Goal: Task Accomplishment & Management: Complete application form

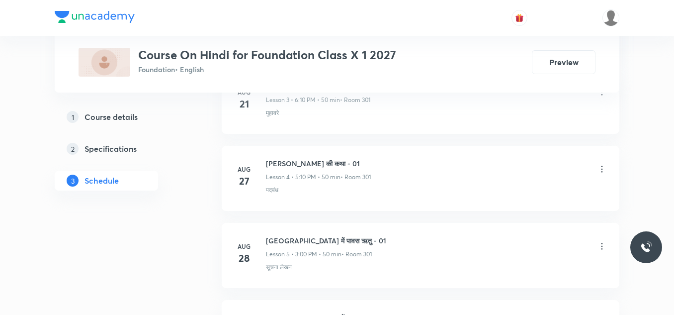
scroll to position [944, 0]
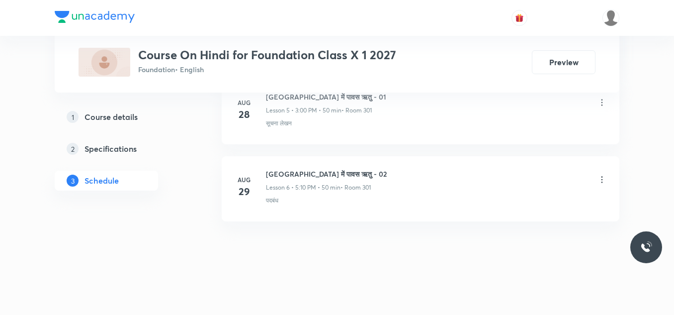
click at [323, 170] on h6 "पर्वत प्रदेश में पावस ऋतु - 02" at bounding box center [326, 173] width 121 height 10
click at [323, 170] on h6 "[GEOGRAPHIC_DATA] में पावस ऋतु - 02" at bounding box center [326, 173] width 121 height 10
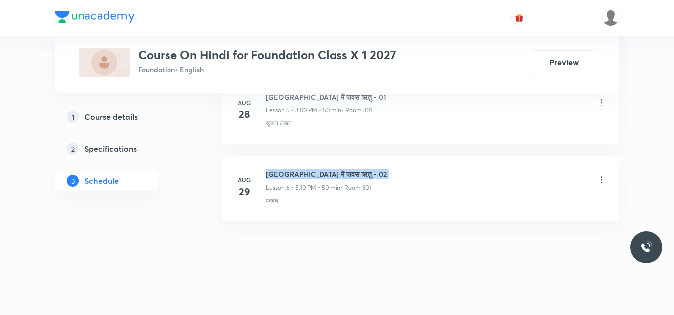
copy h6 "[GEOGRAPHIC_DATA] में पावस ऋतु - 02"
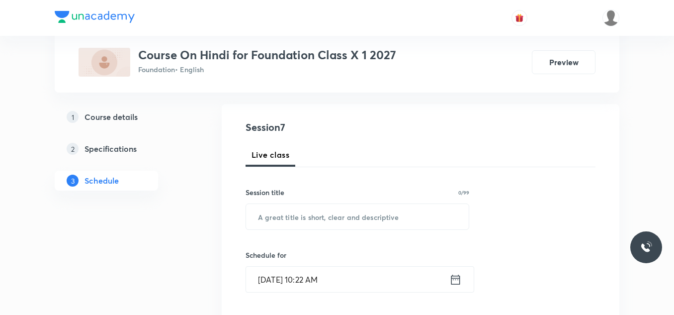
scroll to position [94, 0]
click at [284, 214] on input "text" at bounding box center [357, 216] width 223 height 25
paste input "पर्वत प्रदेश में पावस ऋतु - 02"
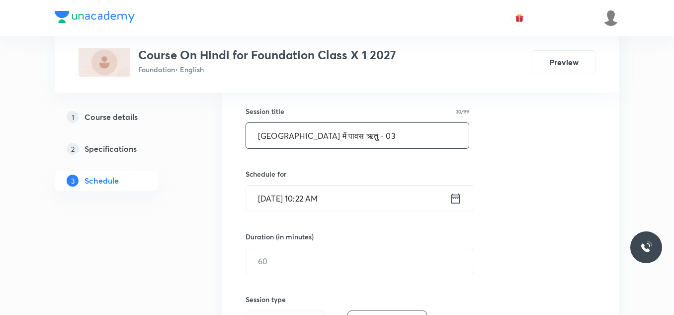
scroll to position [176, 0]
type input "पर्वत प्रदेश में पावस ऋतु - 03"
click at [354, 198] on input "Sep 2, 2025, 10:22 AM" at bounding box center [347, 197] width 203 height 25
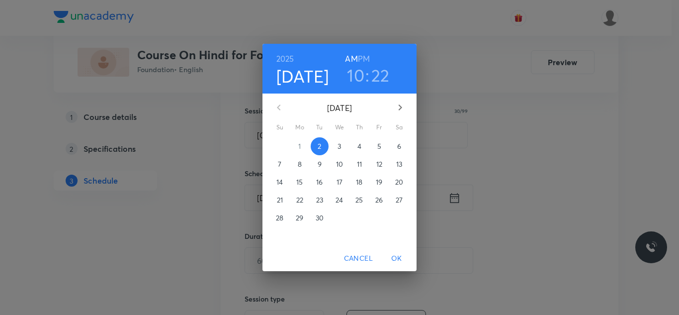
click at [363, 57] on h6 "PM" at bounding box center [364, 59] width 12 height 14
click at [356, 78] on h3 "10" at bounding box center [355, 75] width 17 height 21
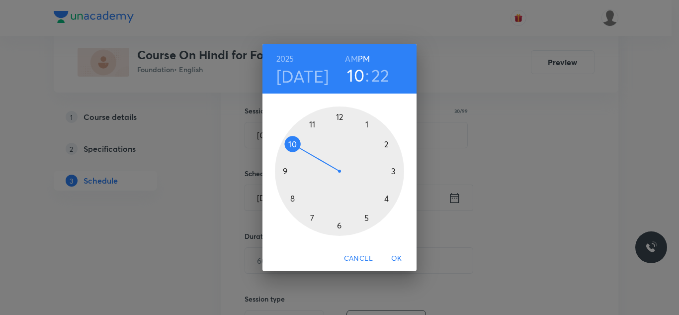
click at [386, 144] on div at bounding box center [339, 170] width 129 height 129
click at [340, 118] on div at bounding box center [339, 170] width 129 height 129
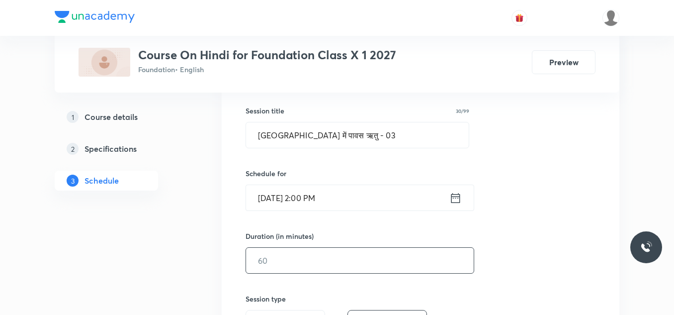
click at [290, 257] on input "text" at bounding box center [360, 259] width 228 height 25
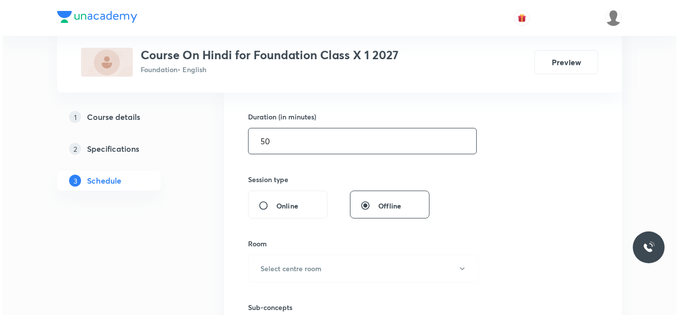
scroll to position [297, 0]
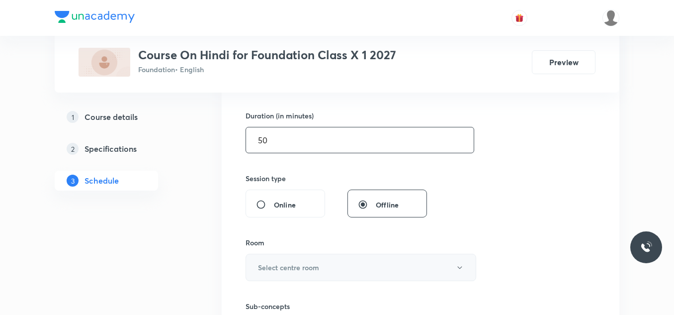
type input "50"
click at [290, 267] on h6 "Select centre room" at bounding box center [288, 267] width 61 height 10
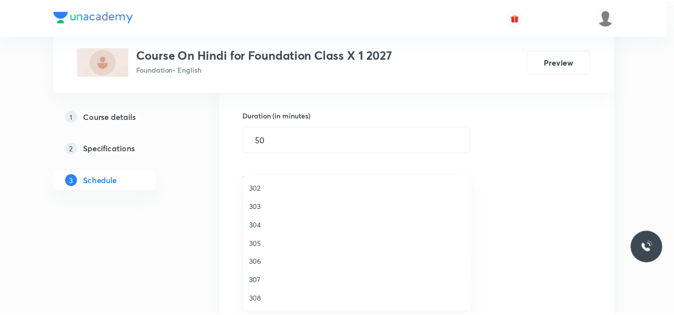
scroll to position [0, 0]
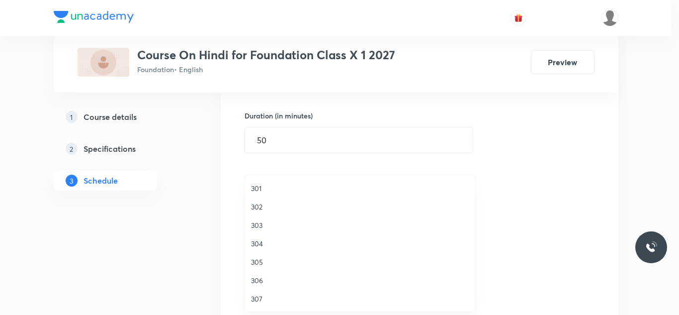
click at [261, 188] on span "301" at bounding box center [360, 188] width 218 height 10
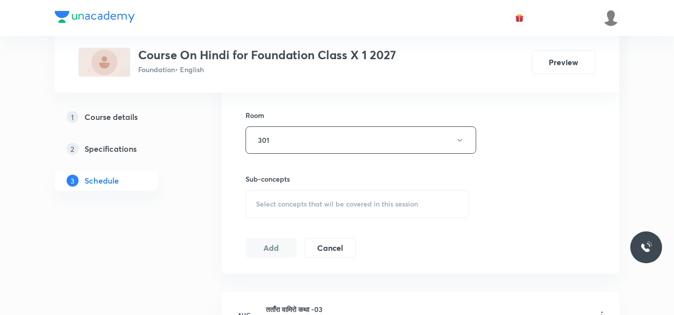
scroll to position [425, 0]
click at [270, 199] on span "Select concepts that wil be covered in this session" at bounding box center [337, 203] width 162 height 8
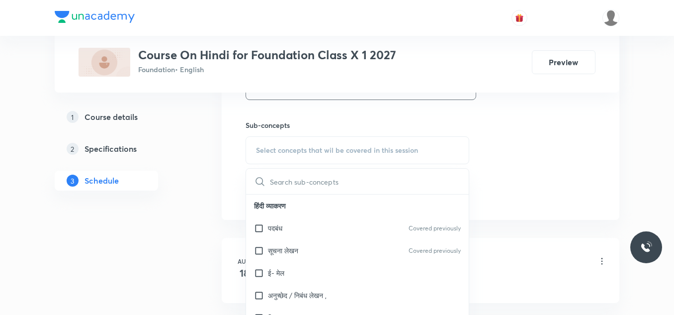
scroll to position [501, 0]
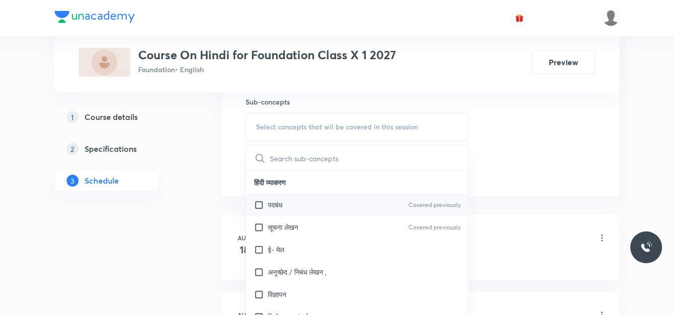
click at [270, 199] on div "पदबंध Covered previously" at bounding box center [357, 204] width 223 height 22
checkbox input "true"
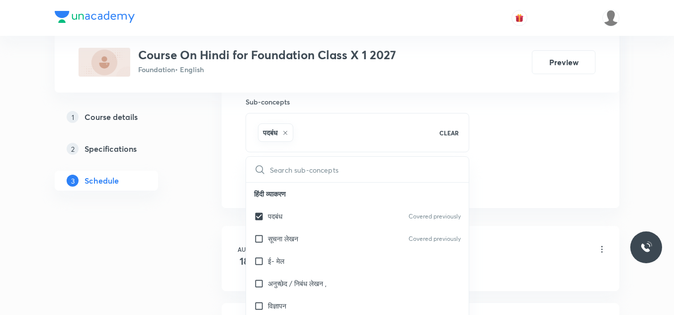
click at [213, 168] on div "Plus Courses Course On Hindi for Foundation Class X 1 2027 Foundation • English…" at bounding box center [337, 153] width 565 height 1197
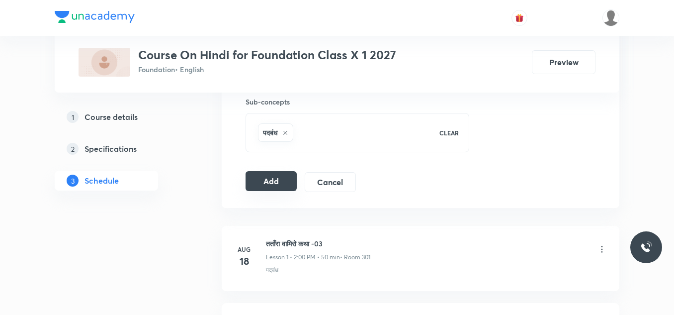
click at [274, 181] on button "Add" at bounding box center [270, 181] width 51 height 20
click at [274, 184] on button "Add" at bounding box center [270, 181] width 51 height 20
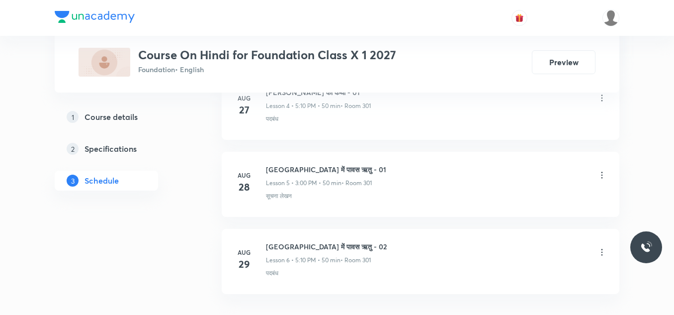
scroll to position [956, 0]
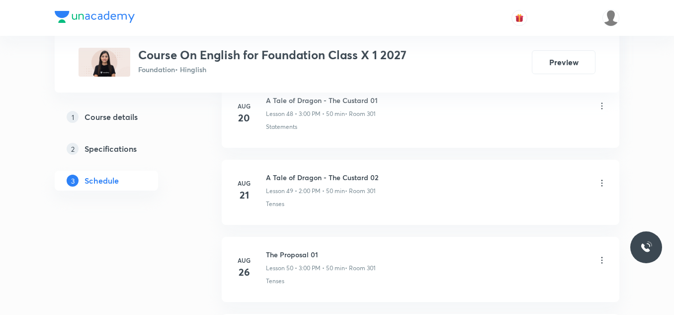
scroll to position [4641, 0]
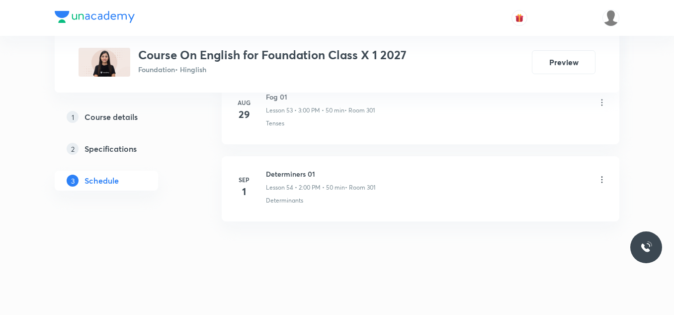
click at [280, 173] on h6 "Determiners 01" at bounding box center [320, 173] width 109 height 10
copy h6 "Determiners 01"
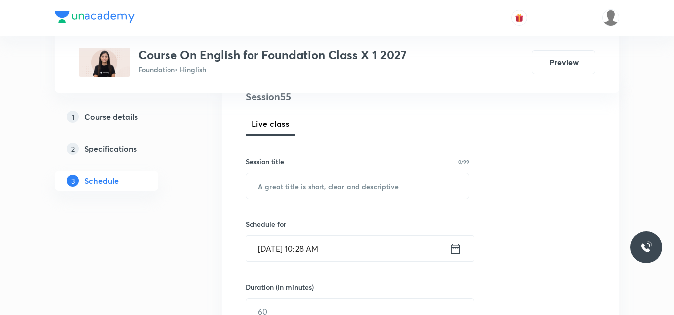
scroll to position [127, 0]
click at [277, 184] on input "text" at bounding box center [357, 184] width 223 height 25
paste input "Determiners 01"
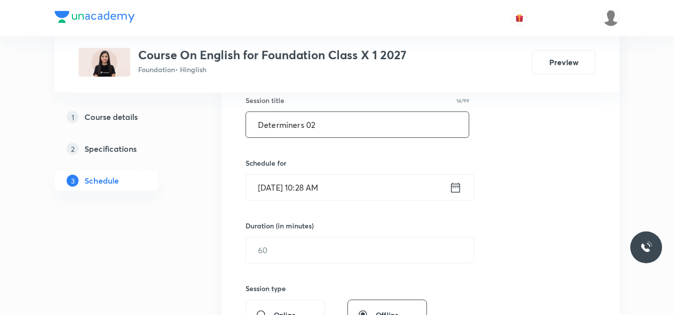
scroll to position [191, 0]
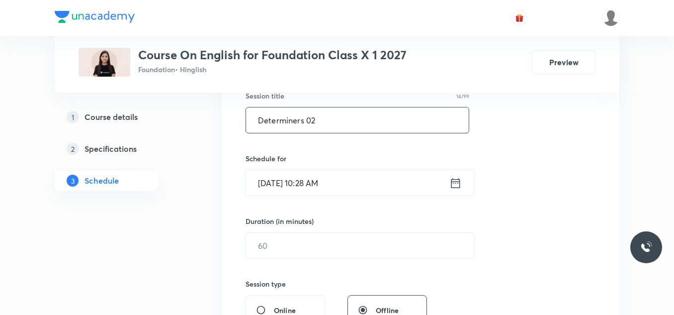
type input "Determiners 02"
click at [349, 181] on input "Sep 2, 2025, 10:28 AM" at bounding box center [347, 182] width 203 height 25
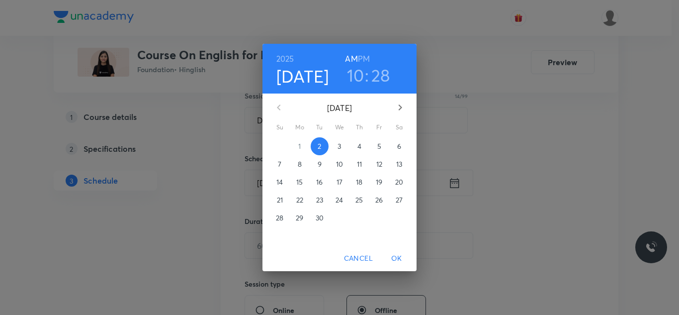
click at [364, 58] on h6 "PM" at bounding box center [364, 59] width 12 height 14
click at [355, 75] on h3 "10" at bounding box center [355, 75] width 17 height 21
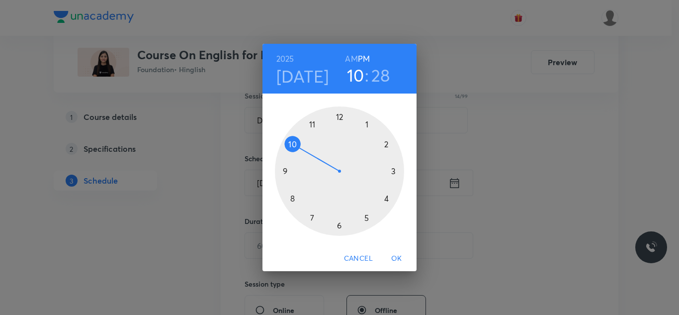
click at [393, 172] on div at bounding box center [339, 170] width 129 height 129
click at [340, 118] on div at bounding box center [339, 170] width 129 height 129
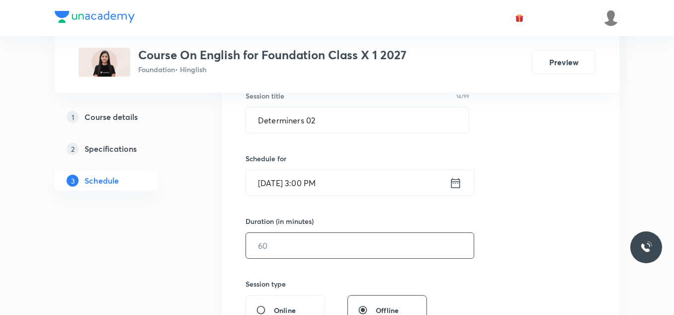
click at [294, 245] on input "text" at bounding box center [360, 245] width 228 height 25
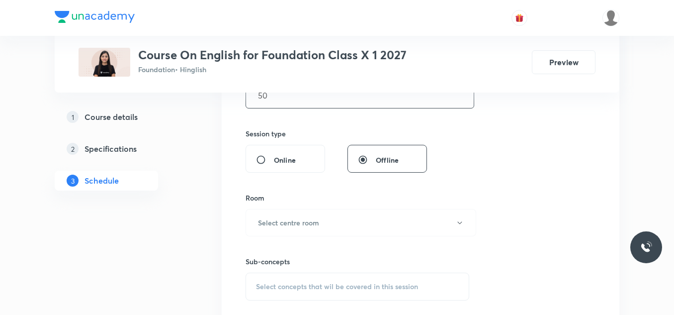
scroll to position [345, 0]
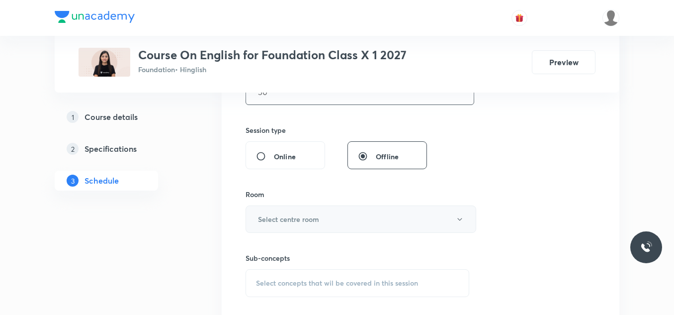
type input "50"
click at [304, 224] on button "Select centre room" at bounding box center [360, 218] width 231 height 27
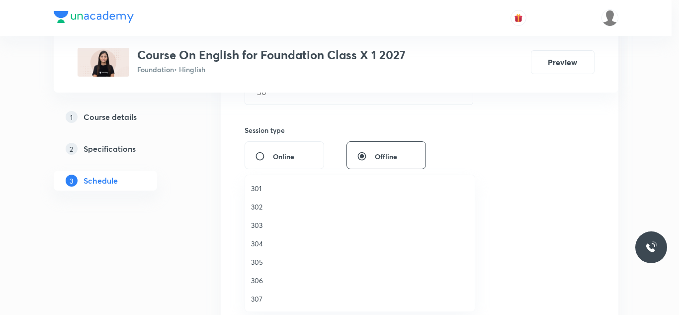
click at [263, 186] on span "301" at bounding box center [360, 188] width 218 height 10
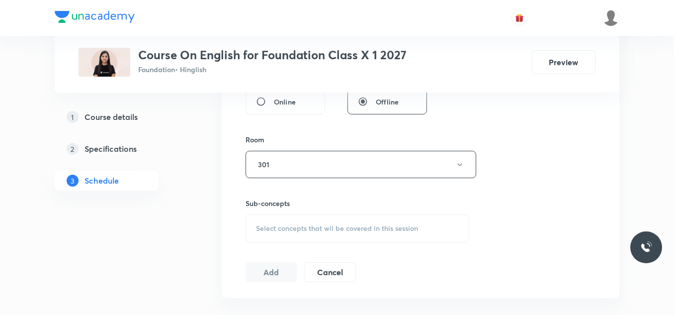
scroll to position [416, 0]
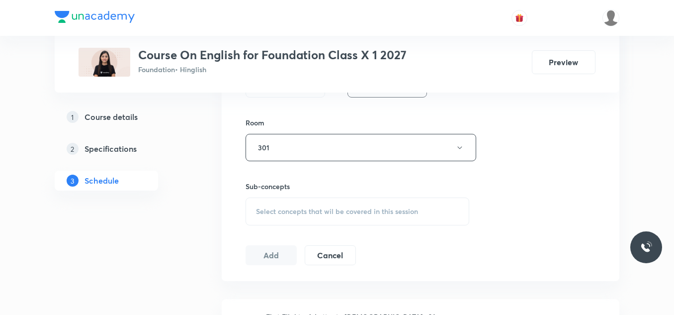
click at [317, 204] on div "Select concepts that wil be covered in this session" at bounding box center [357, 211] width 224 height 28
click at [275, 288] on p "Tenses" at bounding box center [278, 289] width 21 height 10
checkbox input "true"
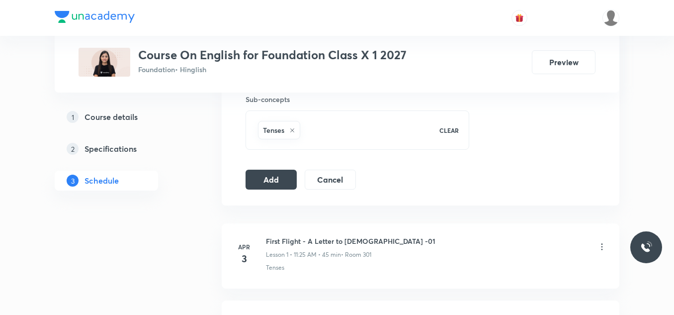
scroll to position [506, 0]
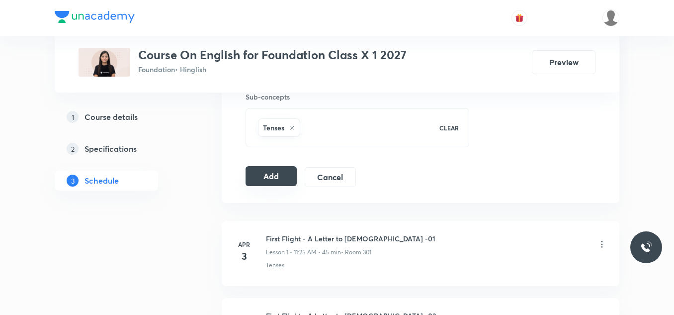
click at [273, 175] on button "Add" at bounding box center [270, 176] width 51 height 20
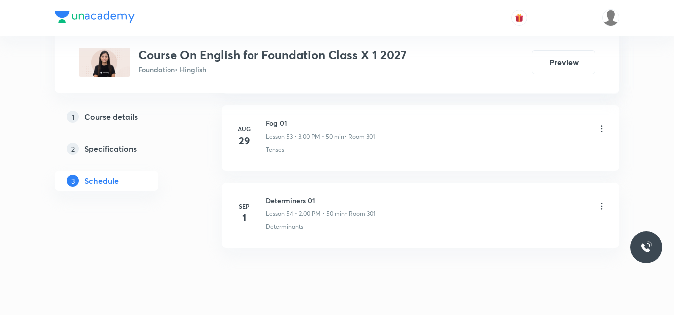
scroll to position [4653, 0]
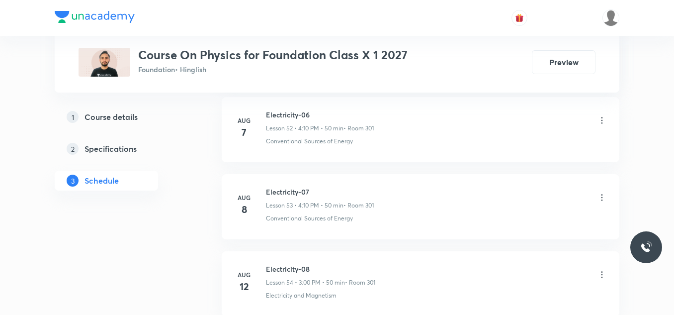
scroll to position [4949, 0]
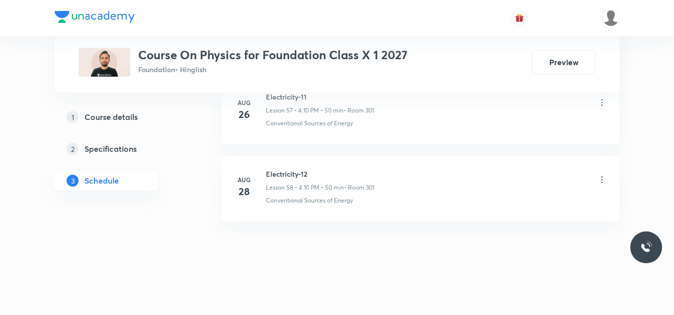
click at [293, 175] on h6 "Electricity-12" at bounding box center [320, 173] width 108 height 10
copy h6 "Electricity-12"
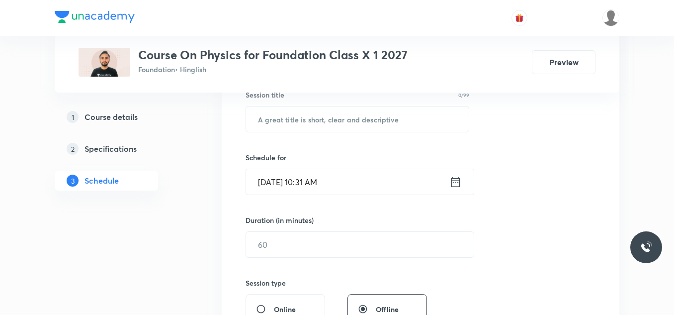
scroll to position [195, 0]
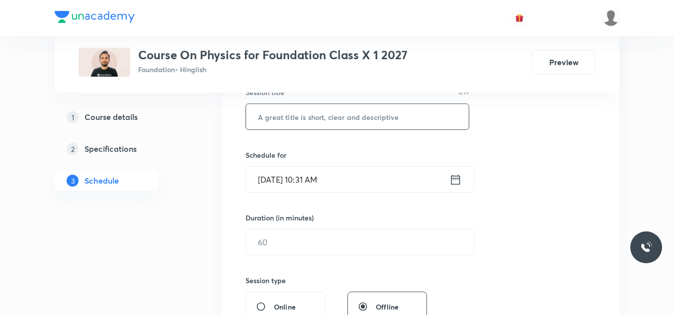
click at [295, 116] on input "text" at bounding box center [357, 116] width 223 height 25
paste input "Electricity-12"
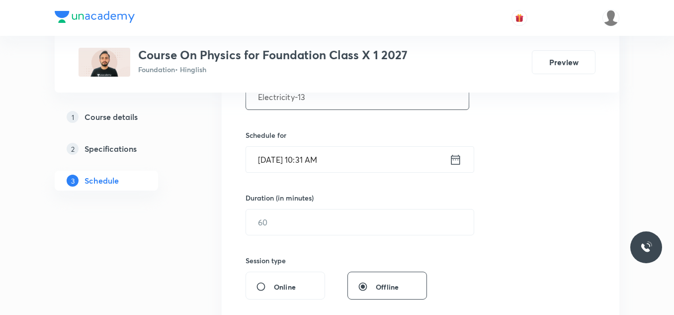
scroll to position [215, 0]
type input "Electricity-13"
click at [357, 156] on input "Sep 2, 2025, 10:31 AM" at bounding box center [347, 158] width 203 height 25
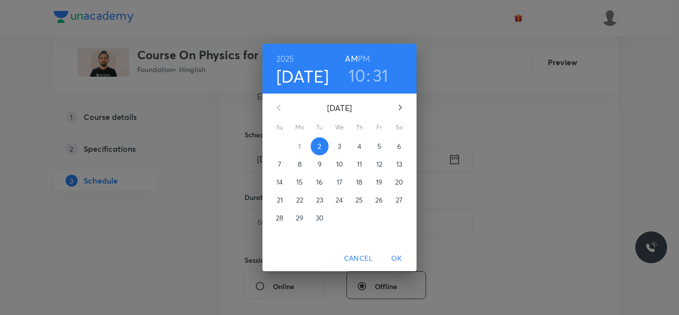
click at [368, 57] on h6 "PM" at bounding box center [364, 59] width 12 height 14
click at [356, 75] on h3 "10" at bounding box center [356, 75] width 17 height 21
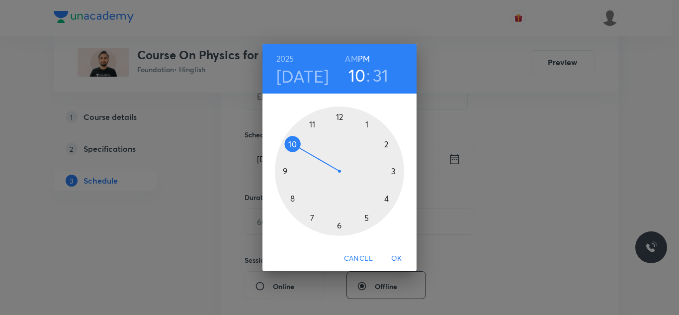
click at [386, 197] on div at bounding box center [339, 170] width 129 height 129
click at [387, 143] on div at bounding box center [339, 170] width 129 height 129
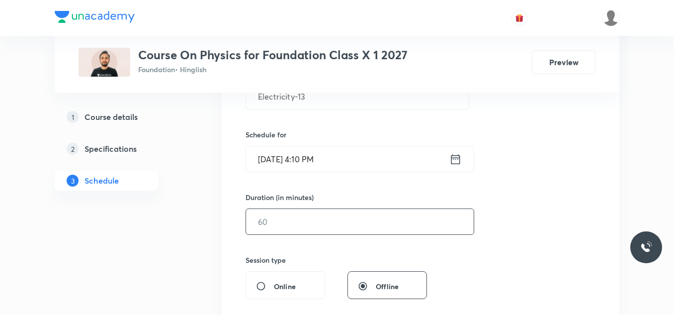
click at [316, 228] on input "text" at bounding box center [360, 221] width 228 height 25
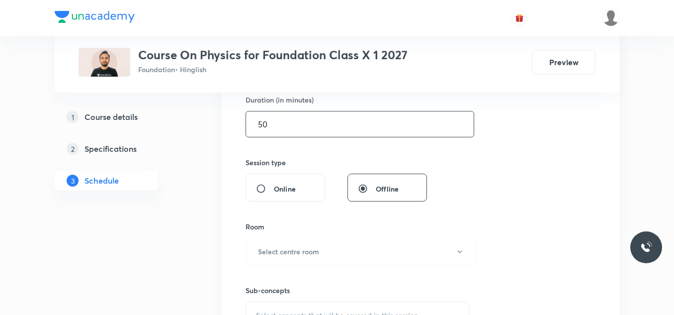
scroll to position [348, 0]
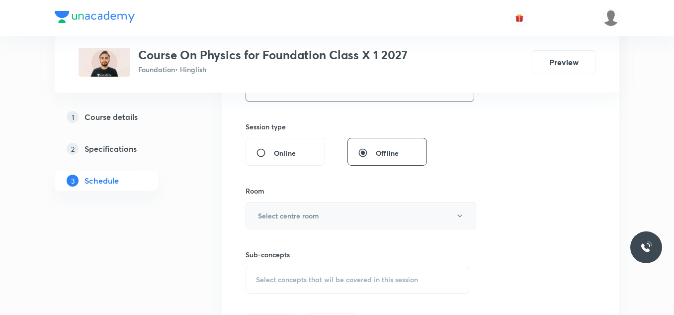
type input "50"
click at [318, 217] on h6 "Select centre room" at bounding box center [288, 215] width 61 height 10
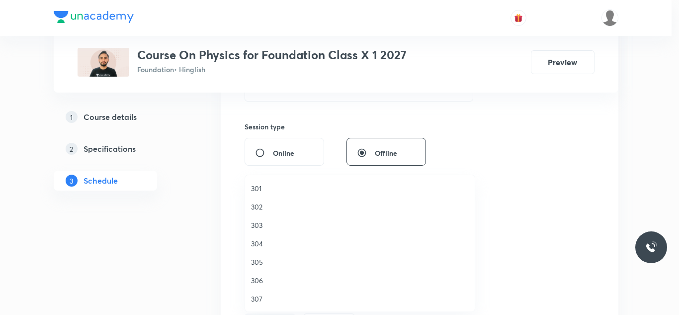
click at [259, 187] on span "301" at bounding box center [360, 188] width 218 height 10
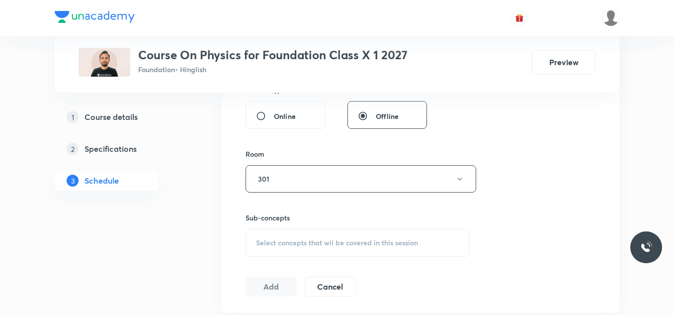
scroll to position [386, 0]
click at [313, 240] on span "Select concepts that wil be covered in this session" at bounding box center [337, 242] width 162 height 8
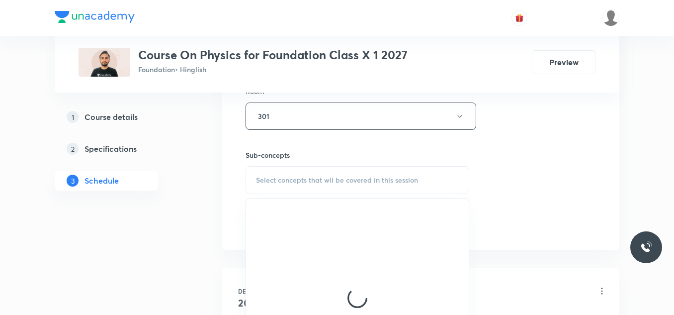
scroll to position [451, 0]
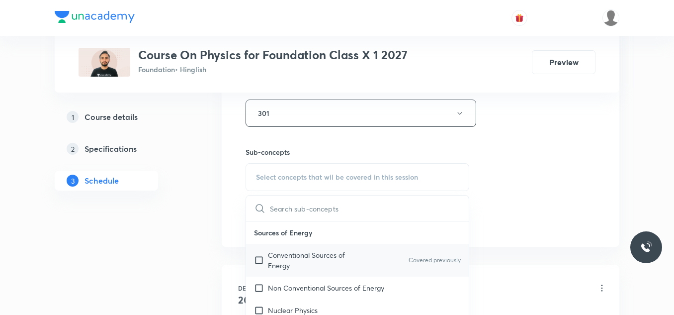
click at [259, 258] on input "checkbox" at bounding box center [261, 259] width 14 height 21
checkbox input "true"
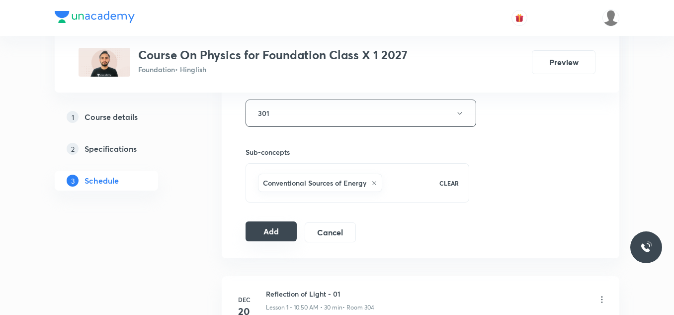
click at [253, 228] on button "Add" at bounding box center [270, 231] width 51 height 20
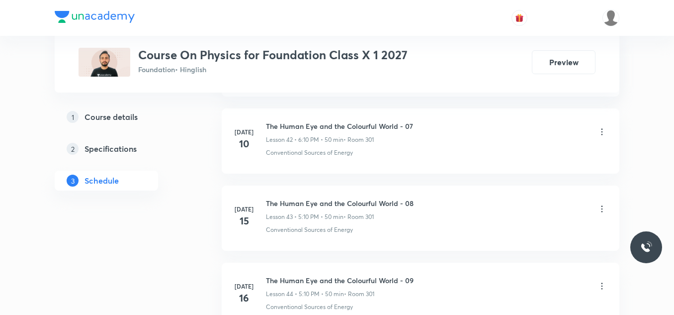
scroll to position [3929, 0]
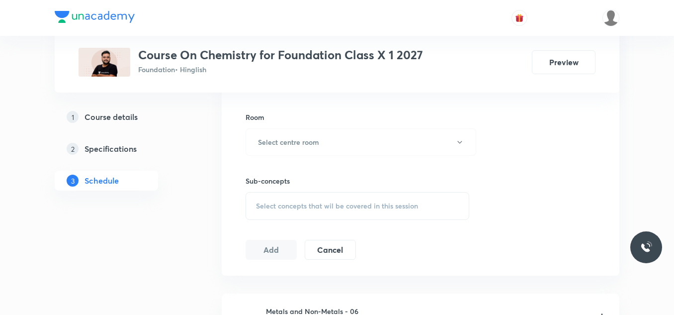
scroll to position [867, 0]
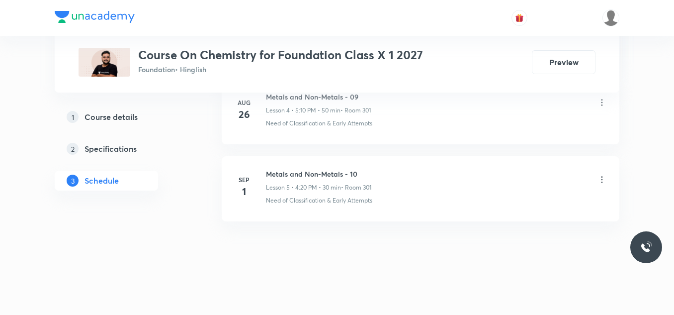
click at [288, 175] on h6 "Metals and Non-Metals - 10" at bounding box center [318, 173] width 105 height 10
copy h6 "Metals and Non-Metals - 10"
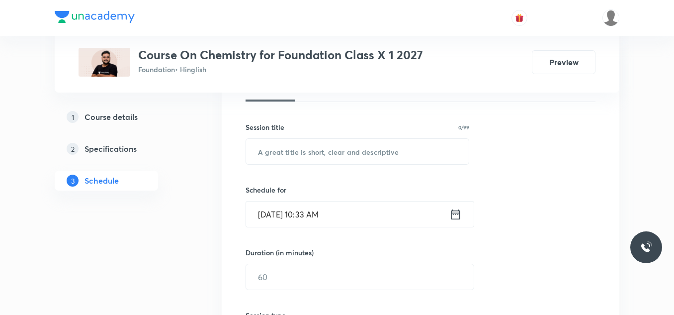
scroll to position [172, 0]
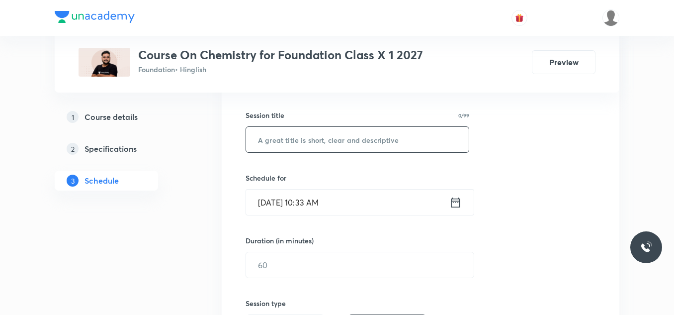
click at [271, 145] on input "text" at bounding box center [357, 139] width 223 height 25
paste input "Metals and Non-Metals - 10"
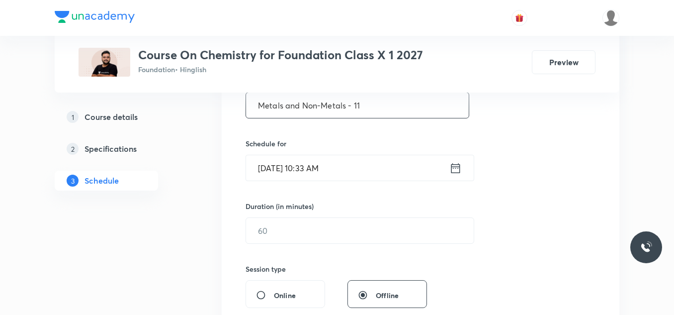
scroll to position [207, 0]
type input "Metals and Non-Metals - 11"
click at [351, 171] on input "[DATE] 10:33 AM" at bounding box center [347, 167] width 203 height 25
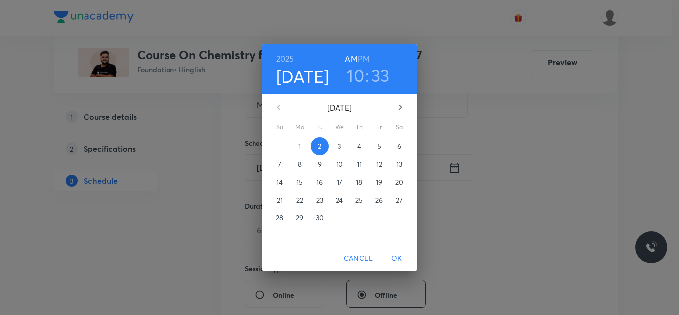
click at [366, 61] on h6 "PM" at bounding box center [364, 59] width 12 height 14
click at [356, 76] on h3 "10" at bounding box center [355, 75] width 17 height 21
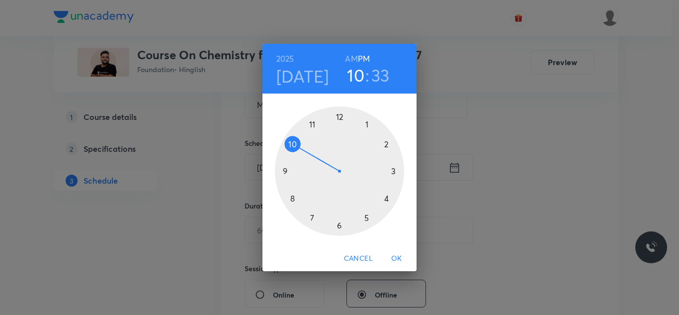
click at [366, 218] on div at bounding box center [339, 170] width 129 height 129
click at [387, 144] on div at bounding box center [339, 170] width 129 height 129
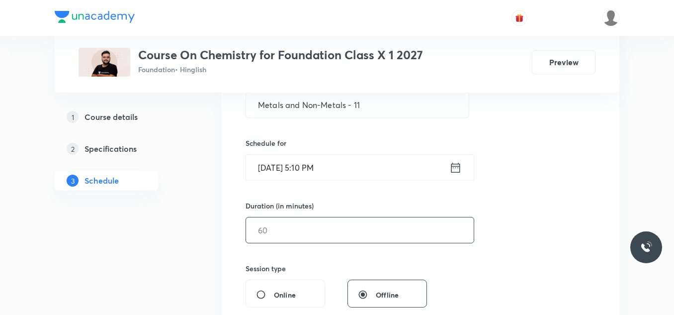
click at [285, 230] on input "text" at bounding box center [360, 229] width 228 height 25
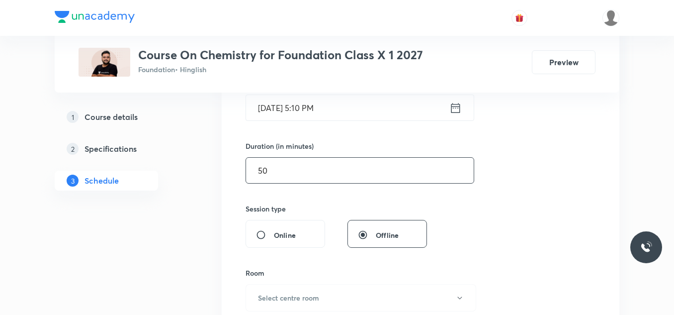
scroll to position [267, 0]
type input "50"
click at [285, 230] on span "Online" at bounding box center [285, 234] width 22 height 10
click at [274, 230] on input "Online" at bounding box center [265, 234] width 18 height 10
radio input "true"
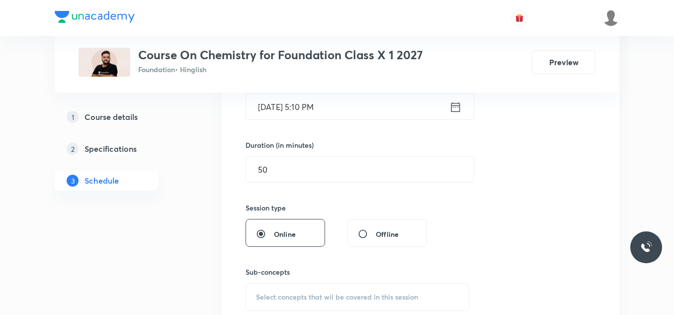
click at [364, 232] on input "Offline" at bounding box center [367, 234] width 18 height 10
radio input "true"
radio input "false"
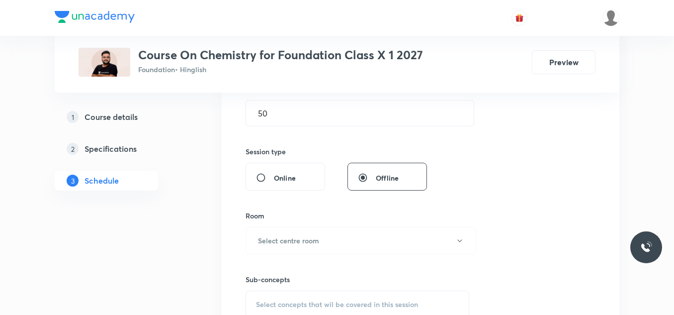
scroll to position [326, 0]
click at [352, 239] on button "Select centre room" at bounding box center [360, 237] width 231 height 27
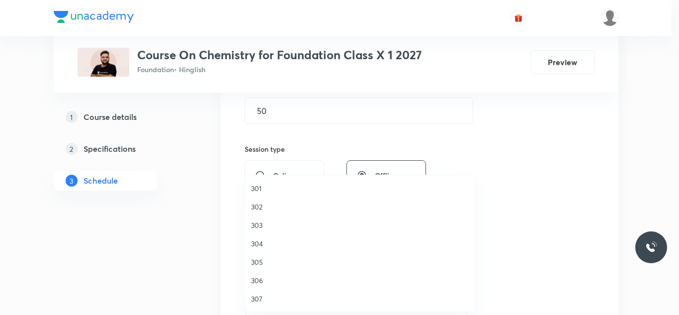
click at [256, 187] on span "301" at bounding box center [360, 188] width 218 height 10
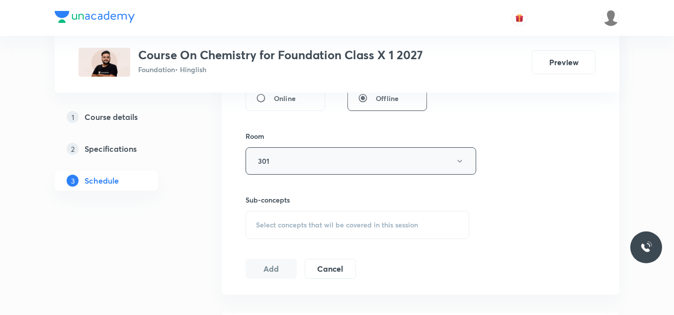
scroll to position [404, 0]
click at [306, 227] on span "Select concepts that wil be covered in this session" at bounding box center [337, 224] width 162 height 8
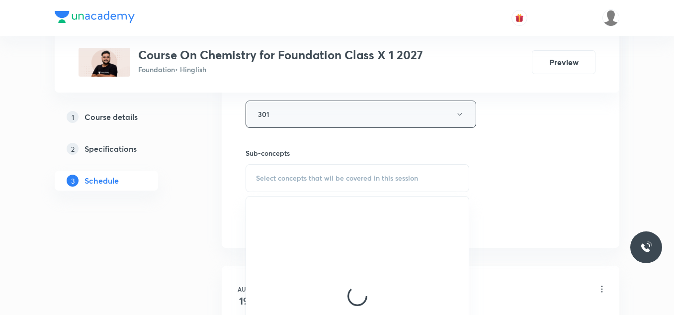
scroll to position [450, 0]
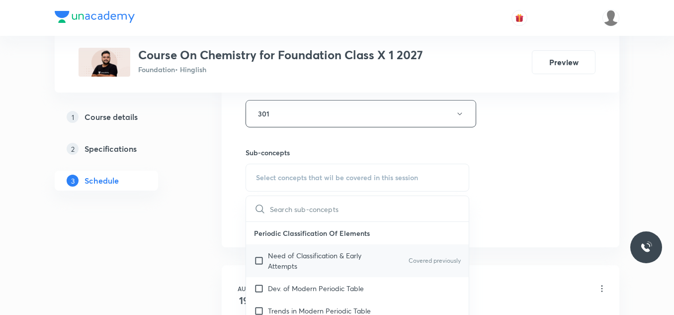
click at [281, 258] on p "Need of Classification & Early Attempts" at bounding box center [318, 260] width 100 height 21
checkbox input "true"
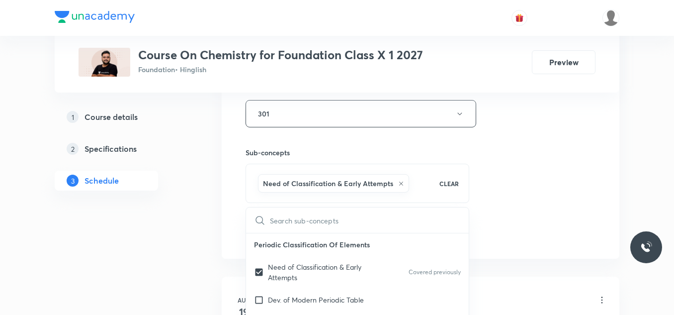
click at [208, 214] on div "Plus Courses Course On Chemistry for Foundation Class X 1 2027 Foundation • Hin…" at bounding box center [337, 165] width 565 height 1120
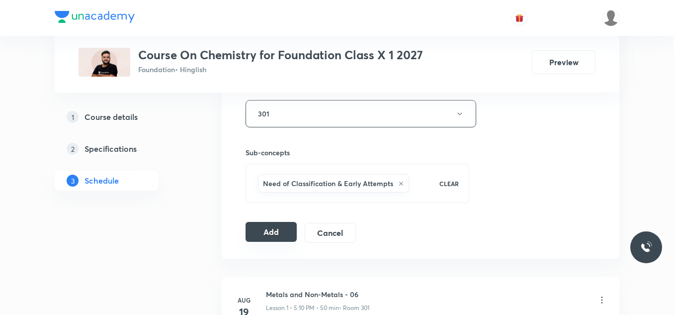
click at [284, 230] on button "Add" at bounding box center [270, 232] width 51 height 20
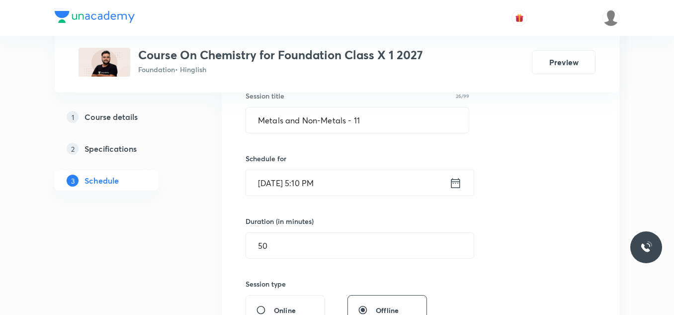
scroll to position [161, 0]
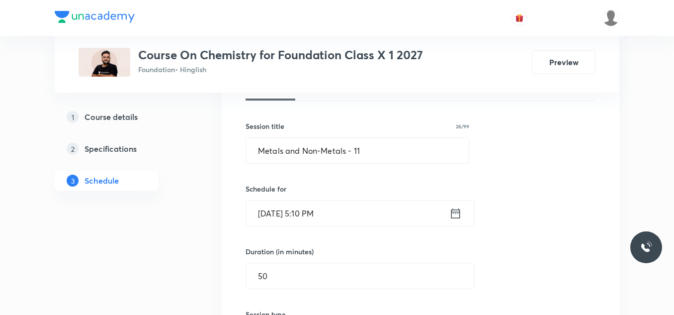
click at [344, 215] on input "Sep 2, 2025, 5:10 PM" at bounding box center [347, 212] width 203 height 25
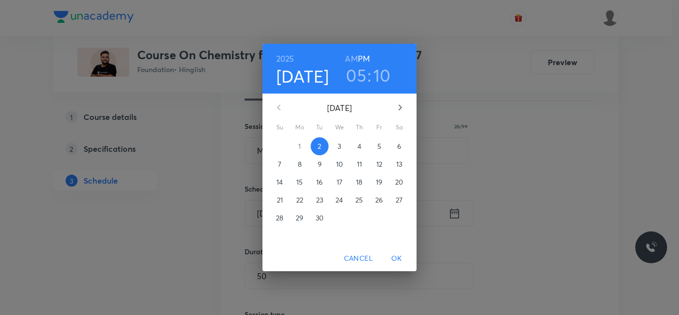
click at [357, 74] on h3 "05" at bounding box center [356, 75] width 20 height 21
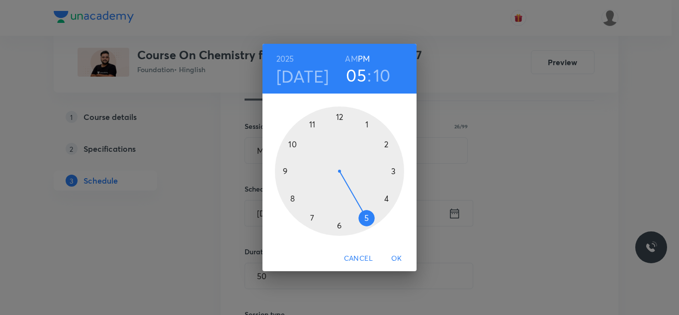
click at [480, 65] on div "2025 Sep 2 05 : 10 AM PM 1 2 3 4 5 6 7 8 9 10 11 12 Cancel OK" at bounding box center [339, 157] width 679 height 315
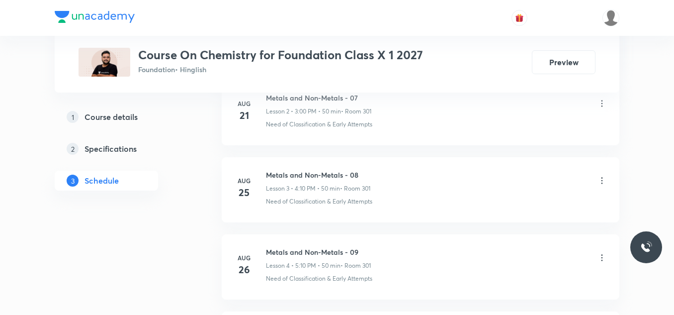
scroll to position [879, 0]
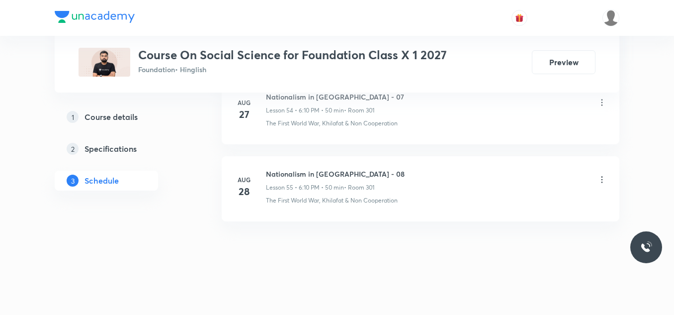
click at [302, 170] on h6 "Nationalism in [GEOGRAPHIC_DATA] - 08" at bounding box center [335, 173] width 139 height 10
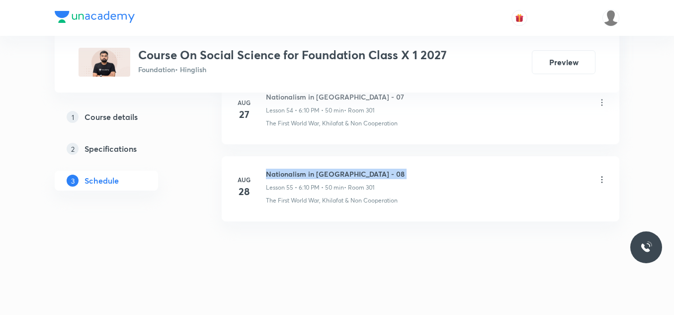
copy h6 "Nationalism in [GEOGRAPHIC_DATA] - 08"
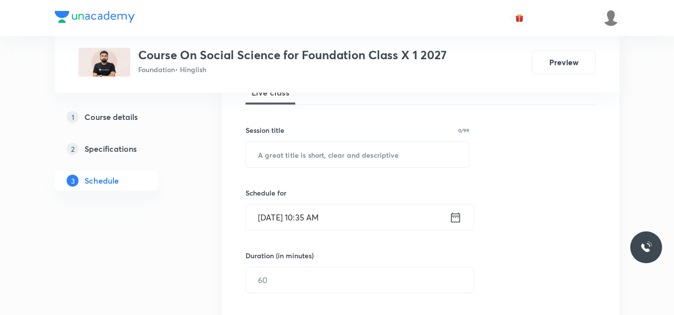
scroll to position [157, 0]
click at [293, 151] on input "text" at bounding box center [357, 154] width 223 height 25
paste input "Nationalism in India - 08"
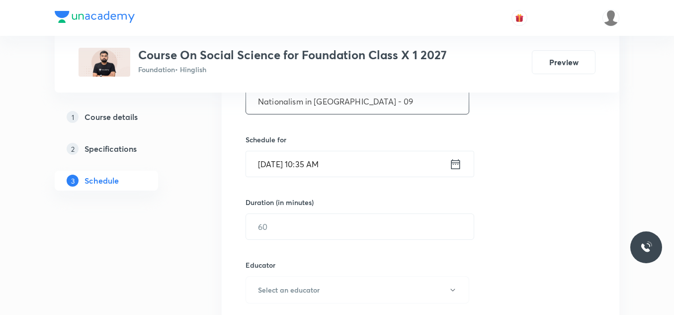
scroll to position [212, 0]
type input "Nationalism in India - 09"
click at [355, 162] on input "Sep 2, 2025, 10:35 AM" at bounding box center [347, 162] width 203 height 25
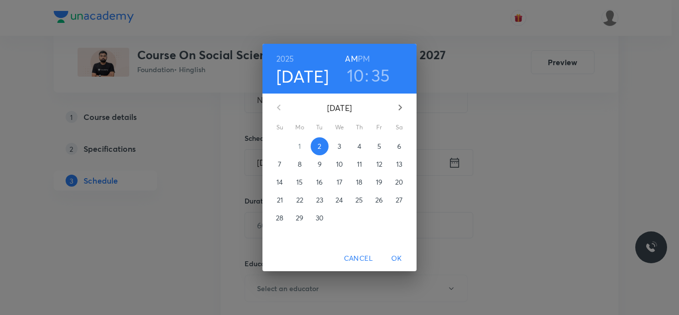
click at [365, 55] on h6 "PM" at bounding box center [364, 59] width 12 height 14
click at [355, 73] on h3 "10" at bounding box center [355, 75] width 17 height 21
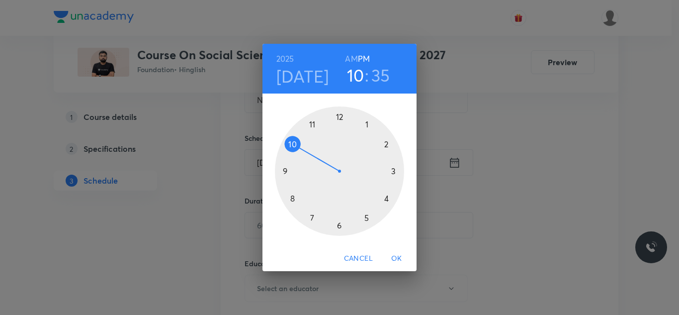
click at [339, 226] on div at bounding box center [339, 170] width 129 height 129
click at [386, 145] on div at bounding box center [339, 170] width 129 height 129
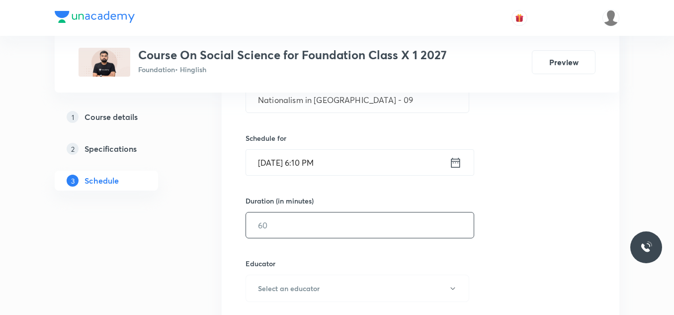
click at [298, 224] on input "text" at bounding box center [360, 224] width 228 height 25
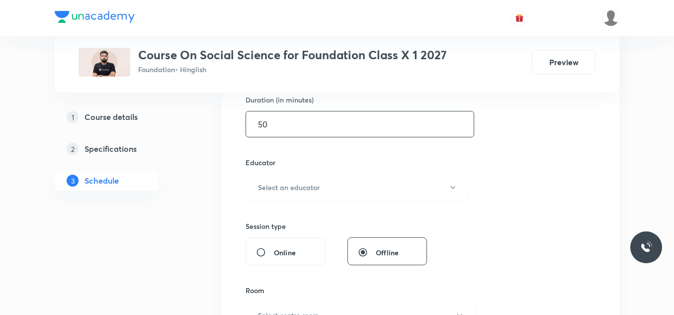
scroll to position [313, 0]
type input "50"
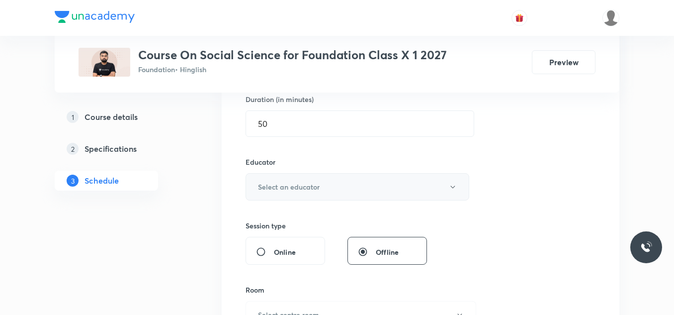
click at [303, 185] on h6 "Select an educator" at bounding box center [289, 186] width 62 height 10
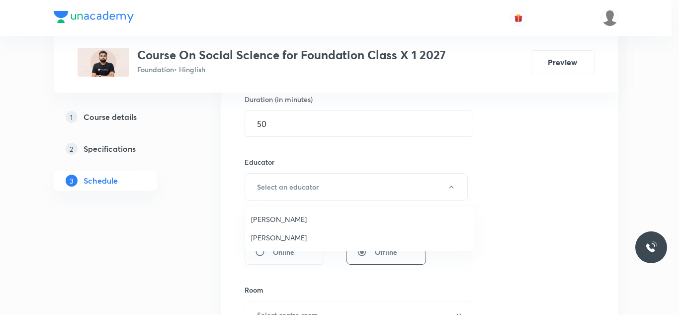
click at [280, 224] on span "[PERSON_NAME]" at bounding box center [360, 219] width 218 height 10
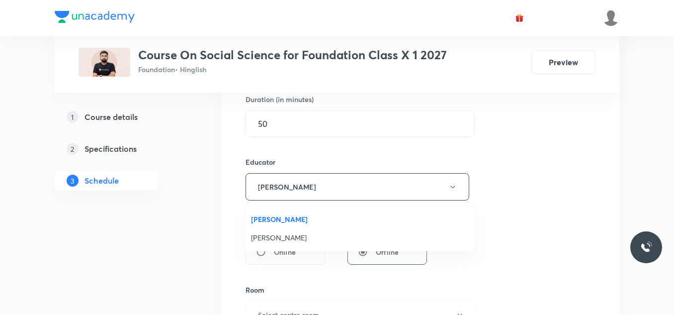
click at [280, 224] on span "[PERSON_NAME]" at bounding box center [360, 219] width 218 height 10
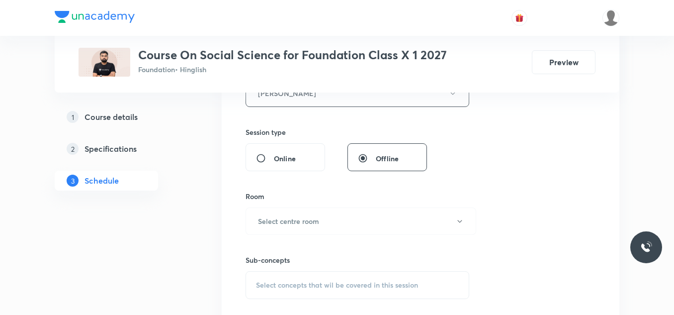
scroll to position [407, 0]
click at [303, 218] on h6 "Select centre room" at bounding box center [288, 220] width 61 height 10
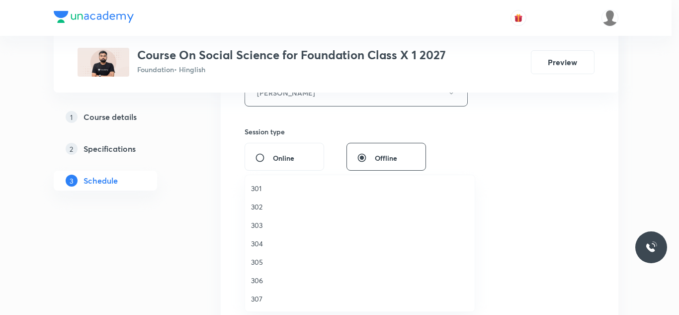
click at [263, 187] on span "301" at bounding box center [360, 188] width 218 height 10
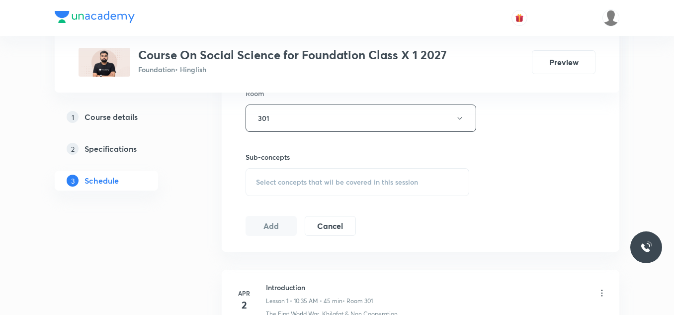
scroll to position [522, 0]
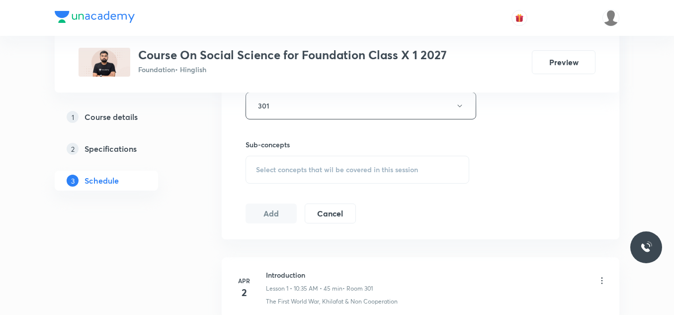
click at [284, 165] on span "Select concepts that wil be covered in this session" at bounding box center [337, 169] width 162 height 8
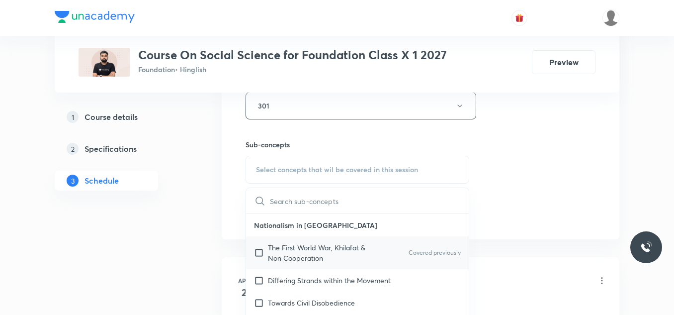
click at [281, 247] on p "The First World War, Khilafat & Non Cooperation" at bounding box center [318, 252] width 100 height 21
checkbox input "true"
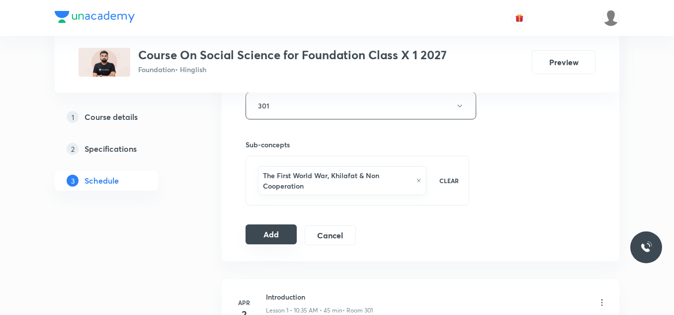
click at [264, 231] on button "Add" at bounding box center [270, 234] width 51 height 20
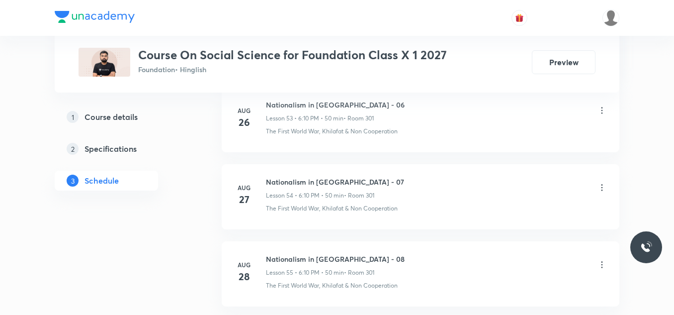
scroll to position [4804, 0]
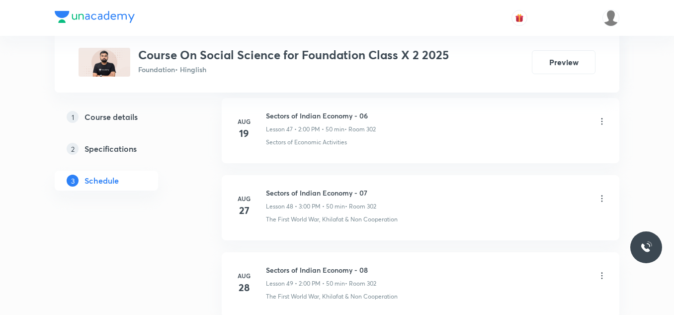
scroll to position [4397, 0]
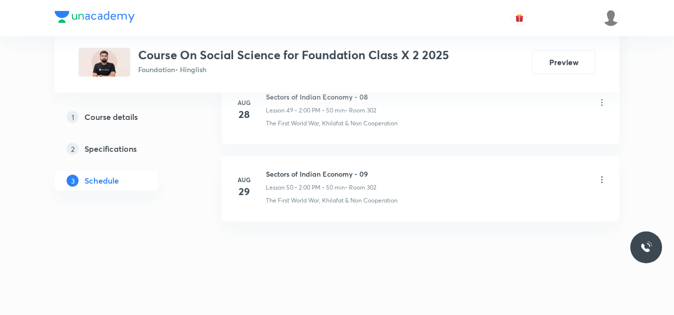
click at [301, 173] on h6 "Sectors of Indian Economy - 09" at bounding box center [321, 173] width 110 height 10
copy h6 "Sectors of Indian Economy - 09"
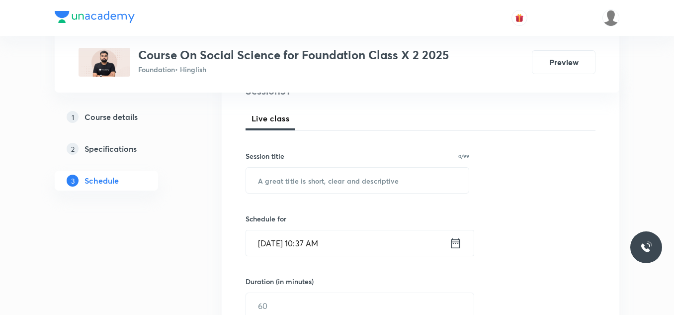
scroll to position [149, 0]
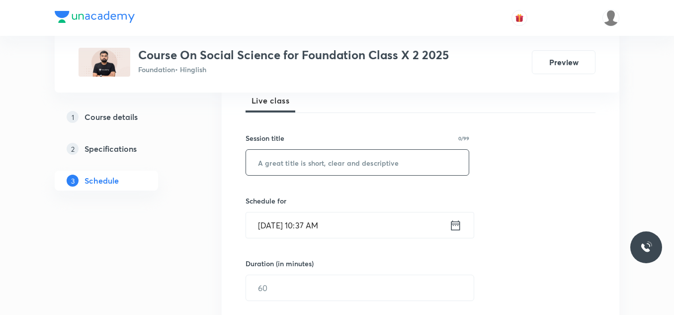
click at [298, 170] on input "text" at bounding box center [357, 162] width 223 height 25
paste input "Sectors of Indian Economy - 09"
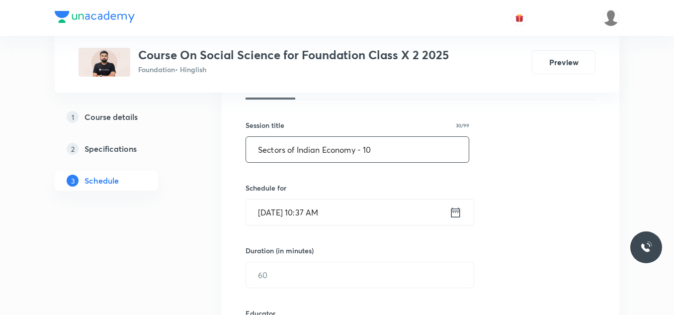
scroll to position [162, 0]
type input "Sectors of Indian Economy - 10"
click at [353, 216] on input "Sep 2, 2025, 10:37 AM" at bounding box center [347, 211] width 203 height 25
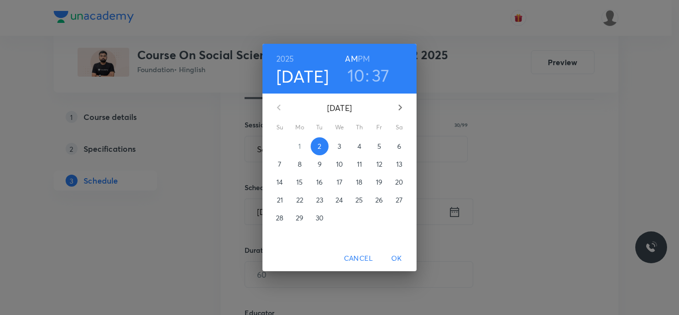
click at [363, 59] on h6 "PM" at bounding box center [364, 59] width 12 height 14
click at [361, 75] on h3 "10" at bounding box center [355, 75] width 17 height 21
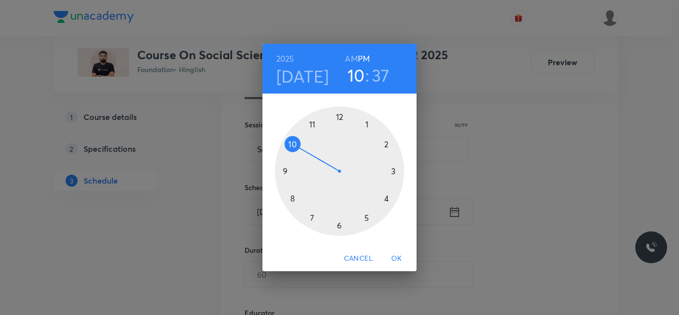
click at [386, 144] on div at bounding box center [339, 170] width 129 height 129
click at [343, 117] on div at bounding box center [339, 170] width 129 height 129
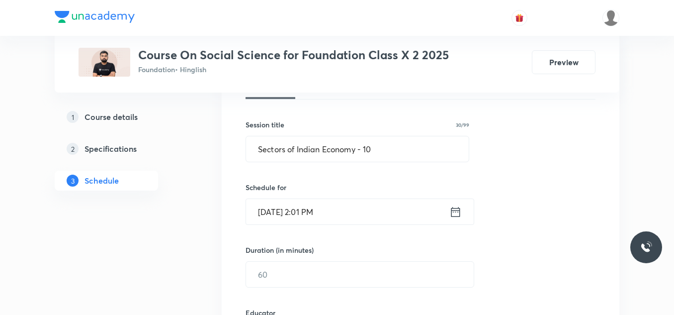
click at [343, 199] on input "Sep 2, 2025, 2:01 PM" at bounding box center [347, 211] width 203 height 25
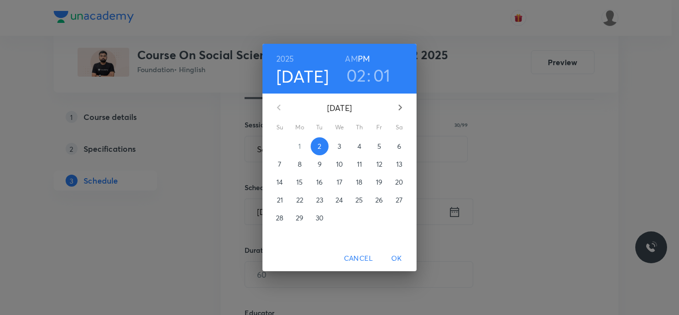
click at [376, 72] on h3 "01" at bounding box center [381, 75] width 17 height 21
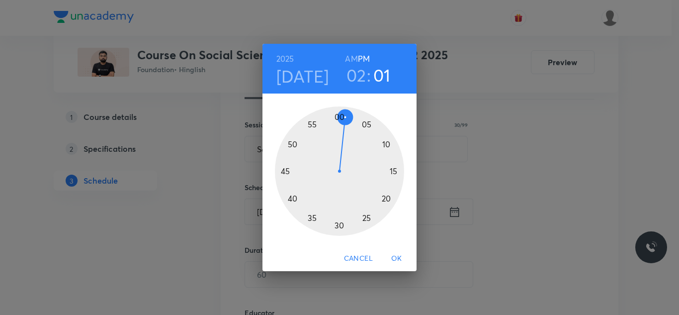
click at [338, 114] on div at bounding box center [339, 170] width 129 height 129
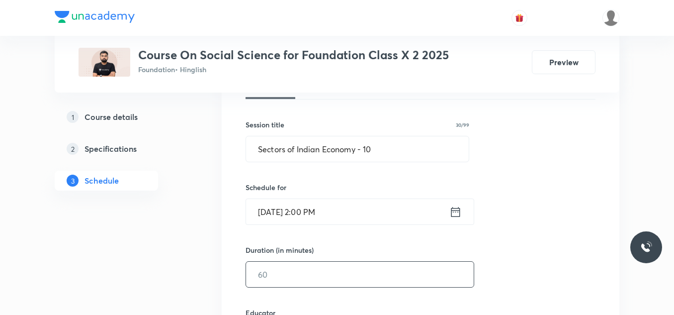
click at [287, 263] on input "text" at bounding box center [360, 273] width 228 height 25
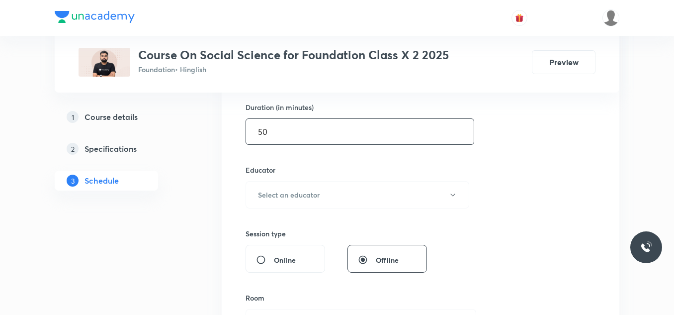
scroll to position [308, 0]
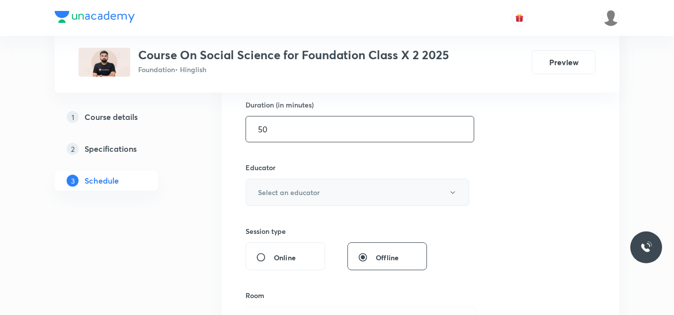
type input "50"
click at [302, 191] on h6 "Select an educator" at bounding box center [289, 192] width 62 height 10
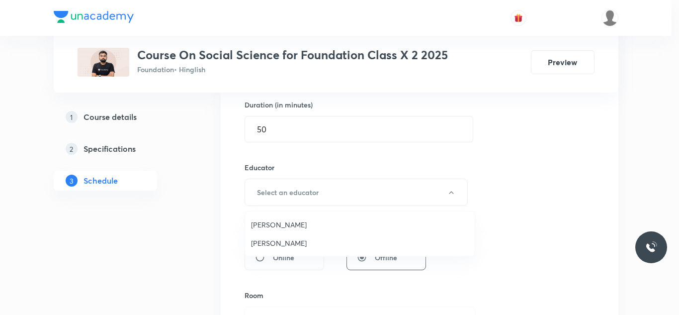
click at [284, 239] on span "[PERSON_NAME]" at bounding box center [360, 243] width 218 height 10
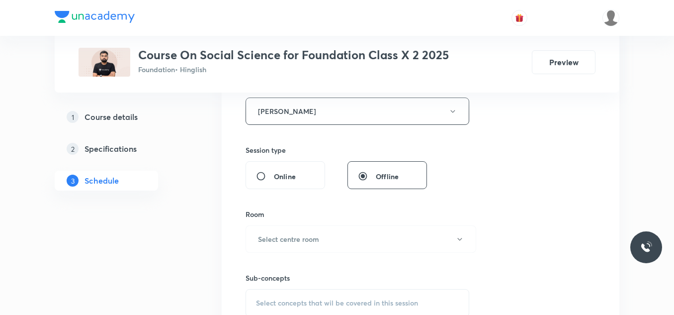
scroll to position [390, 0]
click at [284, 239] on h6 "Select centre room" at bounding box center [288, 238] width 61 height 10
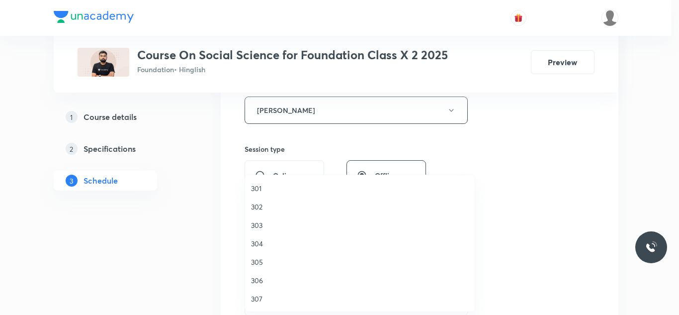
click at [257, 202] on span "302" at bounding box center [360, 206] width 218 height 10
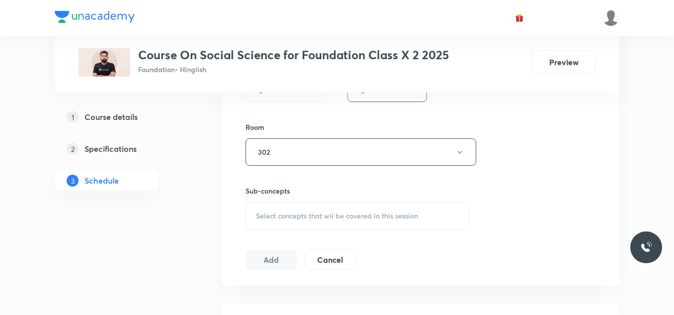
scroll to position [485, 0]
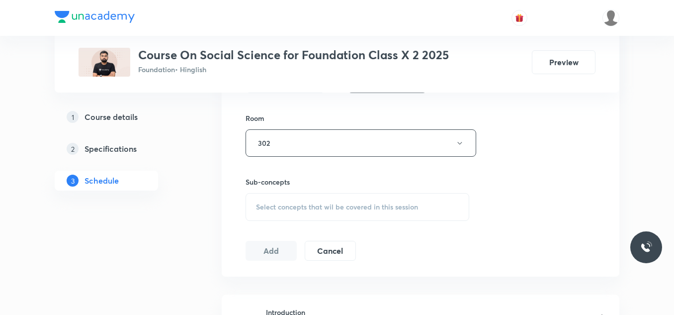
click at [257, 203] on span "Select concepts that wil be covered in this session" at bounding box center [337, 207] width 162 height 8
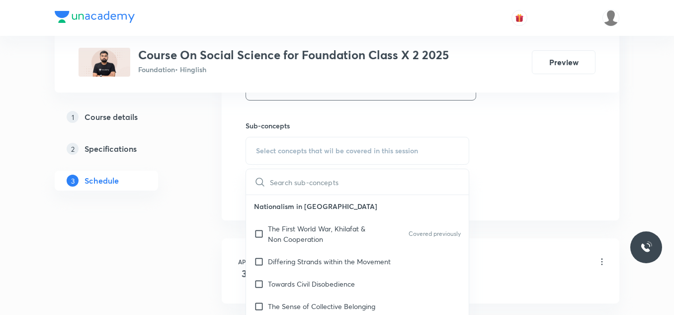
scroll to position [542, 0]
click at [265, 231] on input "checkbox" at bounding box center [261, 232] width 14 height 21
checkbox input "true"
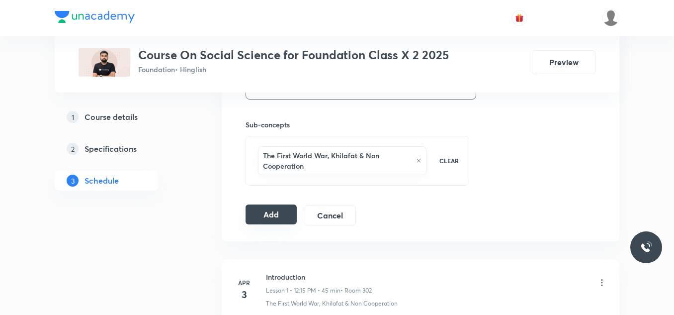
click at [259, 214] on button "Add" at bounding box center [270, 214] width 51 height 20
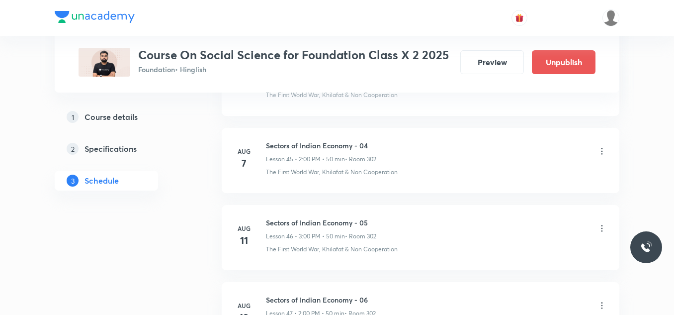
scroll to position [3954, 0]
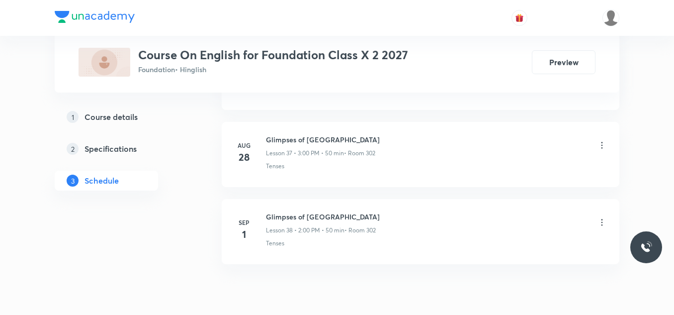
scroll to position [3409, 0]
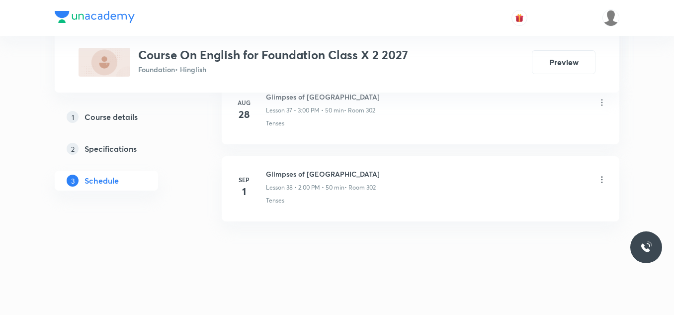
click at [289, 174] on h6 "Glimpses of [GEOGRAPHIC_DATA]" at bounding box center [323, 173] width 114 height 10
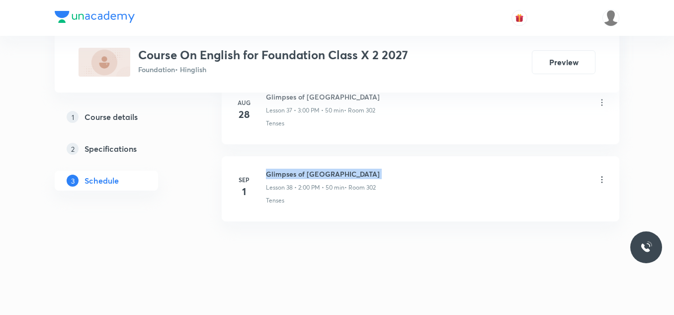
copy h6 "Glimpses of [GEOGRAPHIC_DATA]"
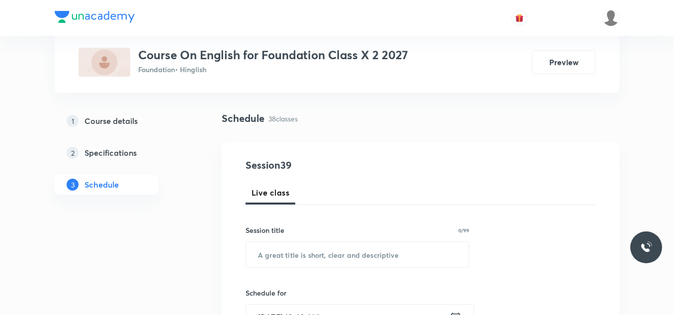
scroll to position [61, 0]
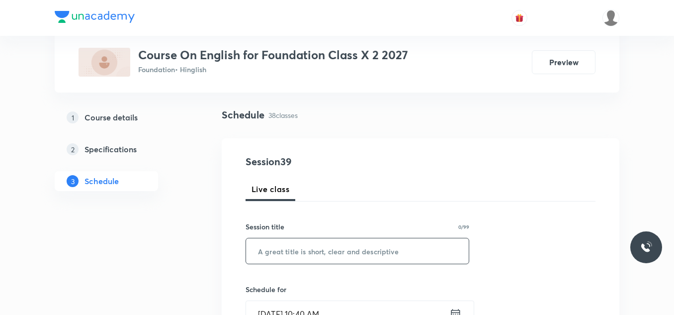
click at [302, 249] on input "text" at bounding box center [357, 250] width 223 height 25
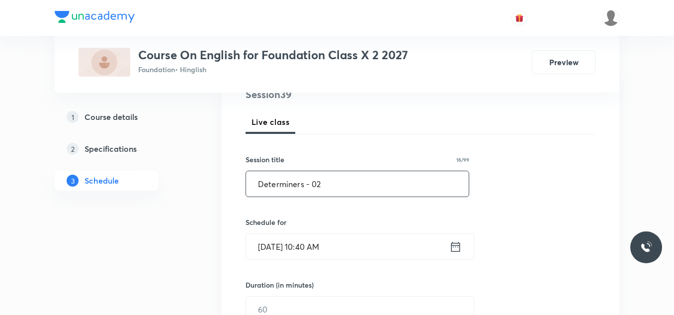
scroll to position [129, 0]
type input "Determiners - 02"
click at [357, 243] on input "[DATE] 10:40 AM" at bounding box center [347, 245] width 203 height 25
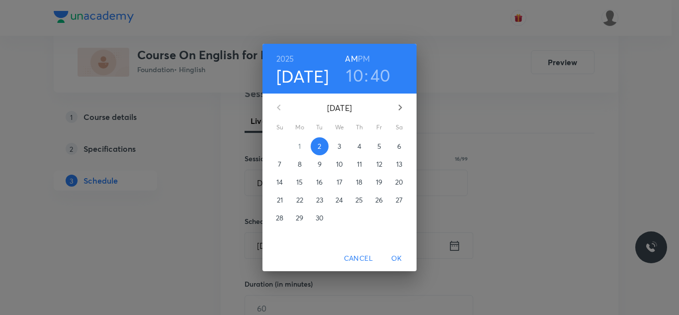
click at [364, 59] on h6 "PM" at bounding box center [364, 59] width 12 height 14
click at [356, 74] on h3 "10" at bounding box center [354, 75] width 17 height 21
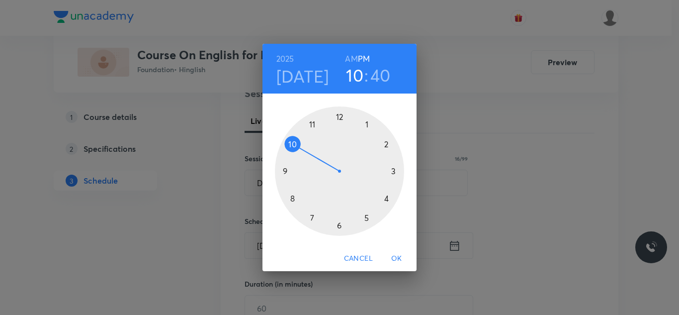
click at [393, 171] on div at bounding box center [339, 170] width 129 height 129
click at [340, 117] on div at bounding box center [339, 170] width 129 height 129
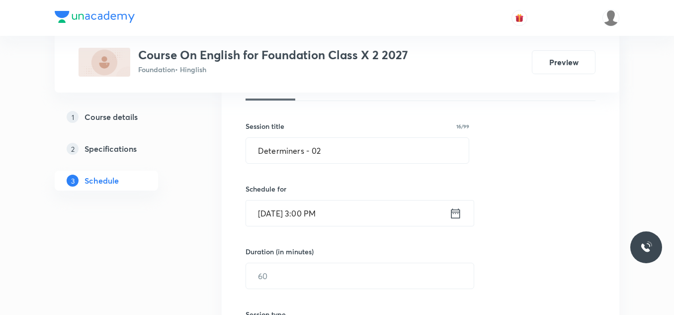
scroll to position [181, 0]
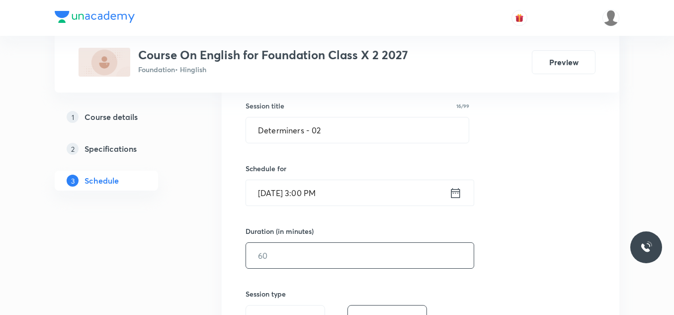
click at [291, 250] on input "text" at bounding box center [360, 255] width 228 height 25
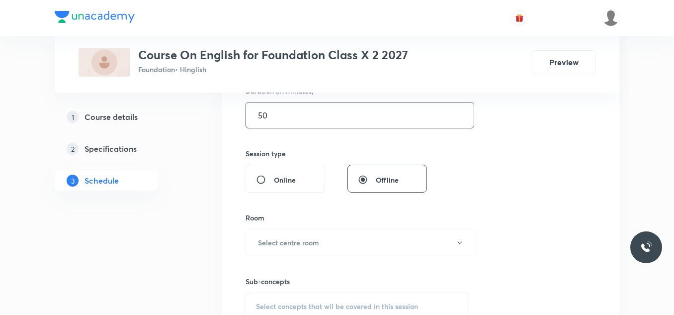
scroll to position [323, 0]
type input "50"
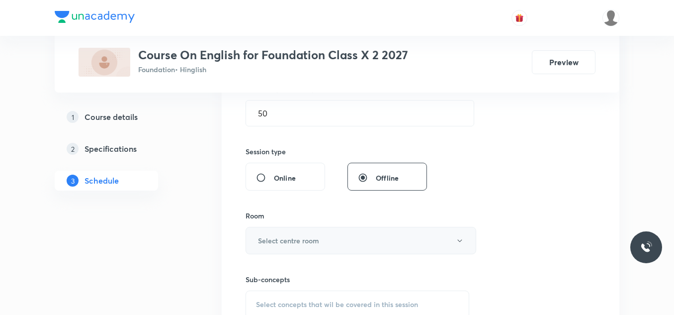
click at [296, 240] on h6 "Select centre room" at bounding box center [288, 240] width 61 height 10
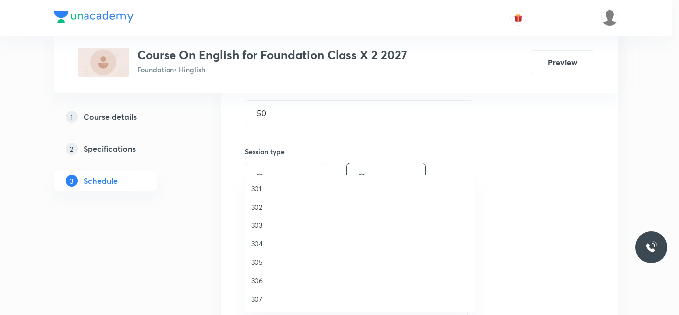
click at [258, 204] on span "302" at bounding box center [360, 206] width 218 height 10
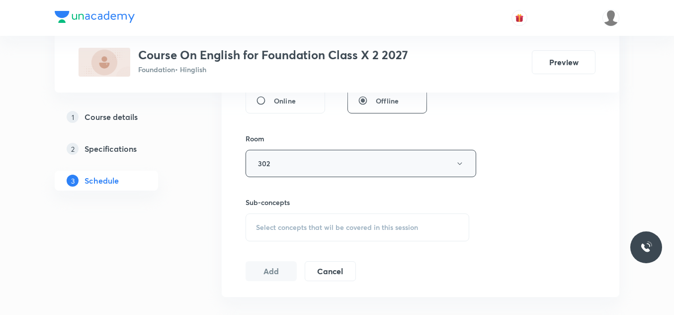
scroll to position [401, 0]
click at [302, 223] on span "Select concepts that wil be covered in this session" at bounding box center [337, 227] width 162 height 8
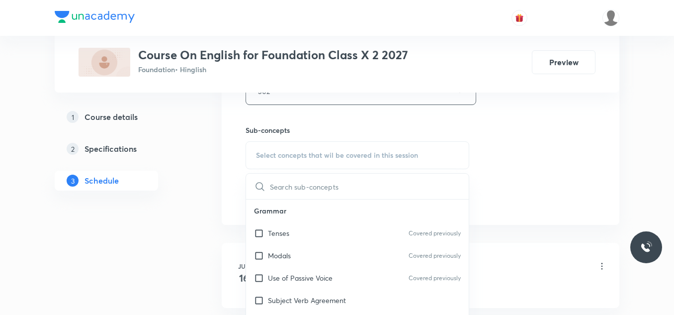
scroll to position [476, 0]
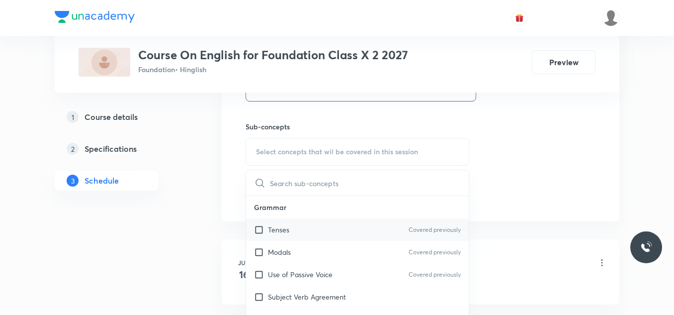
click at [279, 226] on p "Tenses" at bounding box center [278, 229] width 21 height 10
checkbox input "true"
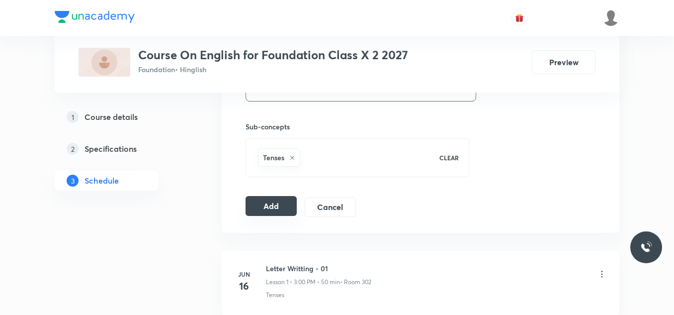
click at [271, 208] on button "Add" at bounding box center [270, 206] width 51 height 20
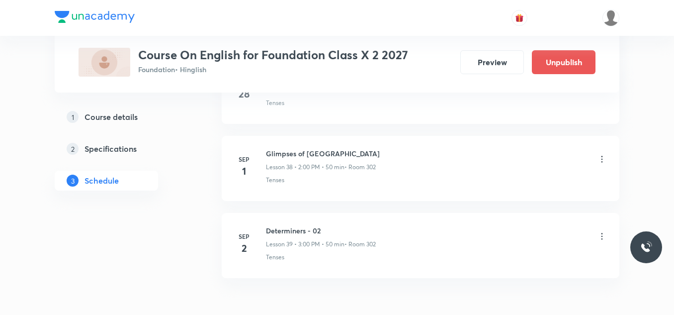
scroll to position [3029, 0]
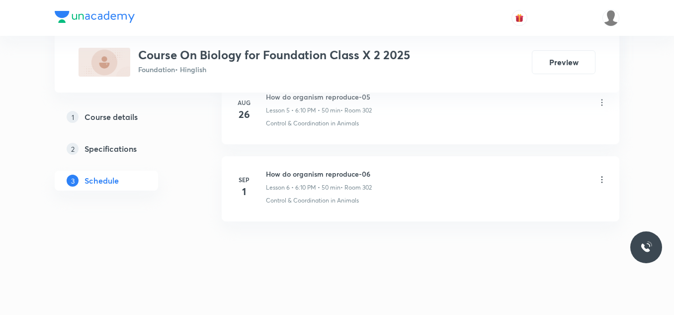
click at [310, 174] on h6 "How do organism reproduce-06" at bounding box center [319, 173] width 106 height 10
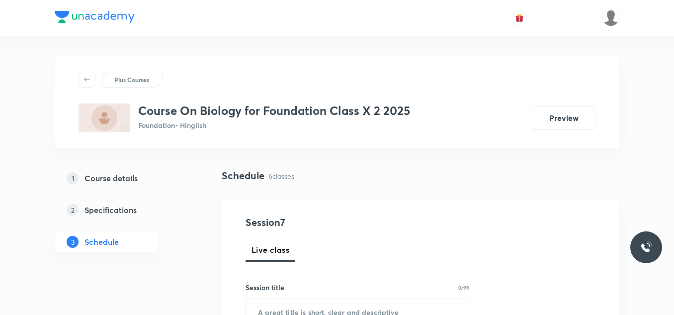
scroll to position [82, 0]
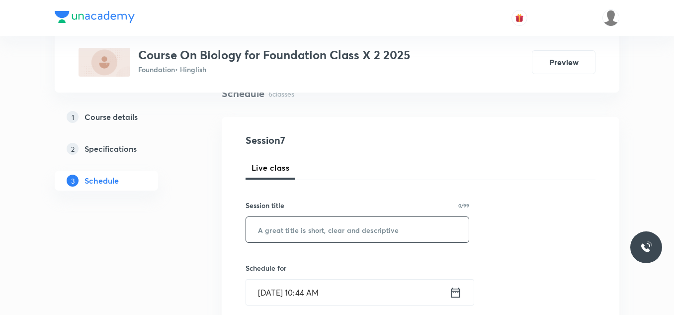
click at [271, 225] on input "text" at bounding box center [357, 229] width 223 height 25
paste input "Glimpses of [GEOGRAPHIC_DATA]"
type input "G"
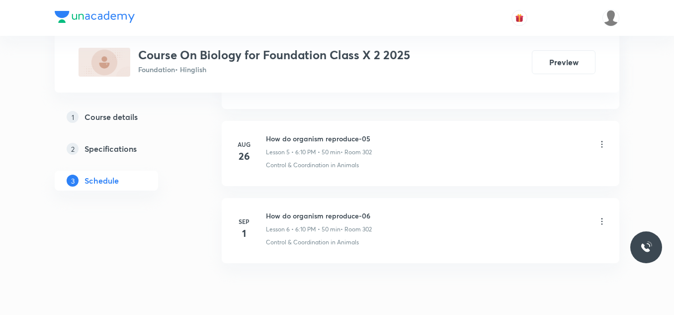
scroll to position [944, 0]
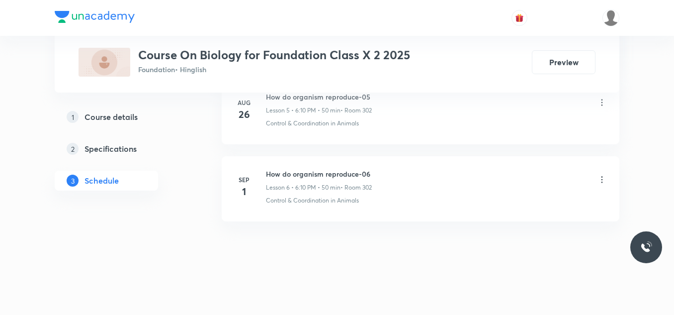
click at [284, 176] on h6 "How do organism reproduce-06" at bounding box center [319, 173] width 106 height 10
copy h6 "How do organism reproduce-06"
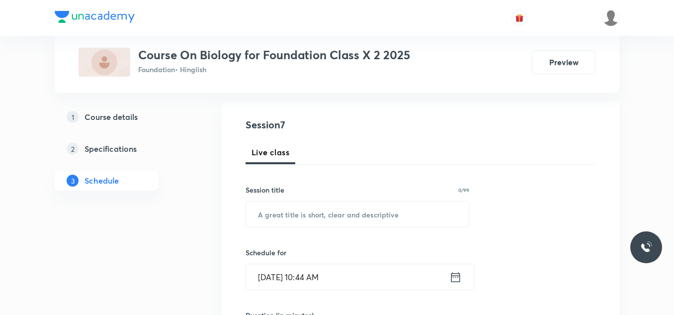
scroll to position [97, 0]
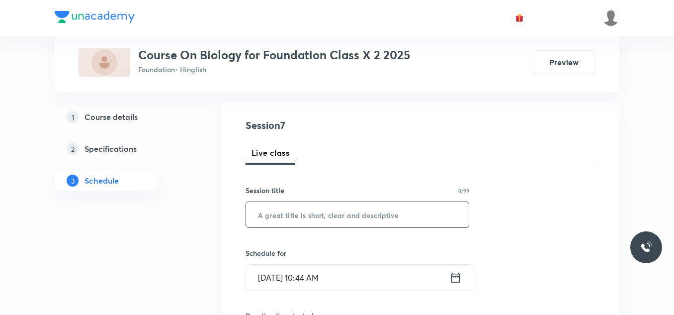
drag, startPoint x: 284, startPoint y: 176, endPoint x: 261, endPoint y: 213, distance: 43.3
click at [261, 213] on input "text" at bounding box center [357, 214] width 223 height 25
paste input "How do organism reproduce-06"
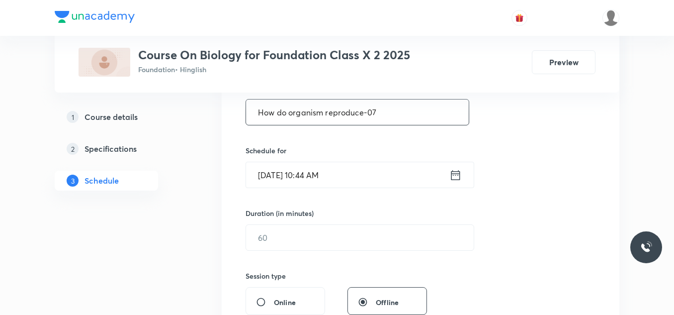
scroll to position [201, 0]
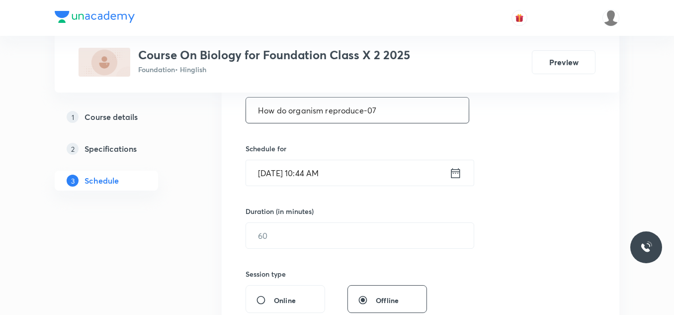
type input "How do organism reproduce-07"
click at [360, 181] on input "[DATE] 10:44 AM" at bounding box center [347, 172] width 203 height 25
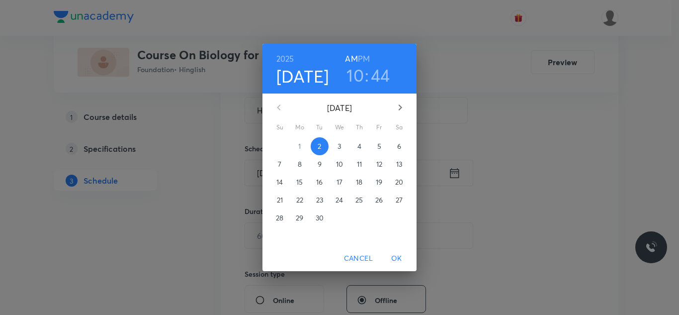
click at [363, 57] on h6 "PM" at bounding box center [364, 59] width 12 height 14
click at [357, 74] on h3 "10" at bounding box center [354, 75] width 17 height 21
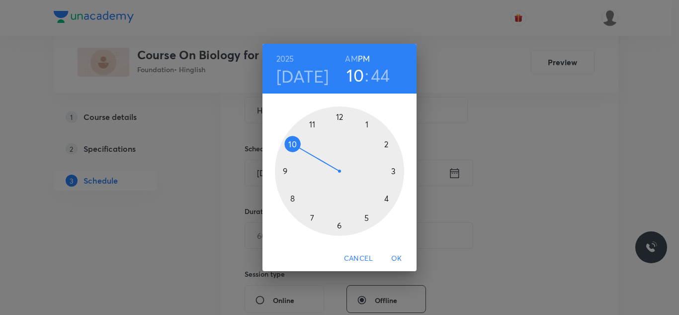
click at [366, 218] on div at bounding box center [339, 170] width 129 height 129
click at [384, 145] on div at bounding box center [339, 170] width 129 height 129
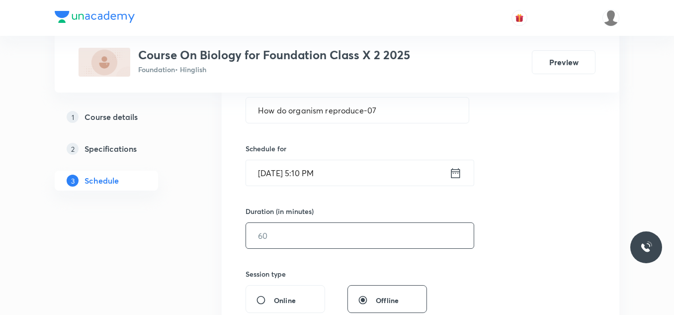
click at [279, 234] on input "text" at bounding box center [360, 235] width 228 height 25
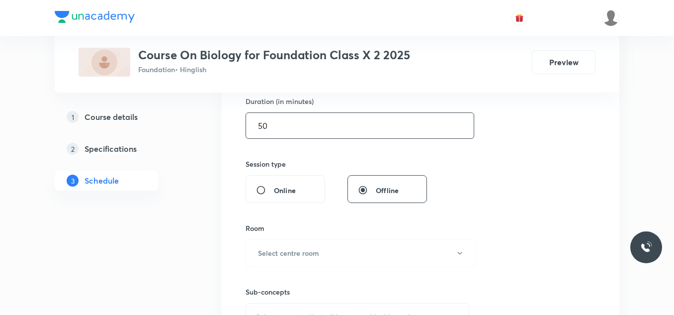
scroll to position [313, 0]
type input "50"
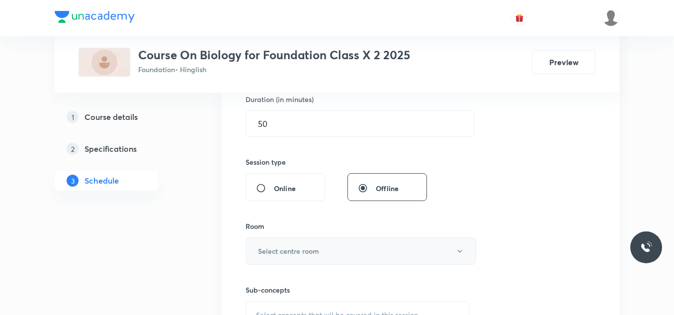
click at [286, 248] on h6 "Select centre room" at bounding box center [288, 250] width 61 height 10
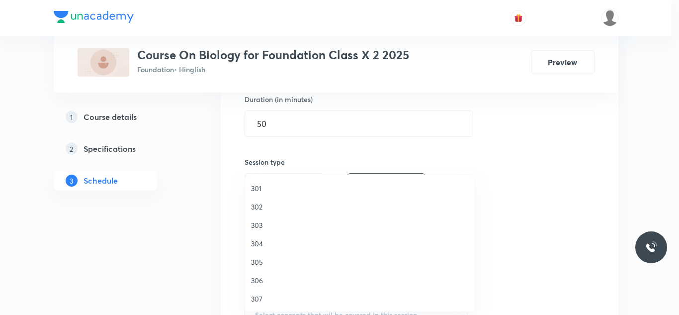
click at [264, 202] on span "302" at bounding box center [360, 206] width 218 height 10
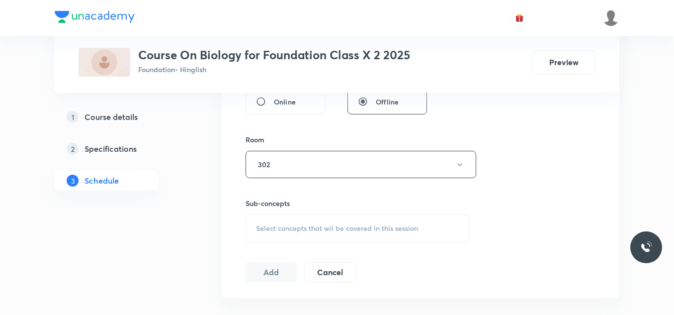
scroll to position [402, 0]
click at [291, 224] on span "Select concepts that wil be covered in this session" at bounding box center [337, 226] width 162 height 8
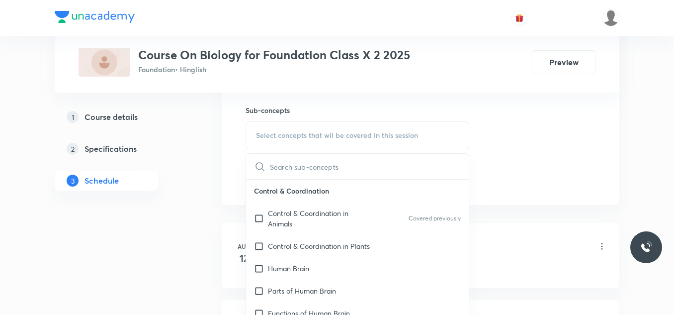
scroll to position [494, 0]
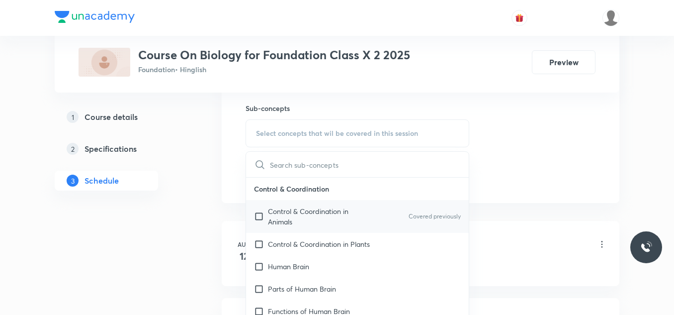
click at [278, 214] on p "Control & Coordination in Animals" at bounding box center [318, 216] width 100 height 21
checkbox input "true"
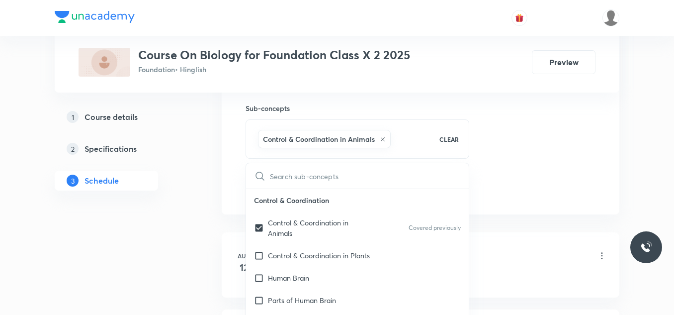
click at [216, 188] on div "Plus Courses Course On Biology for Foundation Class X 2 2025 Foundation • Hingl…" at bounding box center [337, 159] width 565 height 1197
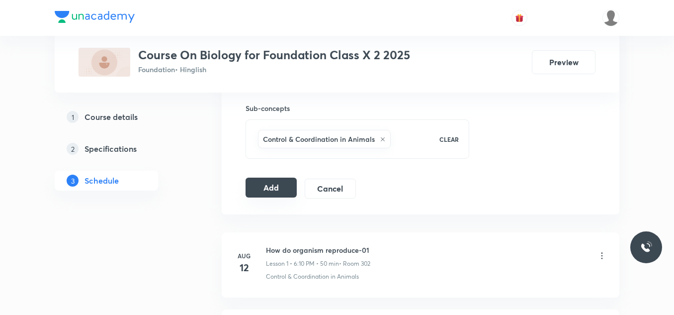
click at [276, 183] on button "Add" at bounding box center [270, 187] width 51 height 20
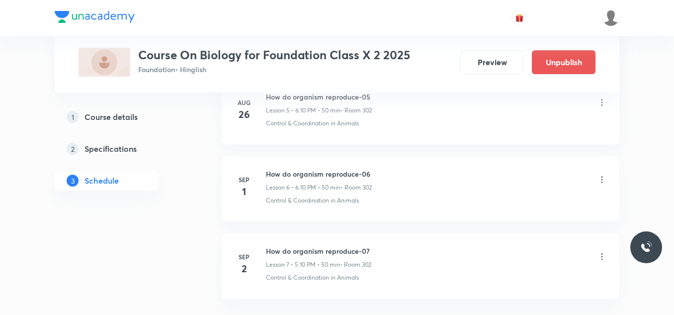
scroll to position [565, 0]
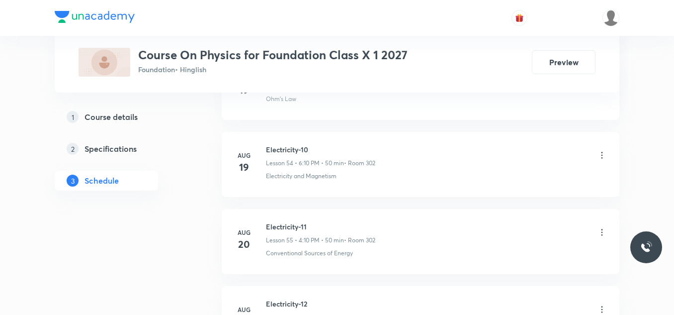
scroll to position [5180, 0]
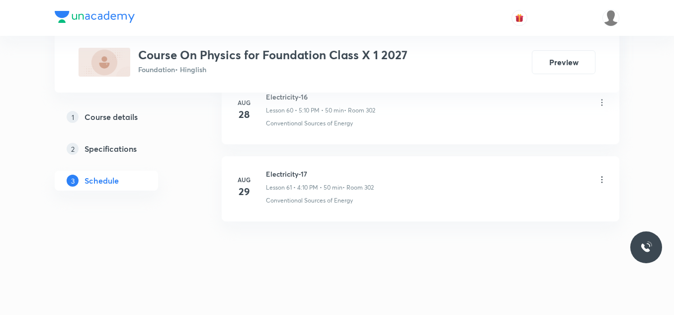
click at [290, 173] on h6 "Electricity-17" at bounding box center [320, 173] width 108 height 10
copy h6 "Electricity-17"
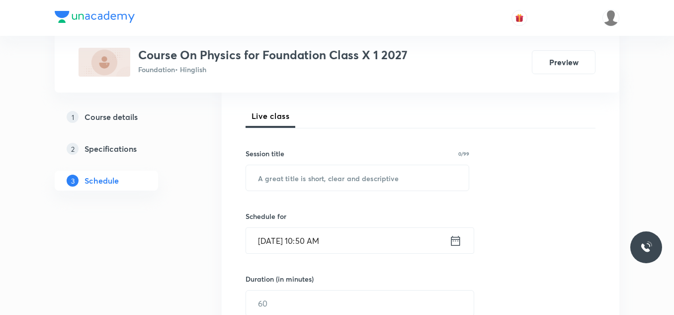
scroll to position [135, 0]
click at [286, 174] on input "text" at bounding box center [357, 175] width 223 height 25
paste input "Electricity-17"
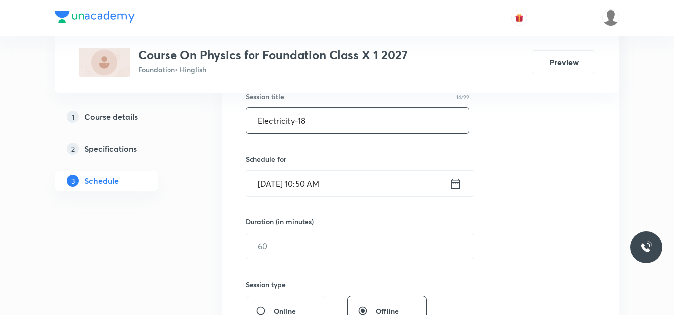
scroll to position [191, 0]
type input "Electricity-18"
click at [360, 183] on input "[DATE] 10:50 AM" at bounding box center [347, 182] width 203 height 25
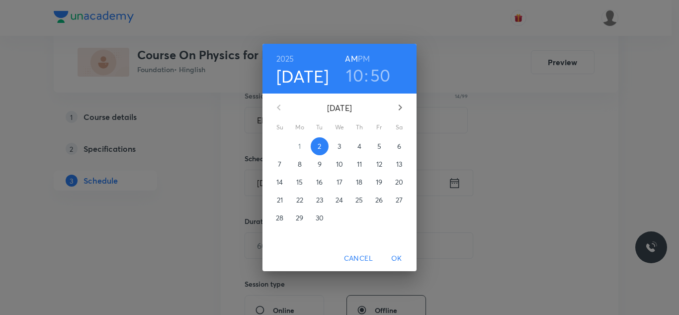
click at [357, 74] on h3 "10" at bounding box center [354, 75] width 17 height 21
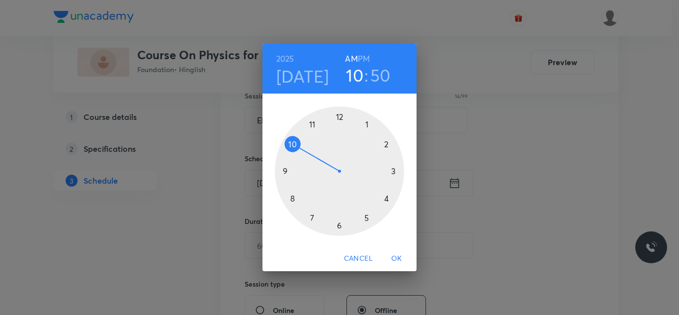
click at [340, 226] on div at bounding box center [339, 170] width 129 height 129
click at [386, 144] on div at bounding box center [339, 170] width 129 height 129
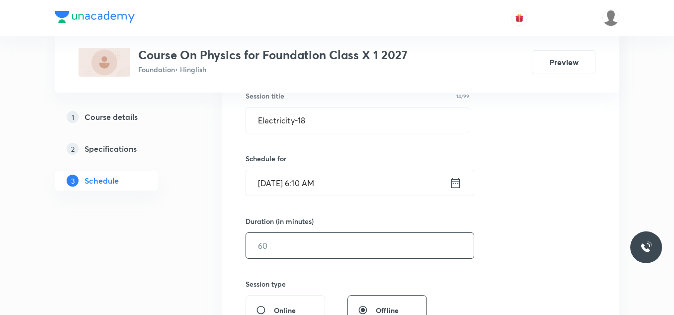
click at [259, 245] on input "text" at bounding box center [360, 245] width 228 height 25
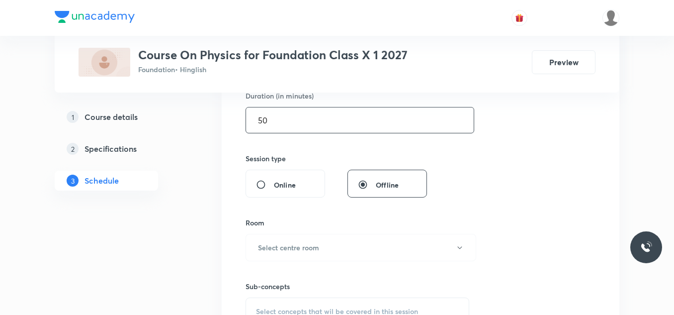
scroll to position [321, 0]
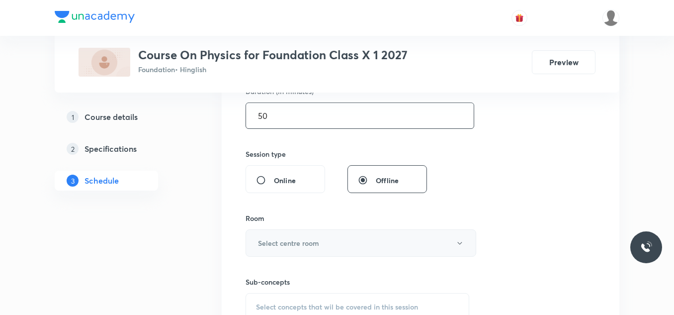
type input "50"
click at [279, 243] on h6 "Select centre room" at bounding box center [288, 243] width 61 height 10
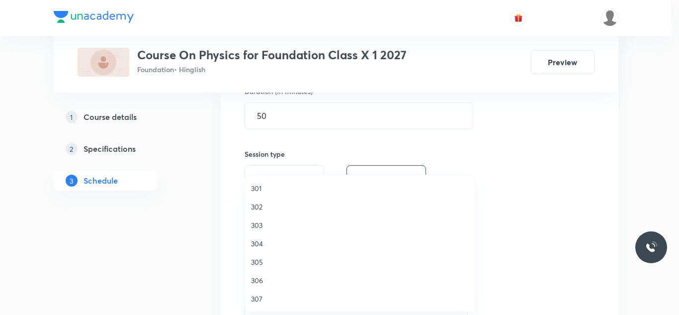
click at [255, 203] on span "302" at bounding box center [360, 206] width 218 height 10
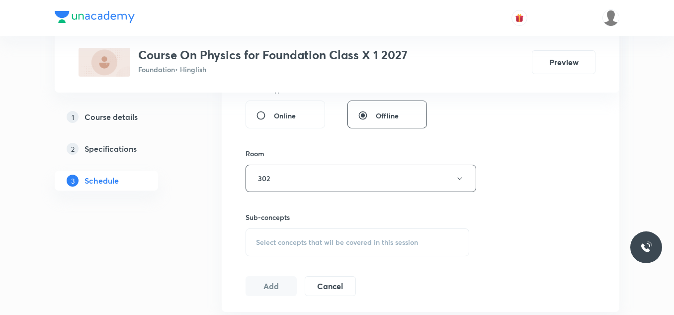
scroll to position [395, 0]
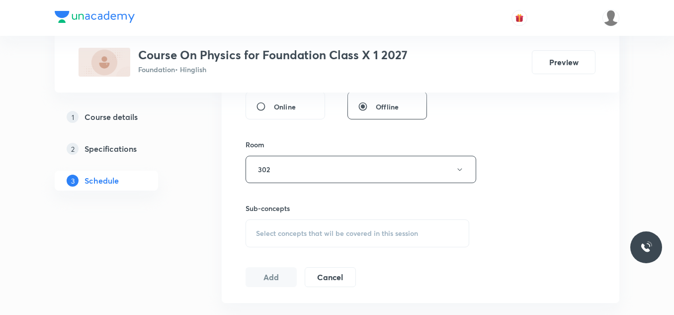
click at [307, 232] on span "Select concepts that wil be covered in this session" at bounding box center [337, 233] width 162 height 8
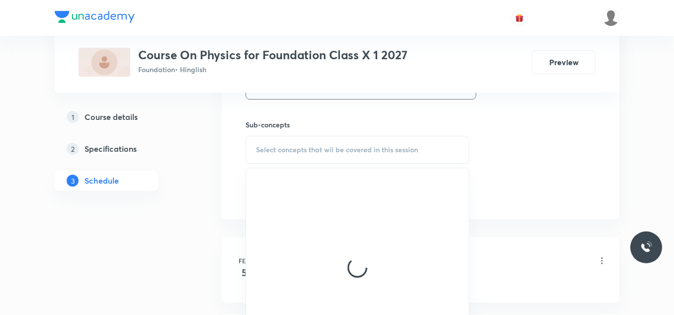
scroll to position [483, 0]
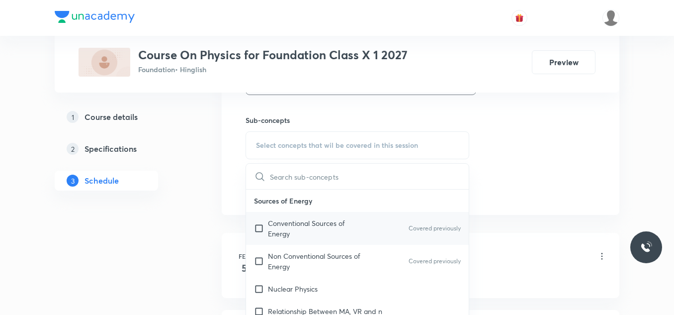
click at [275, 226] on p "Conventional Sources of Energy" at bounding box center [318, 228] width 100 height 21
checkbox input "true"
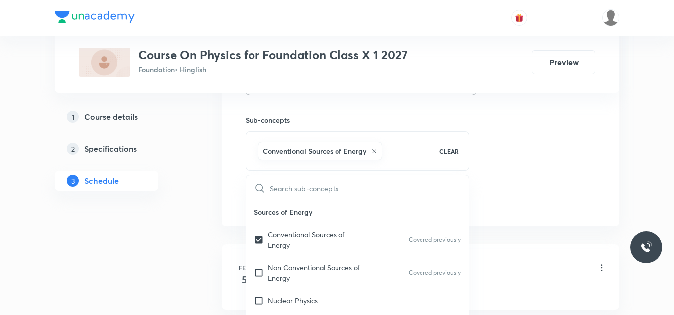
click at [170, 200] on div "1 Course details 2 Specifications 3 Schedule" at bounding box center [122, 154] width 135 height 95
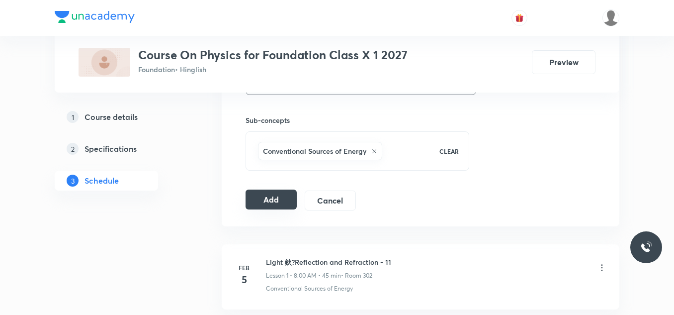
click at [265, 203] on button "Add" at bounding box center [270, 199] width 51 height 20
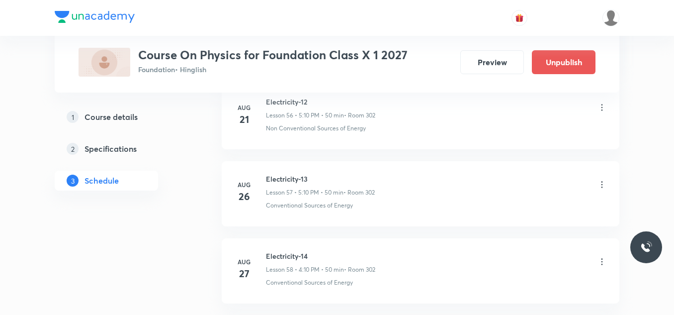
scroll to position [4801, 0]
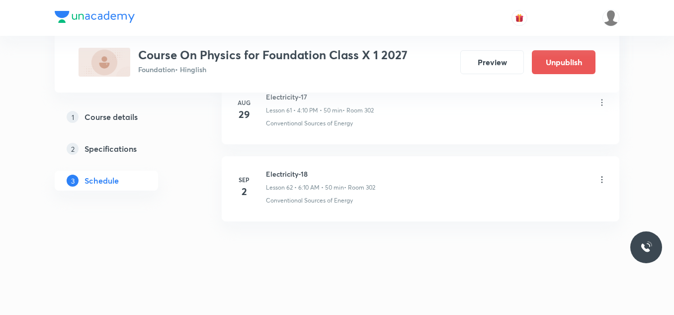
click at [601, 179] on icon at bounding box center [602, 179] width 10 height 10
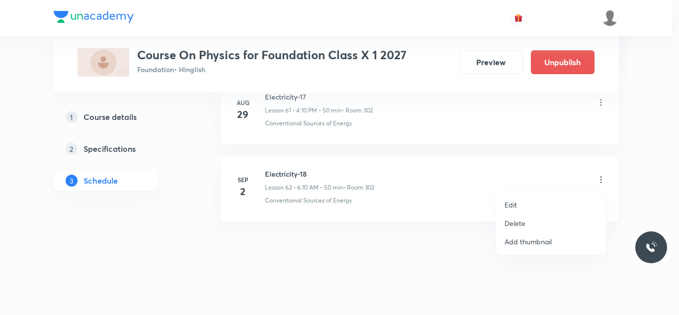
click at [511, 203] on p "Edit" at bounding box center [510, 204] width 12 height 10
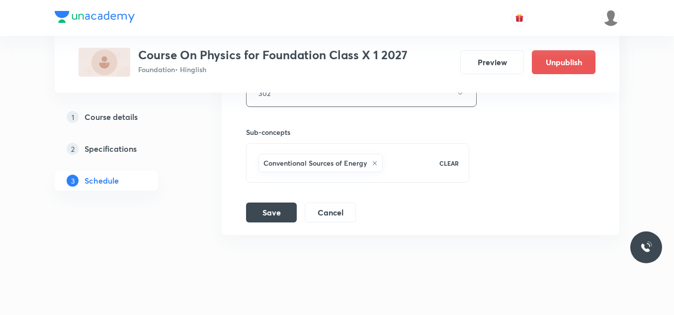
scroll to position [5183, 0]
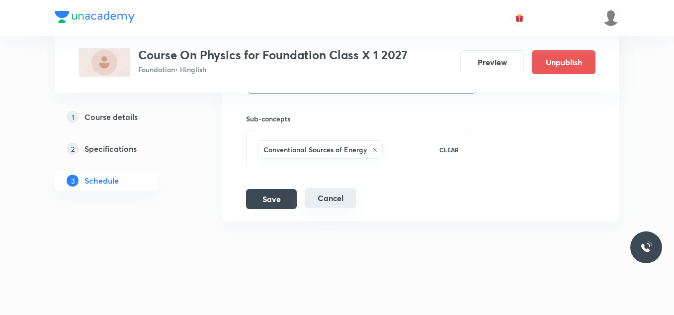
click at [331, 196] on button "Cancel" at bounding box center [330, 198] width 51 height 20
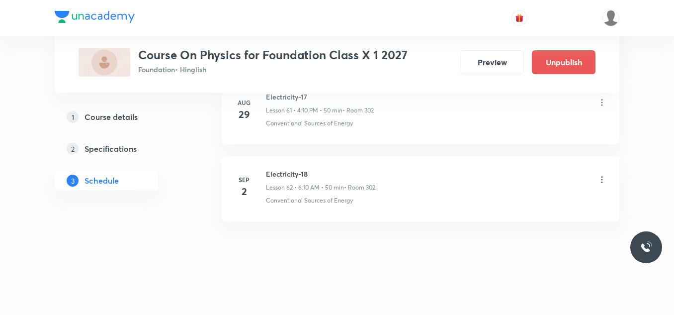
scroll to position [4801, 0]
click at [602, 179] on icon at bounding box center [601, 179] width 1 height 6
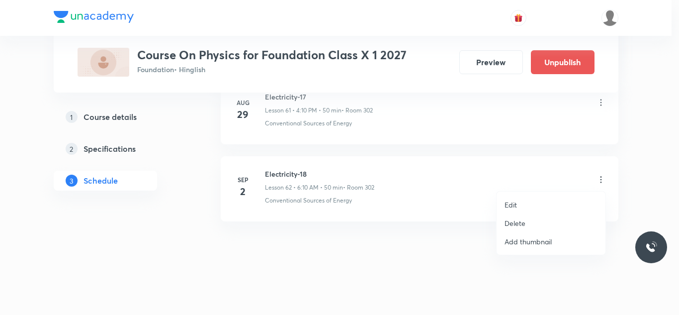
click at [530, 216] on li "Delete" at bounding box center [550, 223] width 109 height 18
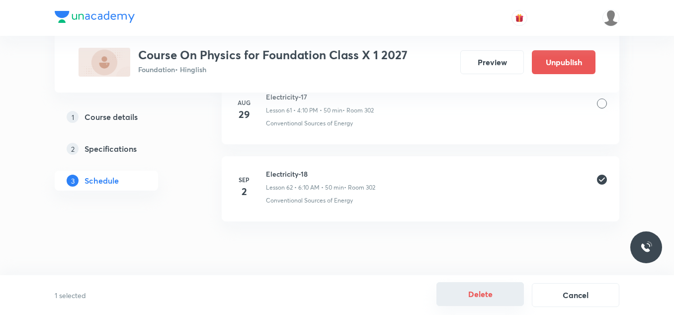
click at [495, 290] on button "Delete" at bounding box center [479, 294] width 87 height 24
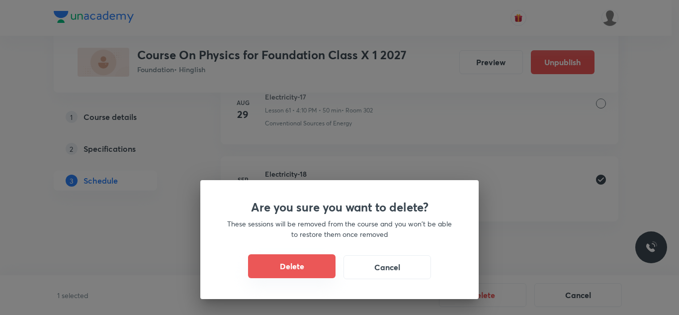
click at [282, 262] on button "Delete" at bounding box center [291, 266] width 87 height 24
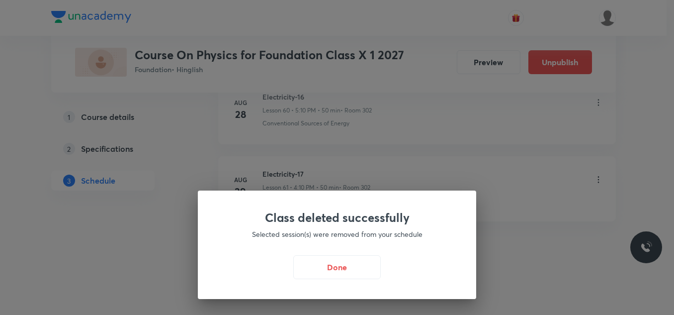
scroll to position [4724, 0]
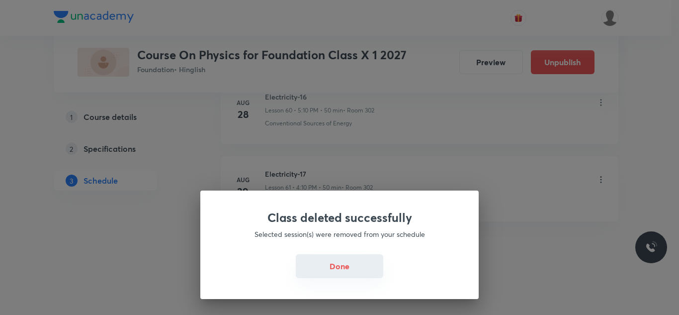
click at [348, 265] on button "Done" at bounding box center [339, 266] width 87 height 24
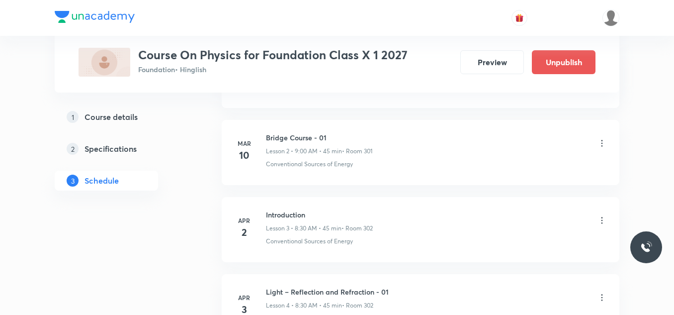
scroll to position [0, 0]
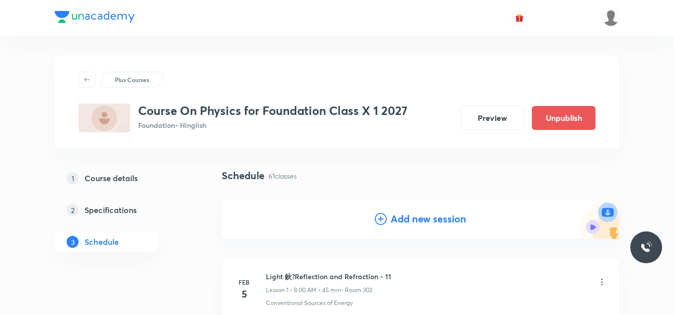
click at [419, 218] on h4 "Add new session" at bounding box center [429, 218] width 76 height 15
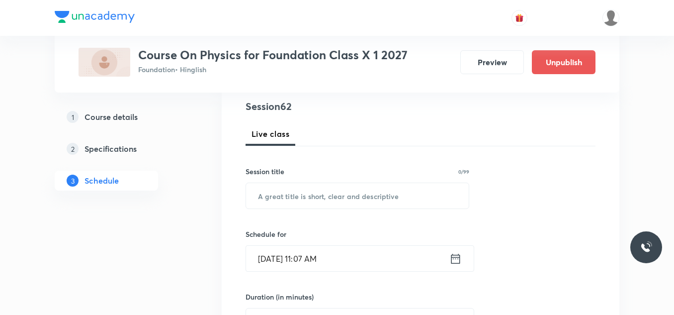
scroll to position [116, 0]
click at [369, 188] on input "text" at bounding box center [357, 194] width 223 height 25
paste input "Electricity-17"
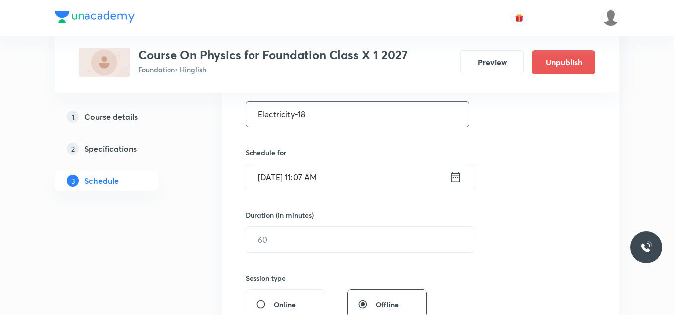
scroll to position [199, 0]
type input "Electricity-18"
click at [365, 176] on input "Sep 2, 2025, 11:07 AM" at bounding box center [347, 174] width 203 height 25
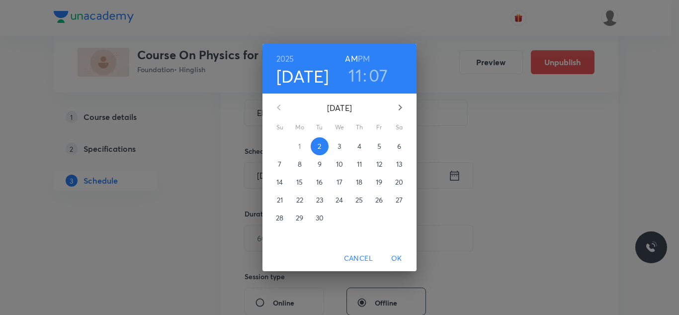
click at [356, 74] on h3 "11" at bounding box center [354, 75] width 13 height 21
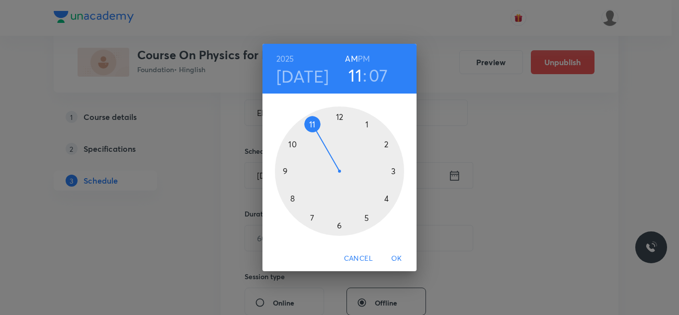
click at [365, 56] on h6 "PM" at bounding box center [364, 59] width 12 height 14
click at [385, 198] on div at bounding box center [339, 170] width 129 height 129
click at [386, 143] on div at bounding box center [339, 170] width 129 height 129
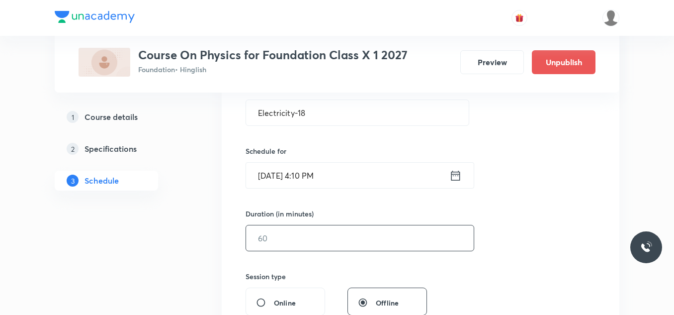
click at [300, 237] on input "text" at bounding box center [360, 237] width 228 height 25
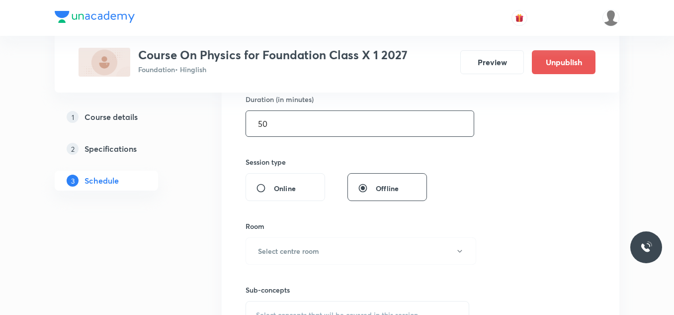
scroll to position [330, 0]
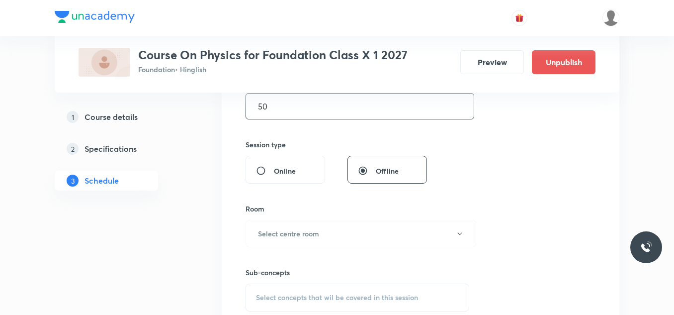
type input "50"
click at [300, 237] on h6 "Select centre room" at bounding box center [288, 233] width 61 height 10
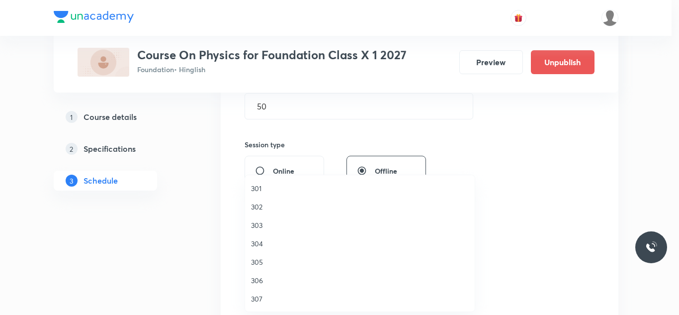
click at [258, 203] on span "302" at bounding box center [360, 206] width 218 height 10
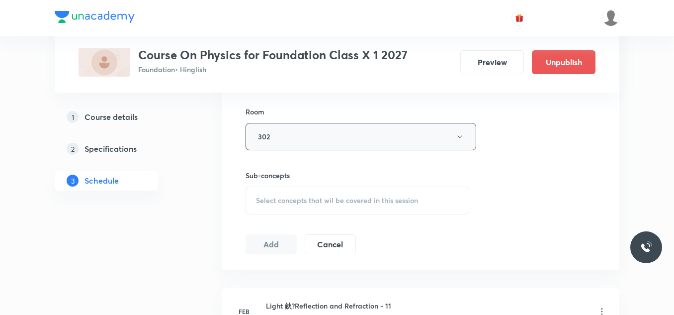
scroll to position [430, 0]
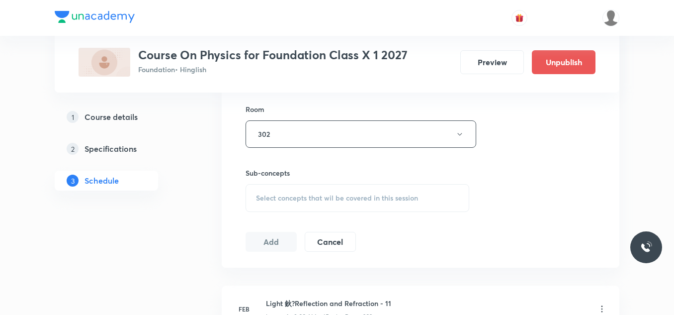
click at [322, 192] on div "Select concepts that wil be covered in this session" at bounding box center [357, 198] width 224 height 28
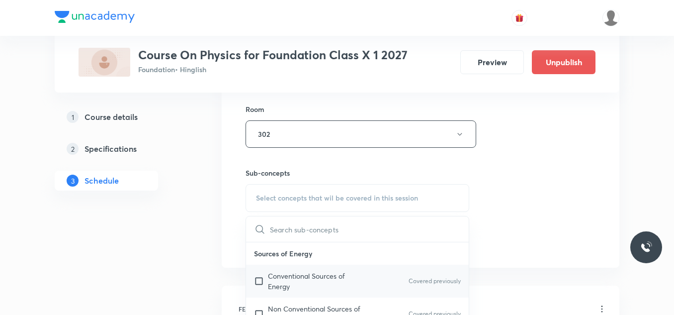
click at [276, 277] on p "Conventional Sources of Energy" at bounding box center [318, 280] width 100 height 21
checkbox input "true"
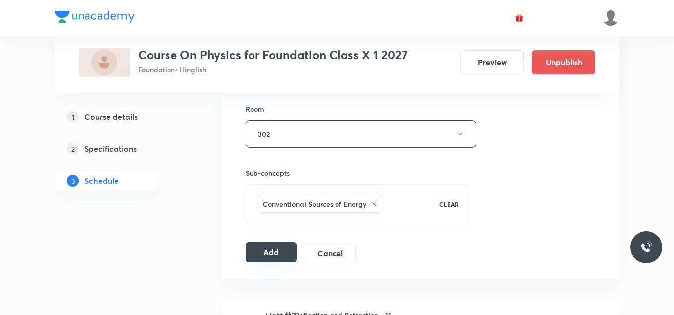
click at [262, 248] on button "Add" at bounding box center [270, 252] width 51 height 20
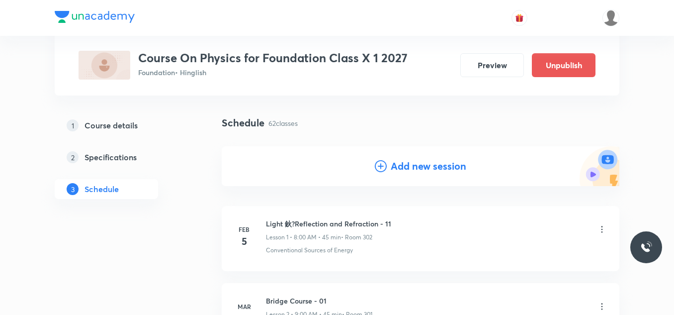
scroll to position [54, 0]
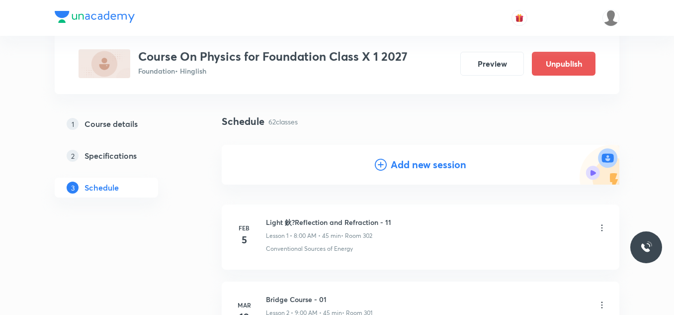
click at [404, 164] on h4 "Add new session" at bounding box center [429, 164] width 76 height 15
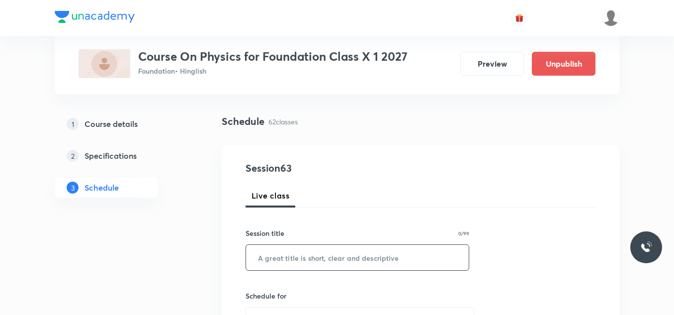
click at [309, 263] on input "text" at bounding box center [357, 256] width 223 height 25
paste input "Electricity-17"
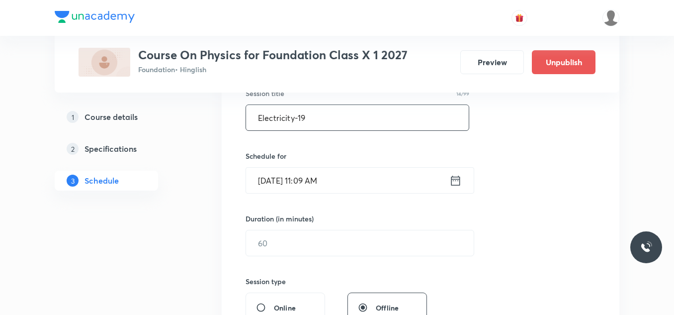
scroll to position [194, 0]
type input "Electricity-19"
click at [363, 178] on input "Sep 2, 2025, 11:09 AM" at bounding box center [347, 179] width 203 height 25
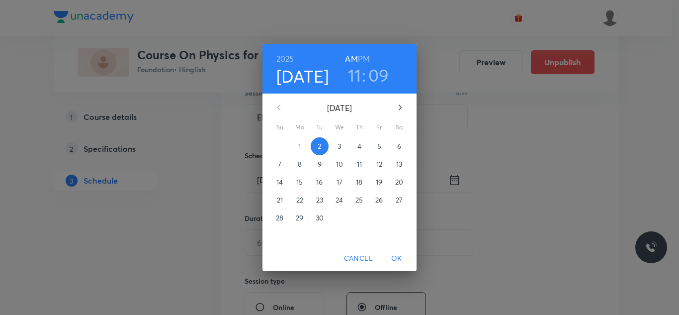
click at [364, 59] on h6 "PM" at bounding box center [364, 59] width 12 height 14
click at [356, 71] on h3 "11" at bounding box center [354, 75] width 13 height 21
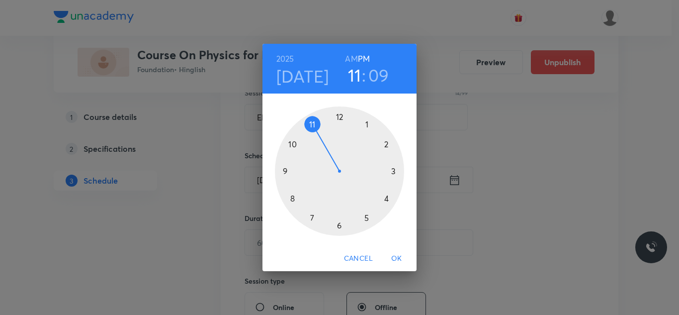
click at [339, 226] on div at bounding box center [339, 170] width 129 height 129
click at [387, 143] on div at bounding box center [339, 170] width 129 height 129
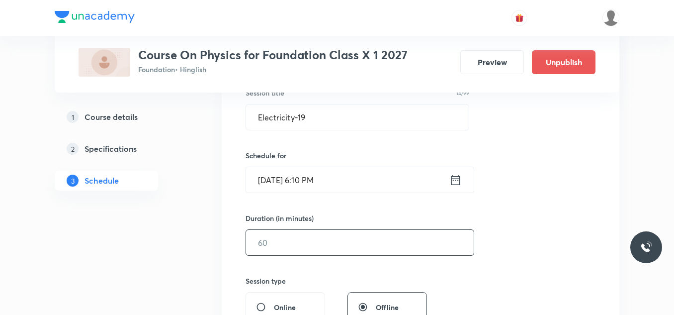
click at [295, 237] on input "text" at bounding box center [360, 242] width 228 height 25
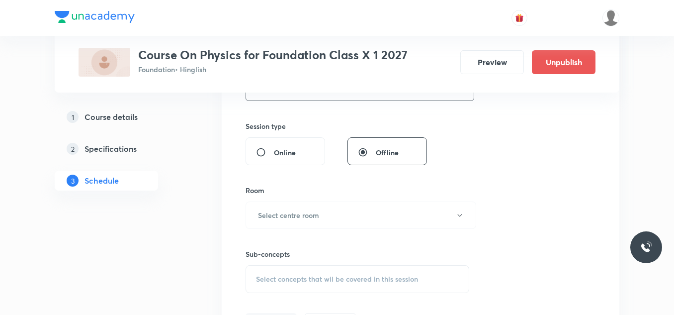
scroll to position [351, 0]
type input "50"
click at [324, 214] on button "Select centre room" at bounding box center [360, 212] width 231 height 27
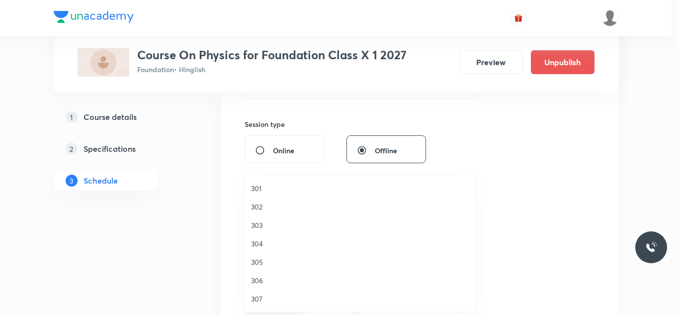
click at [262, 206] on span "302" at bounding box center [360, 206] width 218 height 10
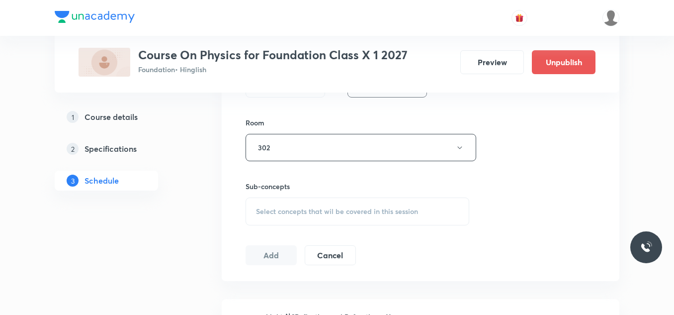
scroll to position [420, 0]
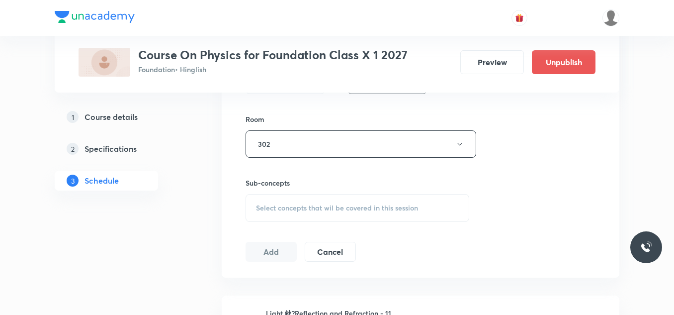
click at [314, 204] on span "Select concepts that wil be covered in this session" at bounding box center [337, 208] width 162 height 8
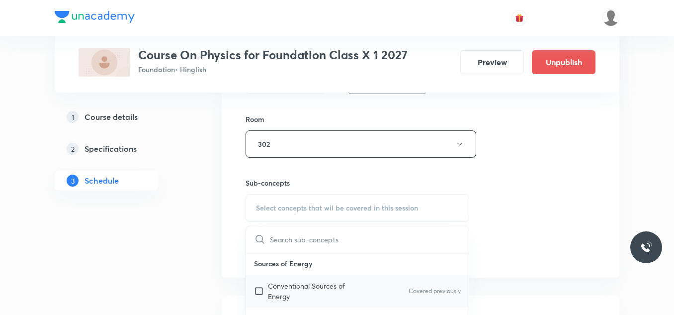
click at [274, 292] on p "Conventional Sources of Energy" at bounding box center [318, 290] width 100 height 21
checkbox input "true"
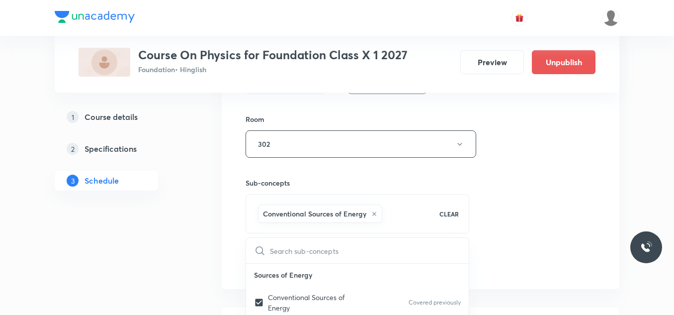
click at [175, 175] on div "1 Course details 2 Specifications 3 Schedule" at bounding box center [122, 154] width 135 height 95
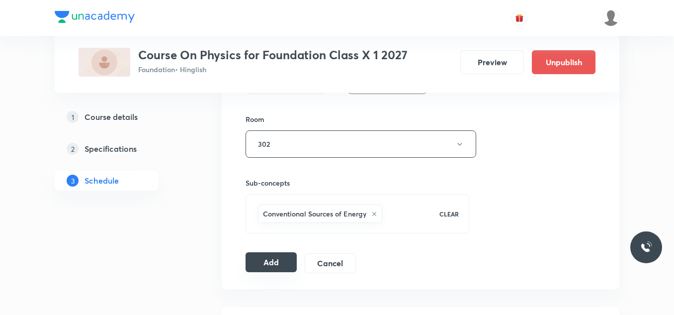
click at [274, 264] on button "Add" at bounding box center [270, 262] width 51 height 20
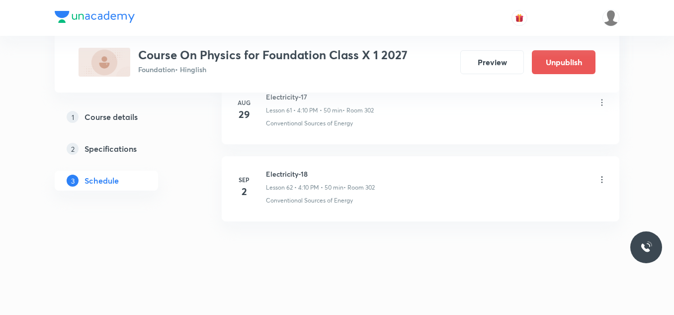
scroll to position [4801, 0]
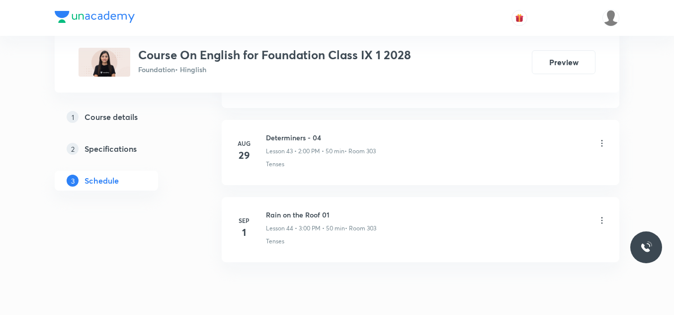
scroll to position [3871, 0]
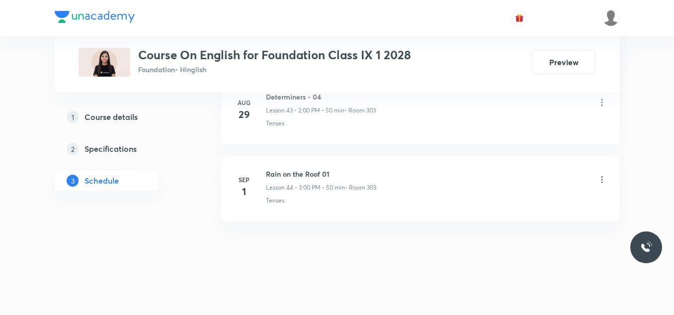
click at [304, 172] on h6 "Rain on the Roof 01" at bounding box center [321, 173] width 110 height 10
copy h6 "Rain on the Roof 01"
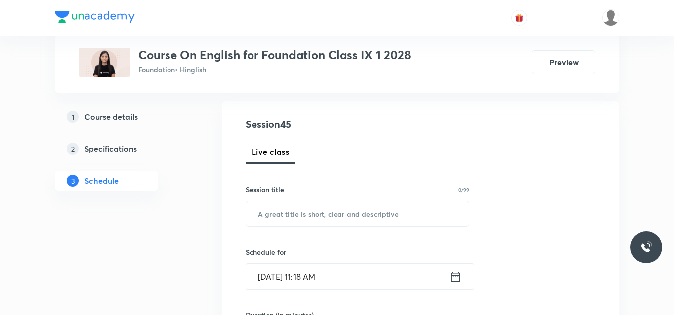
scroll to position [105, 0]
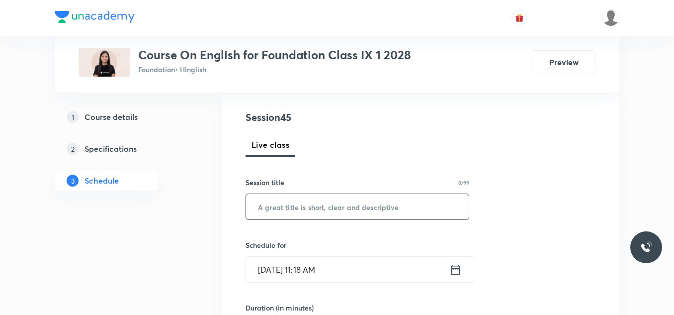
click at [297, 212] on input "text" at bounding box center [357, 206] width 223 height 25
paste input "Rain on the Roof 01"
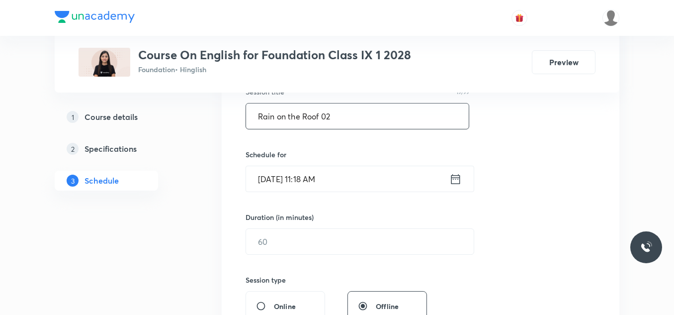
scroll to position [197, 0]
type input "Rain on the Roof 02"
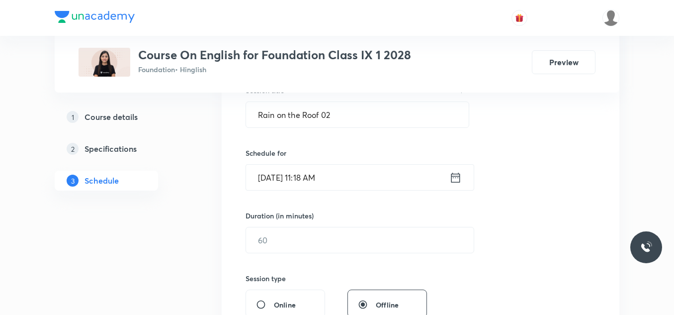
click at [354, 179] on input "Sep 2, 2025, 11:18 AM" at bounding box center [347, 176] width 203 height 25
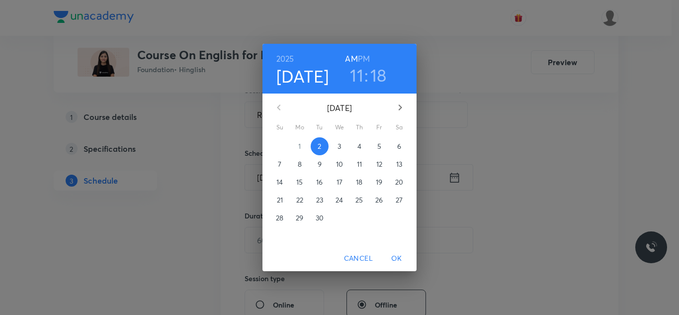
click at [367, 57] on h6 "PM" at bounding box center [364, 59] width 12 height 14
click at [359, 76] on h3 "11" at bounding box center [356, 75] width 13 height 21
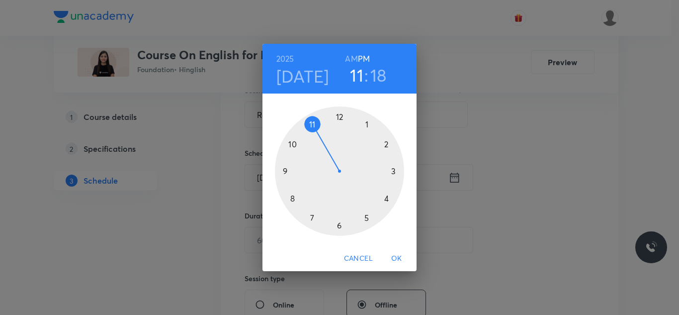
click at [386, 144] on div at bounding box center [339, 170] width 129 height 129
click at [340, 116] on div at bounding box center [339, 170] width 129 height 129
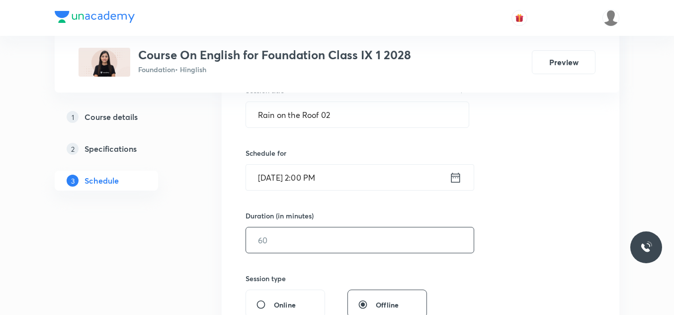
click at [279, 242] on input "text" at bounding box center [360, 239] width 228 height 25
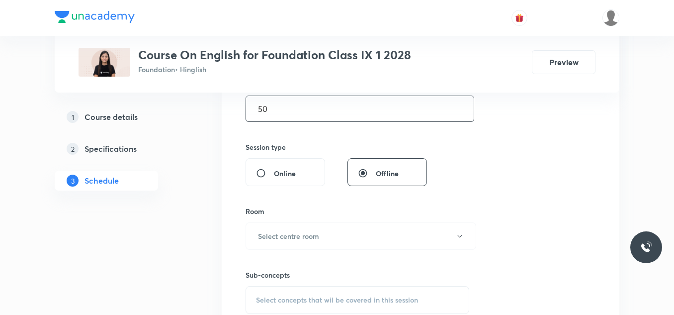
scroll to position [330, 0]
type input "50"
click at [291, 233] on h6 "Select centre room" at bounding box center [288, 234] width 61 height 10
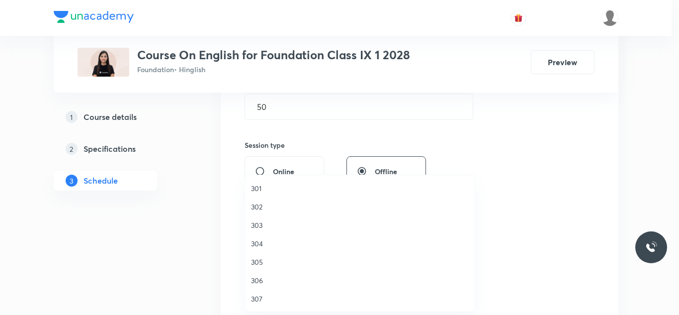
click at [258, 221] on span "303" at bounding box center [360, 225] width 218 height 10
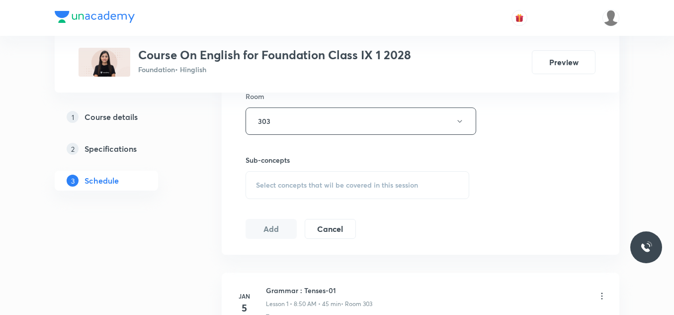
scroll to position [443, 0]
click at [299, 189] on div "Select concepts that wil be covered in this session" at bounding box center [357, 184] width 224 height 28
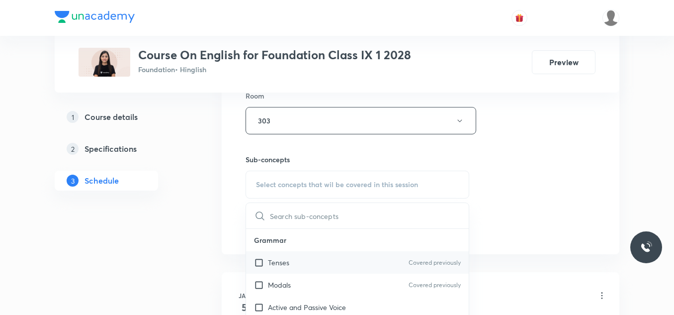
click at [258, 263] on input "checkbox" at bounding box center [261, 262] width 14 height 10
checkbox input "true"
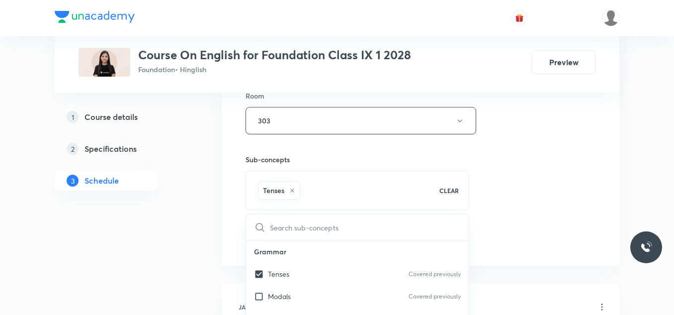
click at [227, 192] on div "Session 45 Live class Session title 19/99 Rain on the Roof 02 ​ Schedule for Se…" at bounding box center [421, 11] width 398 height 510
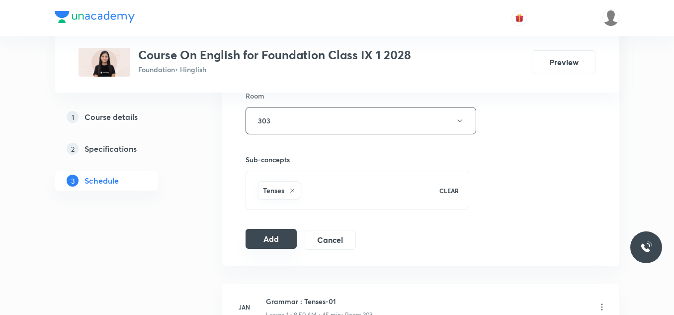
click at [268, 238] on button "Add" at bounding box center [270, 239] width 51 height 20
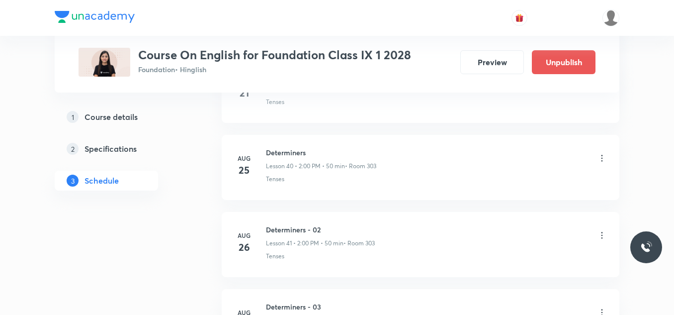
scroll to position [3491, 0]
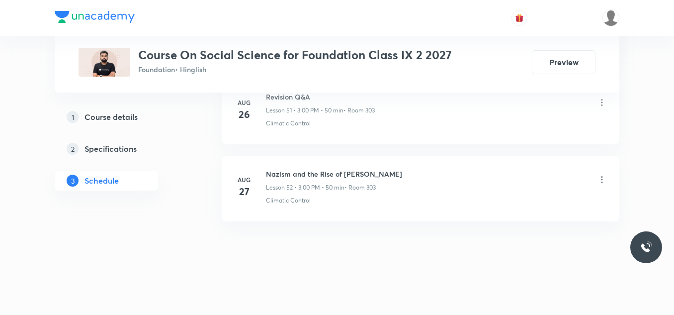
click at [321, 173] on h6 "Nazism and the Rise of [PERSON_NAME]" at bounding box center [334, 173] width 136 height 10
copy h6 "Nazism and the Rise of [PERSON_NAME]"
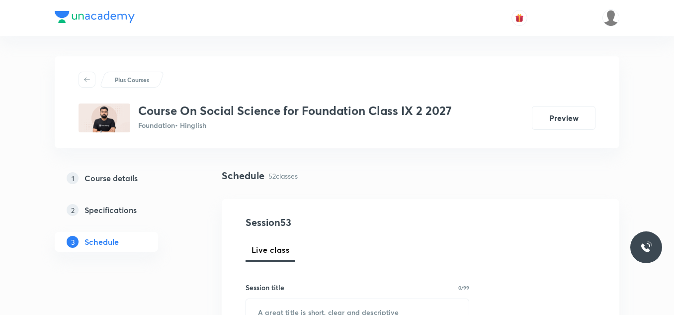
scroll to position [100, 0]
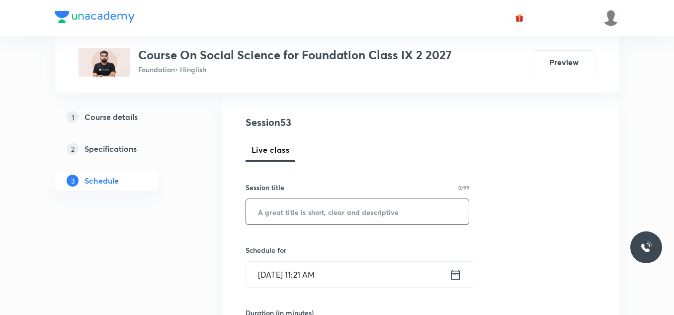
click at [283, 219] on input "text" at bounding box center [357, 211] width 223 height 25
paste input "Nazism and the Rise of [PERSON_NAME]"
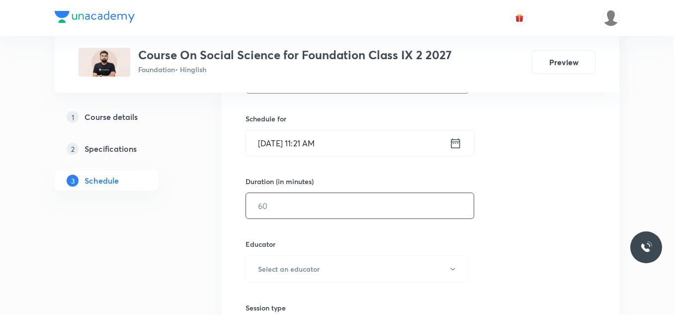
scroll to position [231, 0]
type input "Nazism and the Rise of Hitler - 02"
click at [359, 152] on input "[DATE] 11:21 AM" at bounding box center [347, 143] width 203 height 25
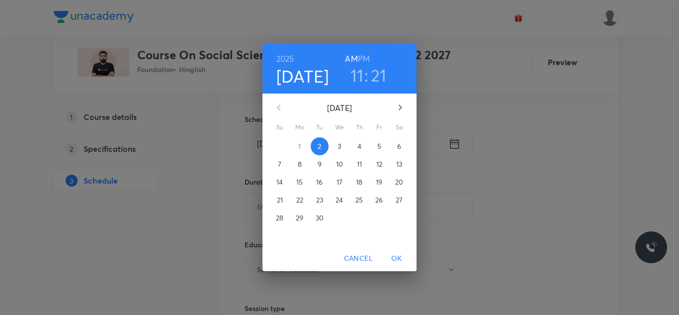
click at [361, 56] on h6 "PM" at bounding box center [364, 59] width 12 height 14
click at [360, 72] on h3 "11" at bounding box center [356, 75] width 13 height 21
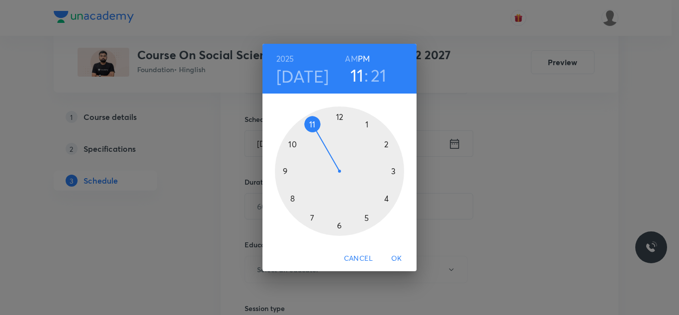
click at [392, 169] on div at bounding box center [339, 170] width 129 height 129
click at [338, 117] on div at bounding box center [339, 170] width 129 height 129
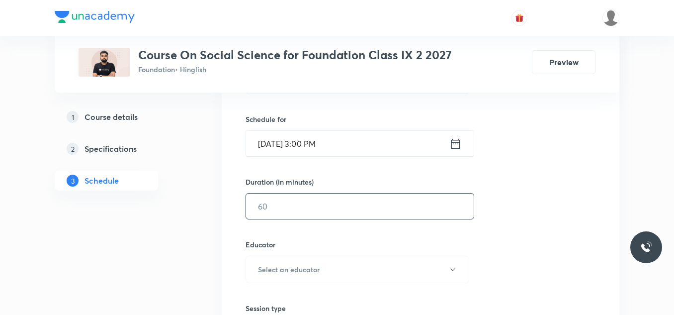
click at [291, 208] on input "text" at bounding box center [360, 205] width 228 height 25
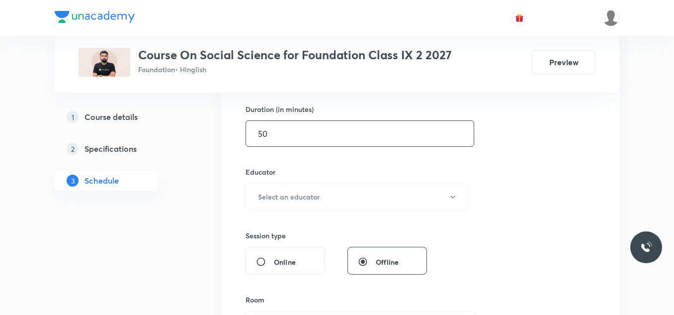
scroll to position [309, 0]
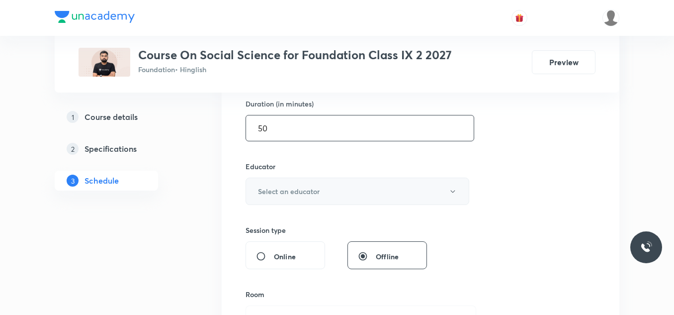
type input "50"
click at [301, 197] on button "Select an educator" at bounding box center [357, 190] width 224 height 27
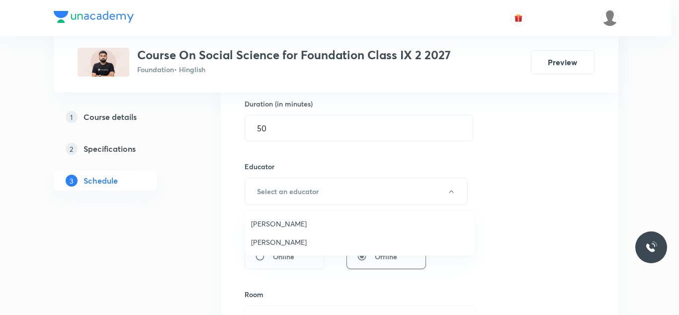
click at [282, 225] on span "[PERSON_NAME]" at bounding box center [360, 223] width 218 height 10
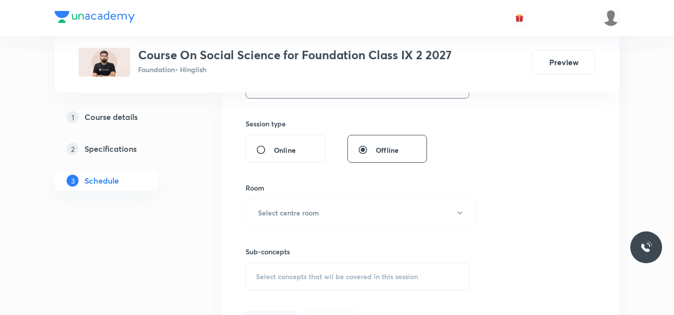
scroll to position [415, 0]
click at [289, 209] on h6 "Select centre room" at bounding box center [288, 212] width 61 height 10
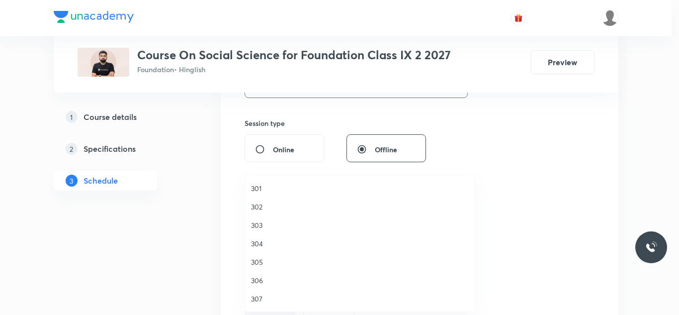
click at [265, 223] on span "303" at bounding box center [360, 225] width 218 height 10
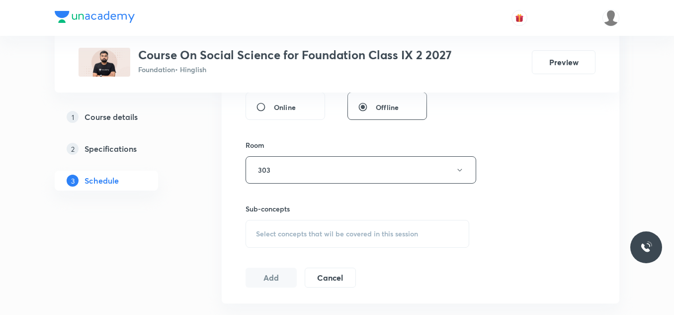
scroll to position [458, 0]
click at [277, 232] on span "Select concepts that wil be covered in this session" at bounding box center [337, 233] width 162 height 8
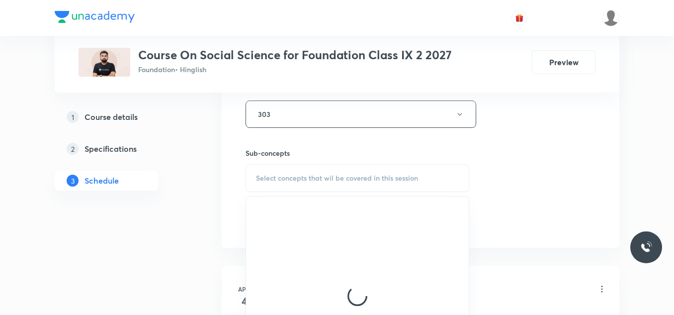
scroll to position [514, 0]
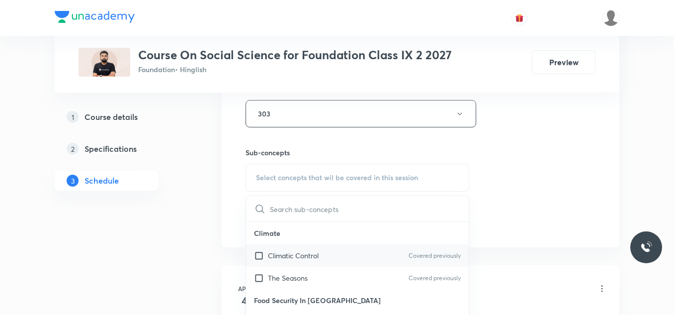
click at [276, 254] on p "Climatic Control" at bounding box center [293, 255] width 51 height 10
checkbox input "true"
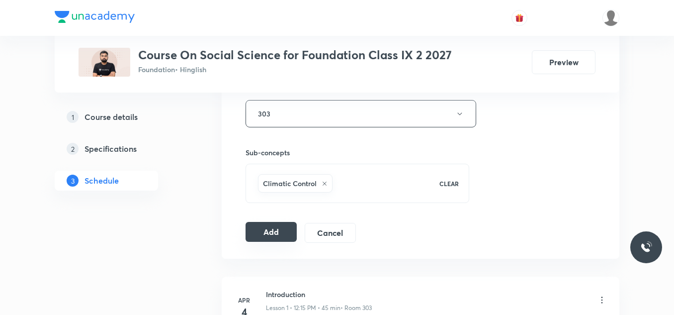
click at [265, 227] on button "Add" at bounding box center [270, 232] width 51 height 20
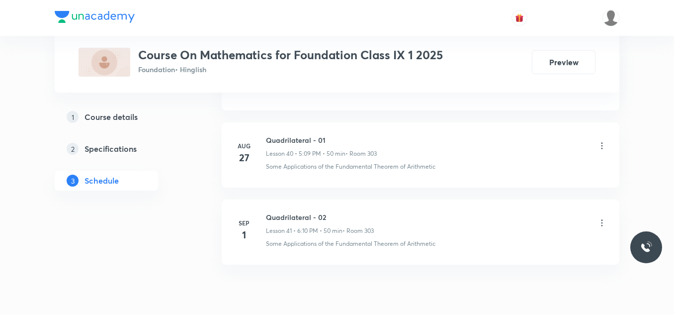
scroll to position [3640, 0]
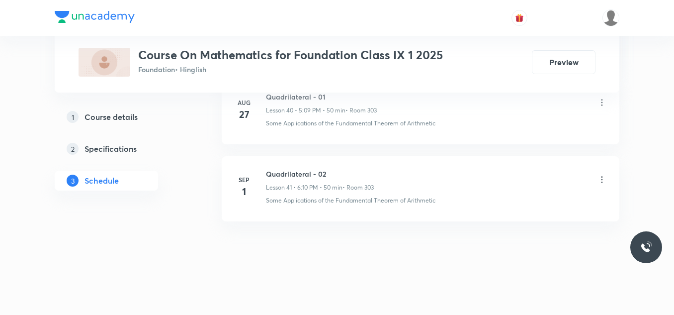
click at [303, 172] on h6 "Quadrilateral - 02" at bounding box center [320, 173] width 108 height 10
copy h6 "Quadrilateral - 02"
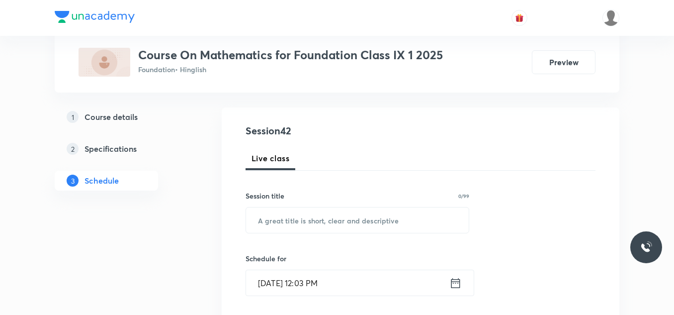
scroll to position [95, 0]
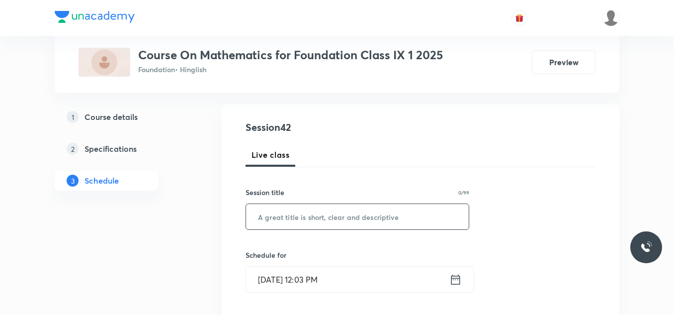
click at [296, 220] on input "text" at bounding box center [357, 216] width 223 height 25
paste input "Quadrilateral - 02"
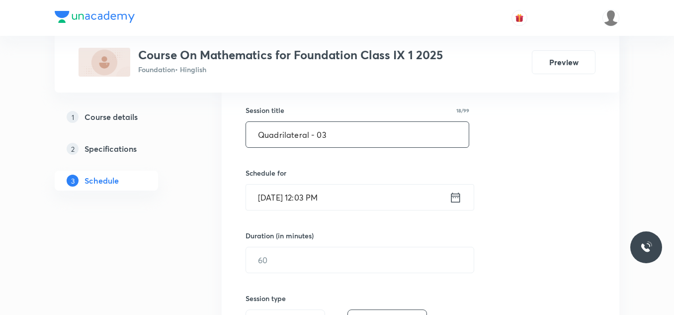
scroll to position [191, 0]
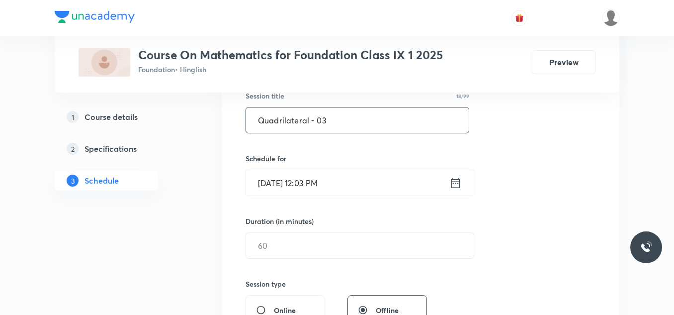
type input "Quadrilateral - 03"
click at [352, 176] on input "Sep 2, 2025, 12:03 PM" at bounding box center [347, 182] width 203 height 25
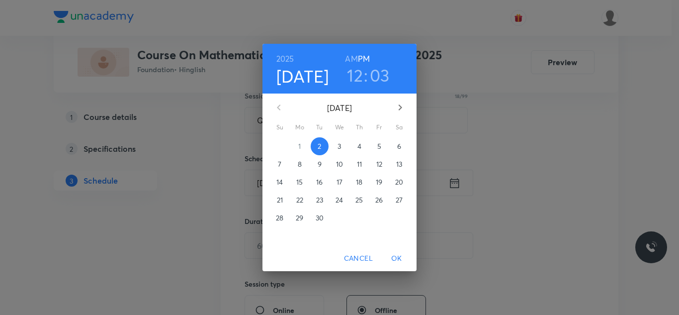
click at [354, 81] on h3 "12" at bounding box center [355, 75] width 16 height 21
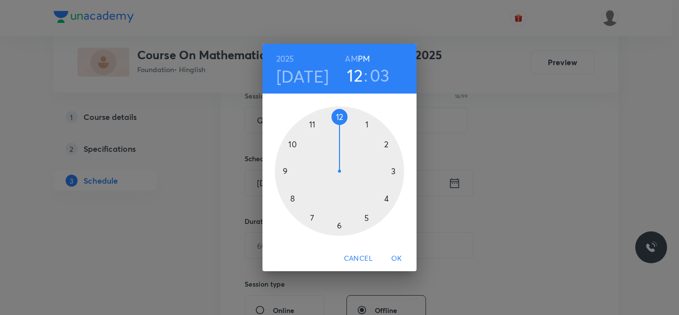
click at [387, 198] on div at bounding box center [339, 170] width 129 height 129
click at [384, 144] on div at bounding box center [339, 170] width 129 height 129
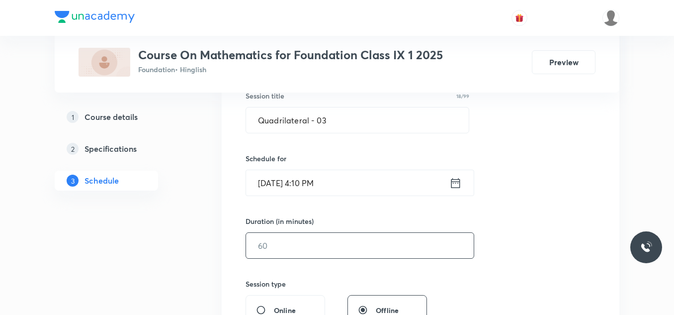
click at [274, 240] on input "text" at bounding box center [360, 245] width 228 height 25
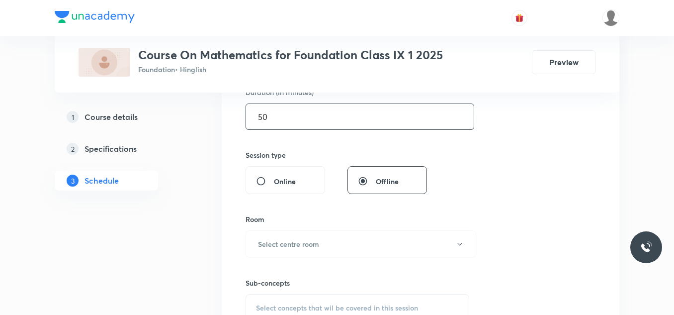
scroll to position [321, 0]
type input "50"
click at [274, 240] on h6 "Select centre room" at bounding box center [288, 243] width 61 height 10
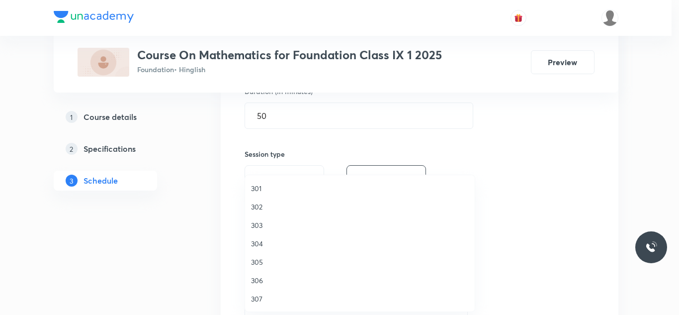
click at [260, 226] on span "303" at bounding box center [360, 225] width 218 height 10
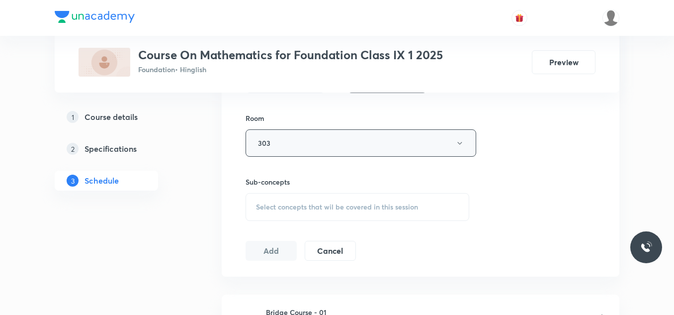
scroll to position [421, 0]
click at [309, 205] on span "Select concepts that wil be covered in this session" at bounding box center [337, 206] width 162 height 8
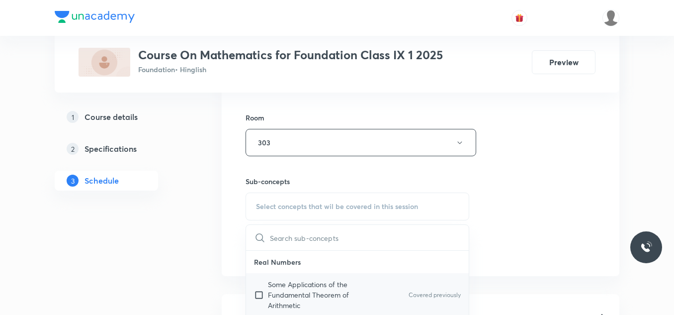
click at [273, 286] on p "Some Applications of the Fundamental Theorem of Arithmetic" at bounding box center [318, 294] width 100 height 31
checkbox input "true"
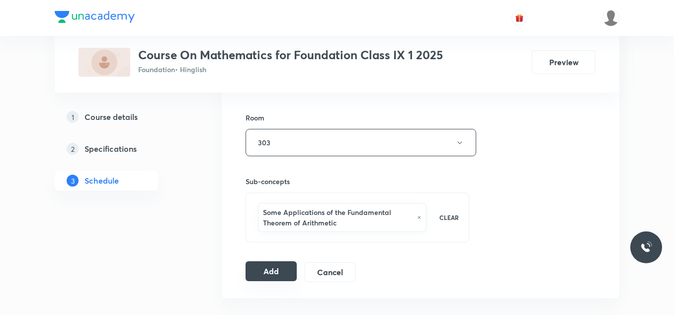
click at [264, 268] on button "Add" at bounding box center [270, 271] width 51 height 20
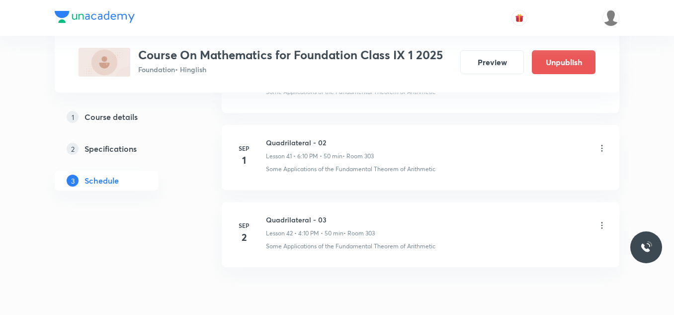
scroll to position [3260, 0]
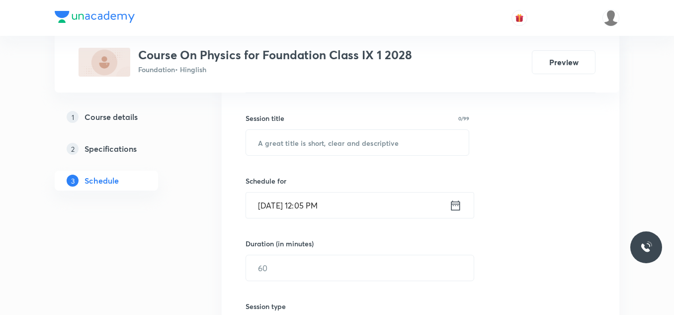
scroll to position [167, 0]
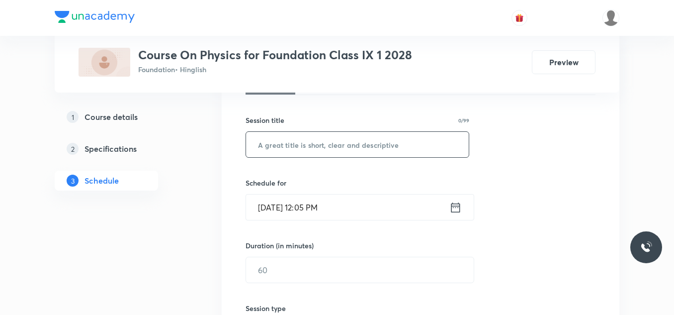
click at [283, 142] on input "text" at bounding box center [357, 144] width 223 height 25
paste input "Gravitation - 18"
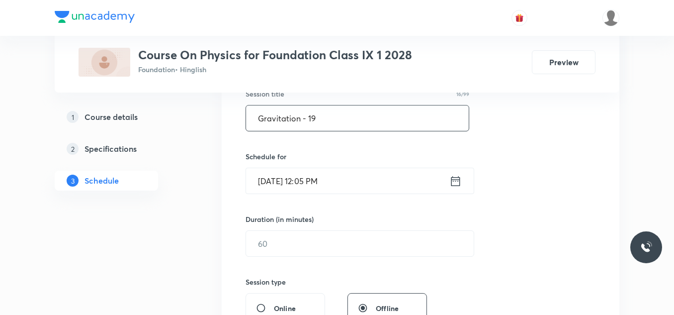
type input "Gravitation - 19"
click at [353, 178] on input "[DATE] 12:05 PM" at bounding box center [347, 180] width 203 height 25
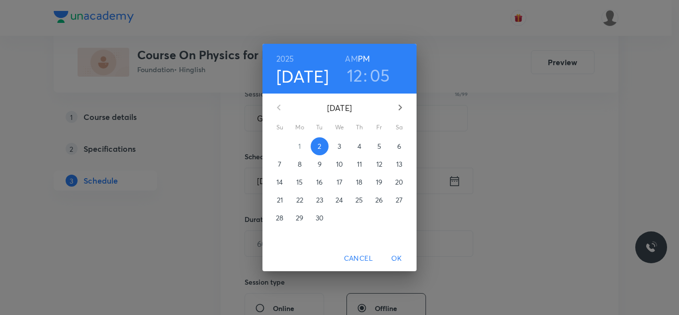
click at [355, 73] on h3 "12" at bounding box center [355, 75] width 16 height 21
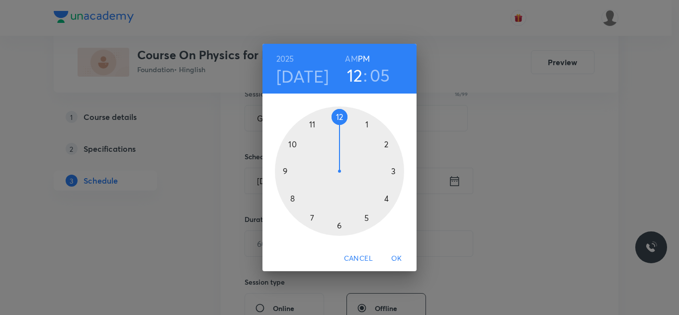
click at [367, 218] on div at bounding box center [339, 170] width 129 height 129
click at [385, 142] on div at bounding box center [339, 170] width 129 height 129
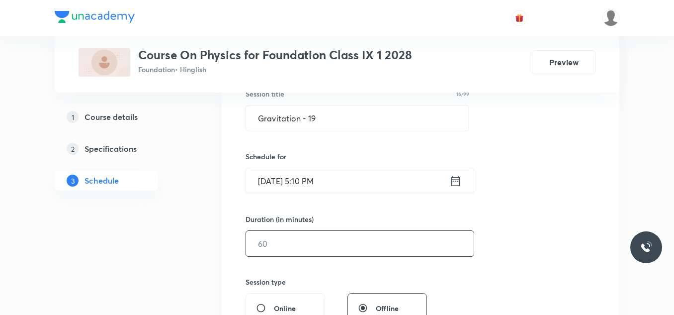
click at [276, 241] on input "text" at bounding box center [360, 243] width 228 height 25
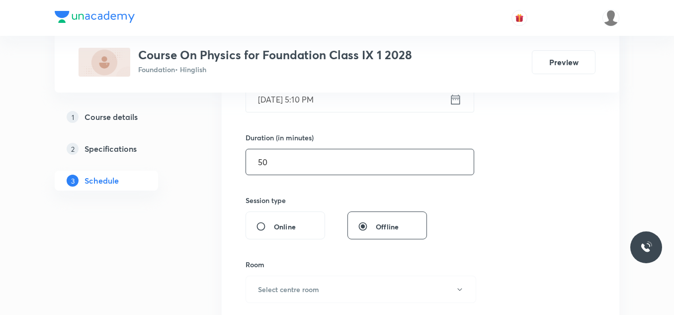
scroll to position [313, 0]
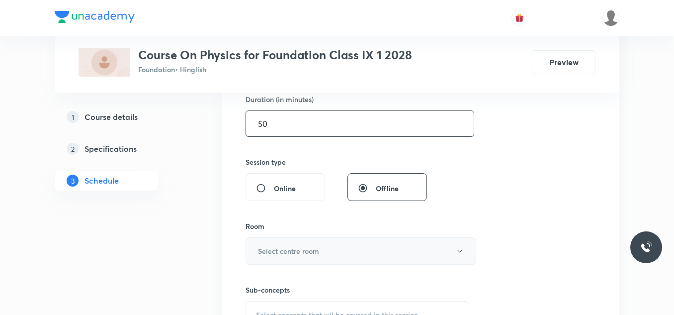
type input "50"
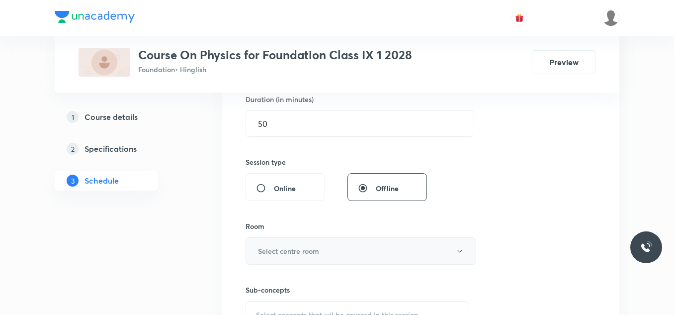
click at [285, 253] on h6 "Select centre room" at bounding box center [288, 250] width 61 height 10
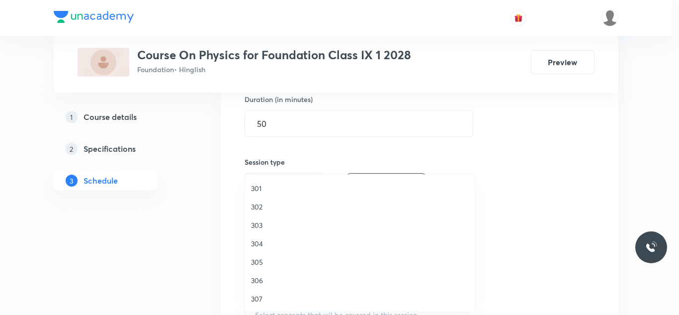
click at [259, 219] on li "303" at bounding box center [360, 225] width 230 height 18
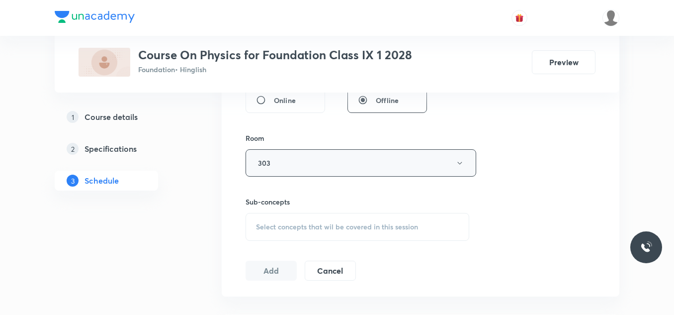
scroll to position [404, 0]
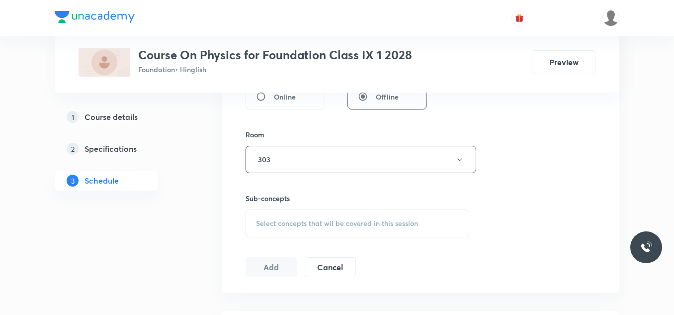
click at [300, 228] on div "Select concepts that wil be covered in this session" at bounding box center [357, 223] width 224 height 28
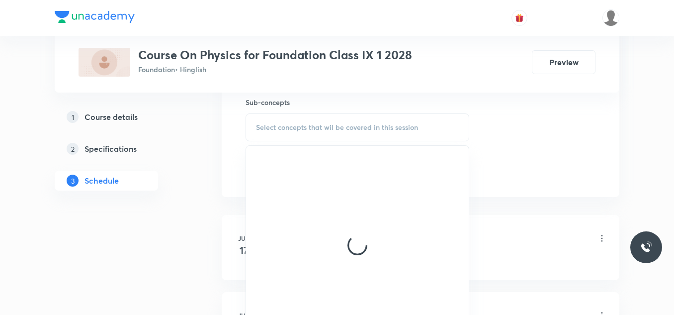
scroll to position [510, 0]
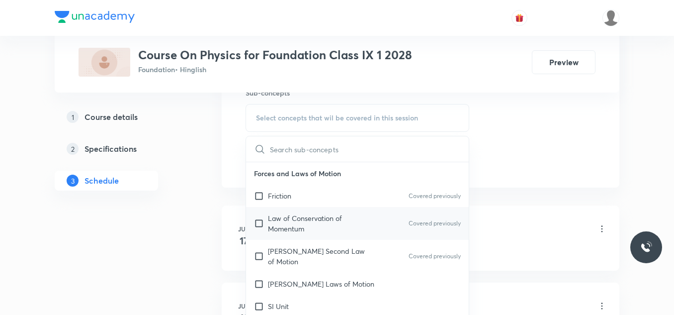
click at [267, 222] on input "checkbox" at bounding box center [261, 223] width 14 height 21
checkbox input "true"
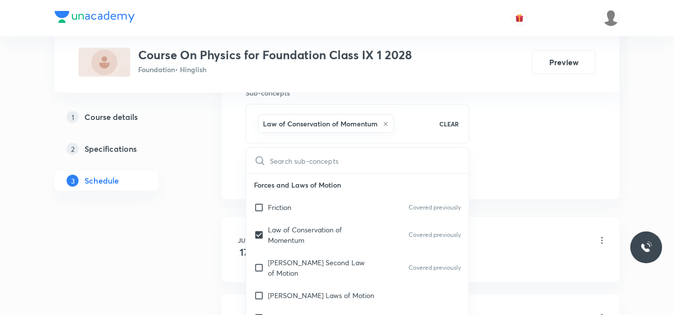
click at [189, 195] on div "1 Course details 2 Specifications 3 Schedule" at bounding box center [122, 154] width 135 height 95
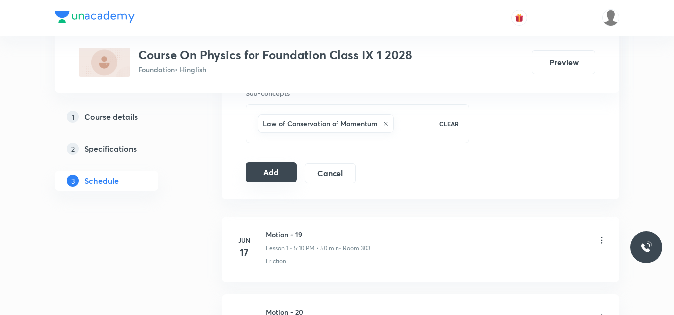
click at [277, 170] on button "Add" at bounding box center [270, 172] width 51 height 20
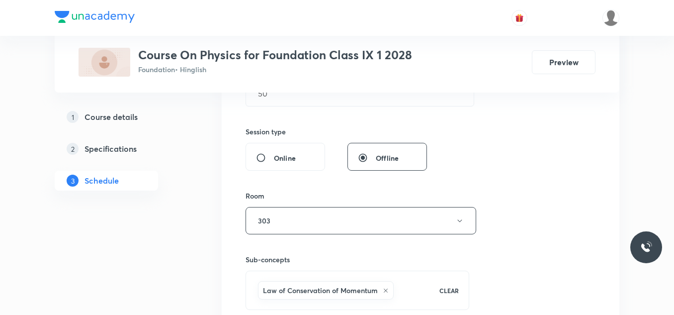
scroll to position [342, 0]
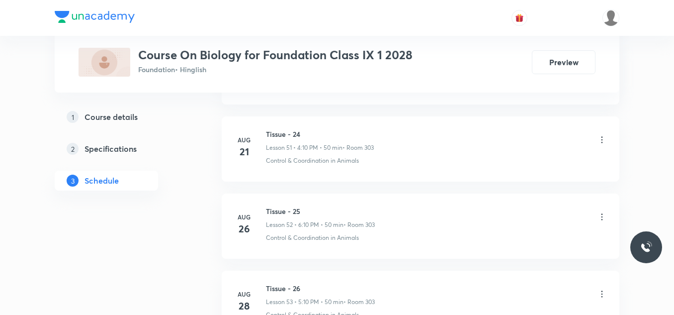
scroll to position [4718, 0]
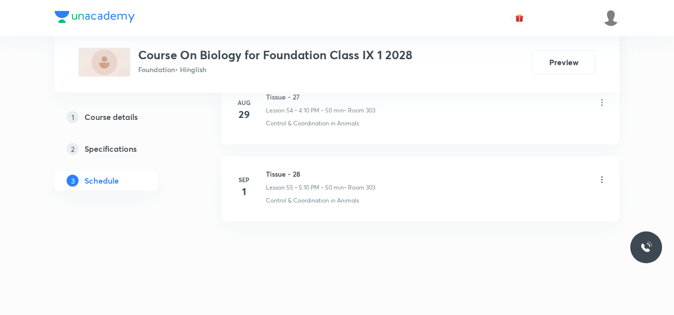
click at [284, 170] on h6 "Tissue - 28" at bounding box center [320, 173] width 109 height 10
copy h6 "Tissue - 28"
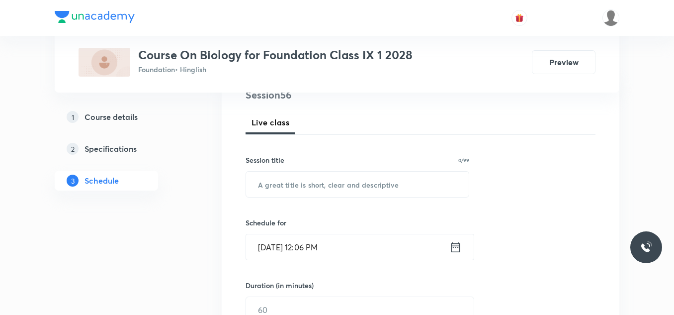
scroll to position [127, 0]
click at [278, 181] on input "text" at bounding box center [357, 184] width 223 height 25
paste input "Tissue - 28"
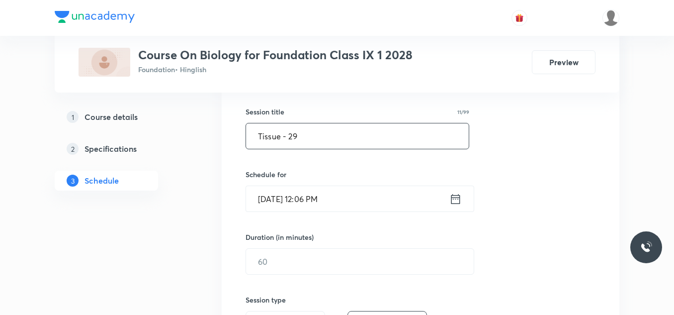
scroll to position [176, 0]
type input "Tissue - 29"
click at [357, 197] on input "Sep 2, 2025, 12:06 PM" at bounding box center [347, 197] width 203 height 25
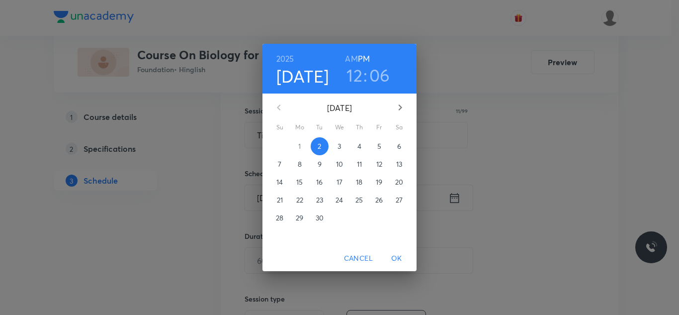
click at [353, 76] on h3 "12" at bounding box center [354, 75] width 16 height 21
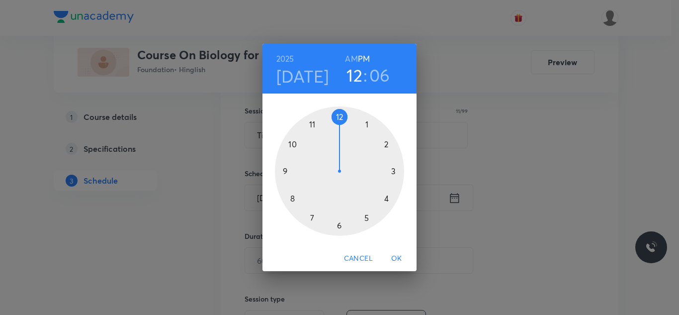
click at [339, 226] on div at bounding box center [339, 170] width 129 height 129
click at [384, 144] on div at bounding box center [339, 170] width 129 height 129
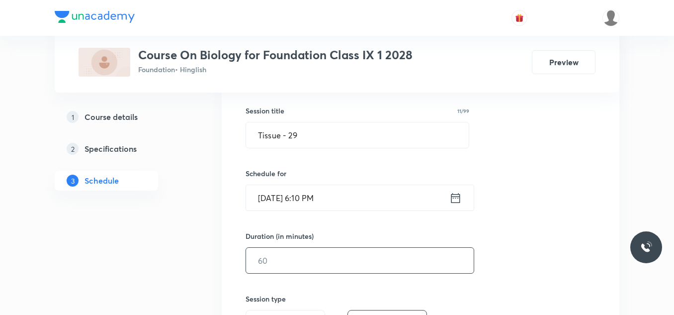
click at [278, 255] on input "text" at bounding box center [360, 259] width 228 height 25
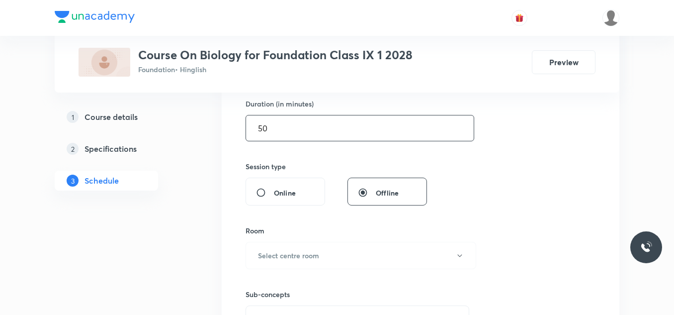
scroll to position [309, 0]
type input "50"
click at [278, 255] on h6 "Select centre room" at bounding box center [288, 254] width 61 height 10
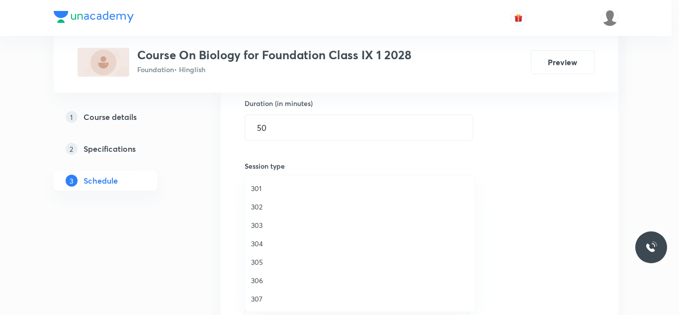
click at [256, 223] on span "303" at bounding box center [360, 225] width 218 height 10
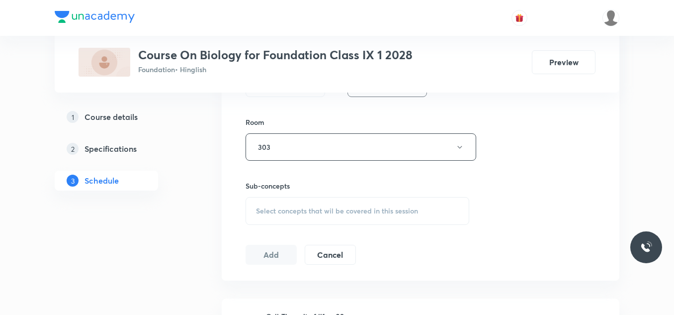
scroll to position [431, 0]
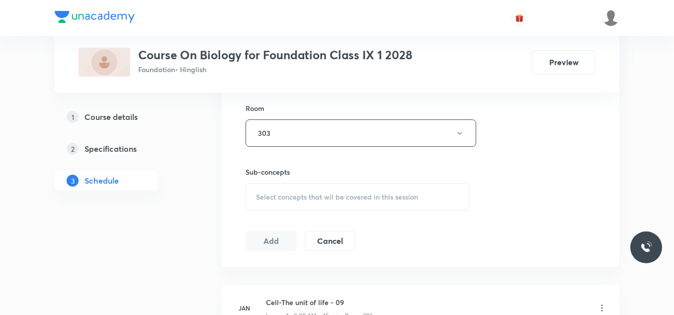
click at [312, 194] on span "Select concepts that wil be covered in this session" at bounding box center [337, 197] width 162 height 8
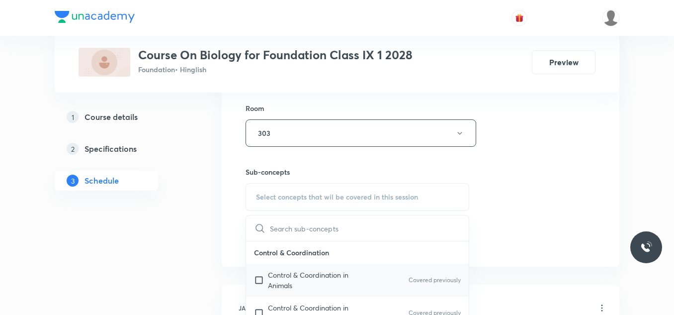
click at [279, 278] on p "Control & Coordination in Animals" at bounding box center [318, 279] width 100 height 21
checkbox input "true"
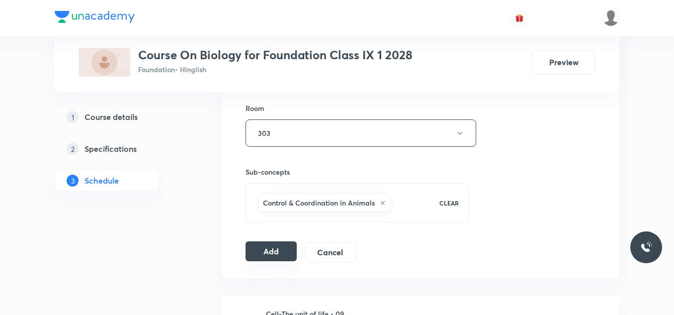
click at [262, 248] on button "Add" at bounding box center [270, 251] width 51 height 20
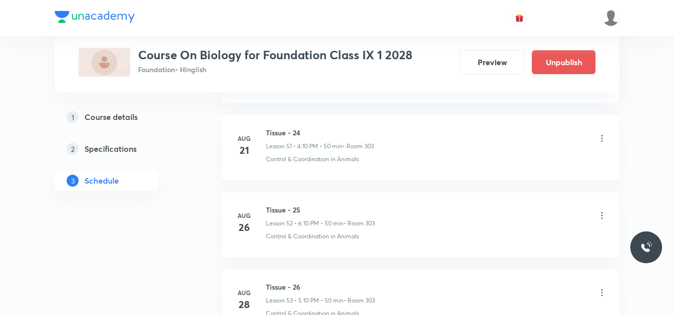
scroll to position [4339, 0]
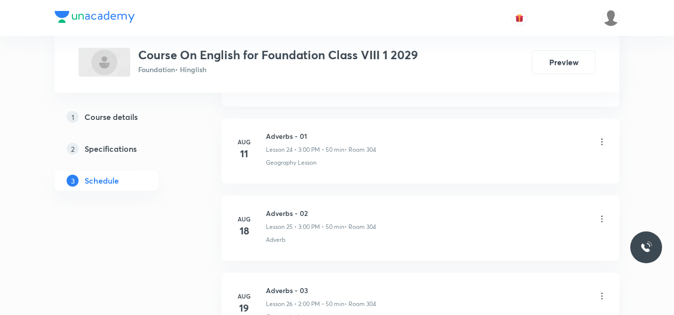
scroll to position [2716, 0]
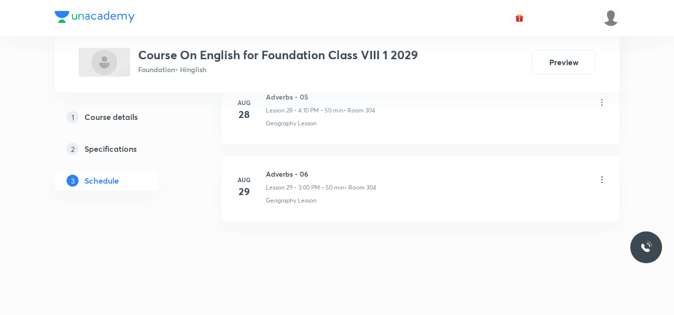
click at [295, 175] on h6 "Adverbs - 06" at bounding box center [321, 173] width 110 height 10
copy h6 "Adverbs - 06"
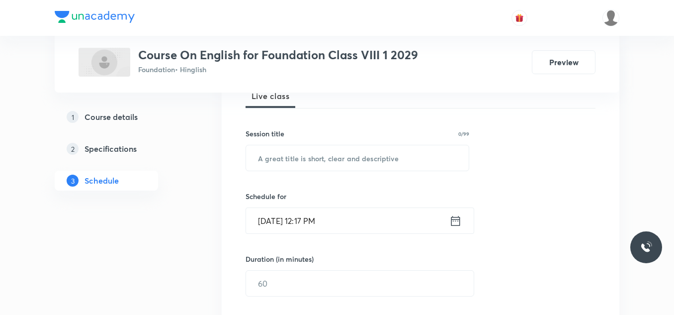
scroll to position [168, 0]
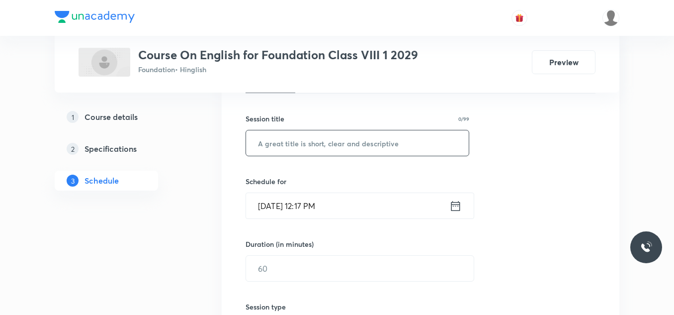
click at [290, 146] on input "text" at bounding box center [357, 142] width 223 height 25
paste input "Adverbs - 06"
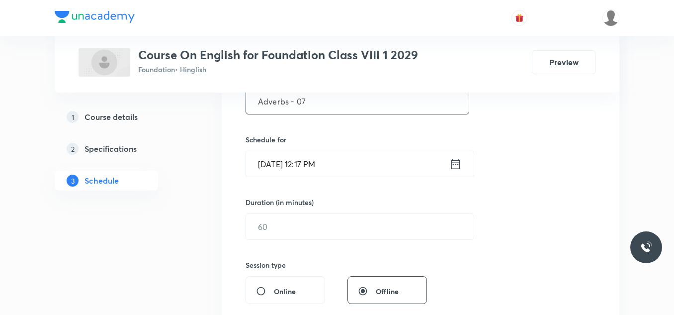
scroll to position [212, 0]
type input "Adverbs - 07"
click at [355, 167] on input "Sep 2, 2025, 12:17 PM" at bounding box center [347, 161] width 203 height 25
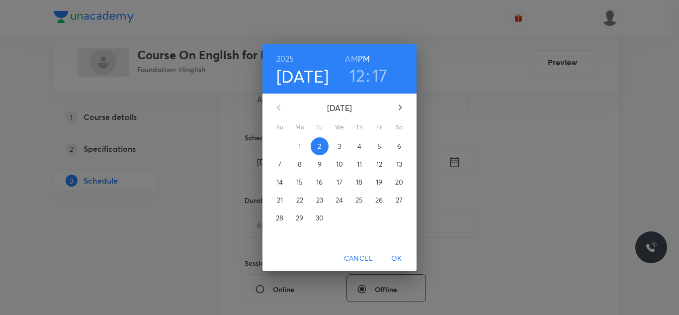
click at [358, 74] on h3 "12" at bounding box center [357, 75] width 16 height 21
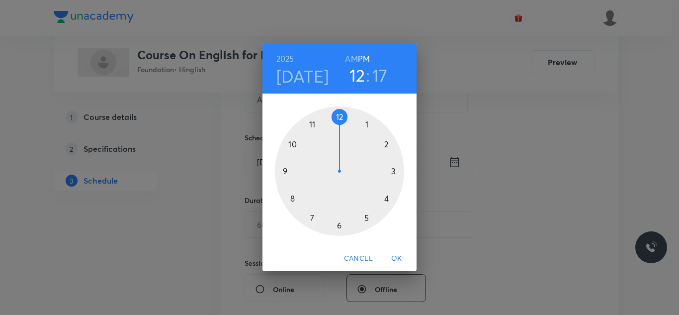
click at [386, 145] on div at bounding box center [339, 170] width 129 height 129
click at [339, 119] on div at bounding box center [339, 170] width 129 height 129
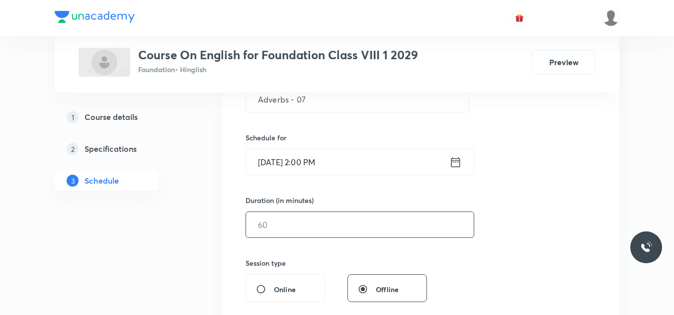
click at [272, 221] on input "text" at bounding box center [360, 224] width 228 height 25
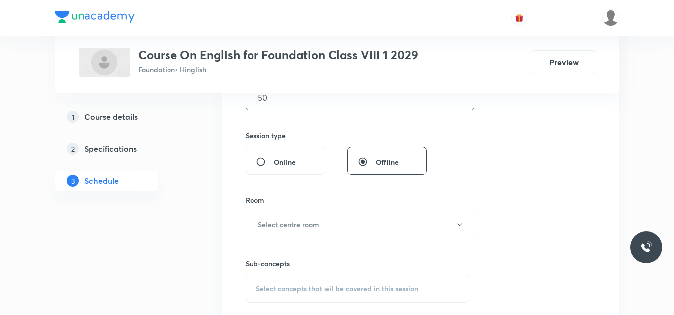
scroll to position [341, 0]
type input "50"
click at [272, 221] on h6 "Select centre room" at bounding box center [288, 223] width 61 height 10
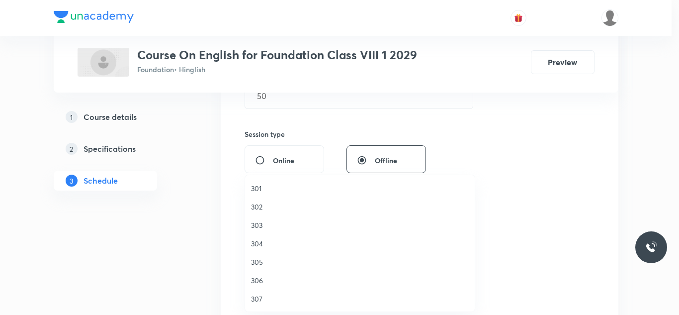
click at [253, 241] on span "304" at bounding box center [360, 243] width 218 height 10
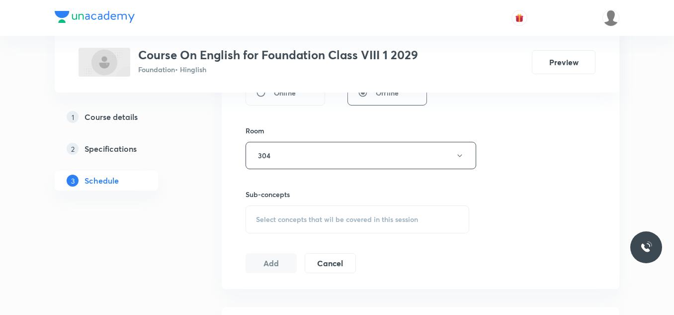
scroll to position [412, 0]
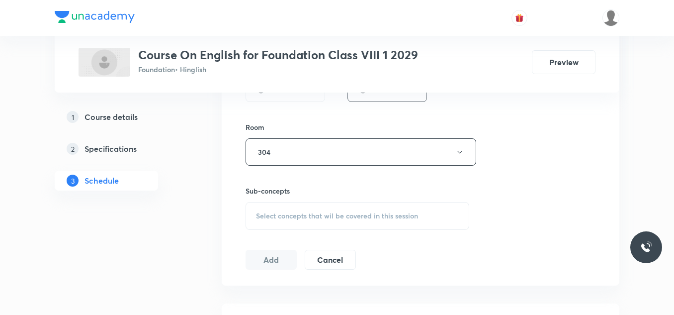
click at [291, 216] on span "Select concepts that wil be covered in this session" at bounding box center [337, 216] width 162 height 8
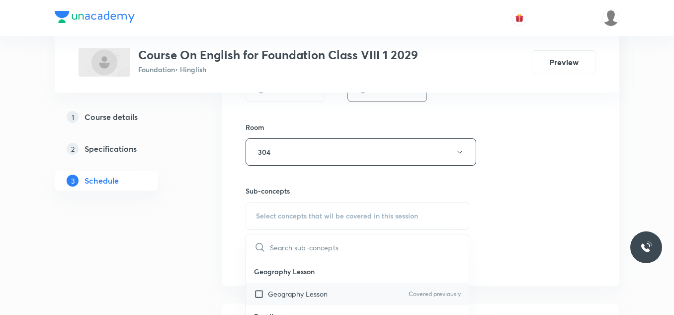
click at [276, 290] on p "Geography Lesson" at bounding box center [298, 293] width 60 height 10
checkbox input "true"
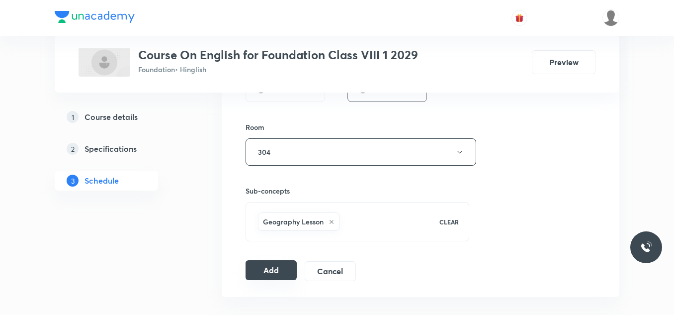
click at [272, 264] on button "Add" at bounding box center [270, 270] width 51 height 20
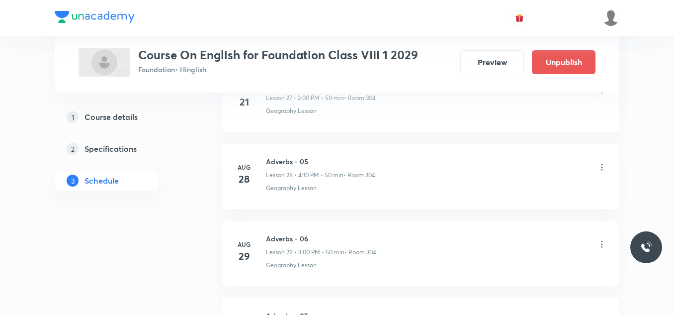
scroll to position [2336, 0]
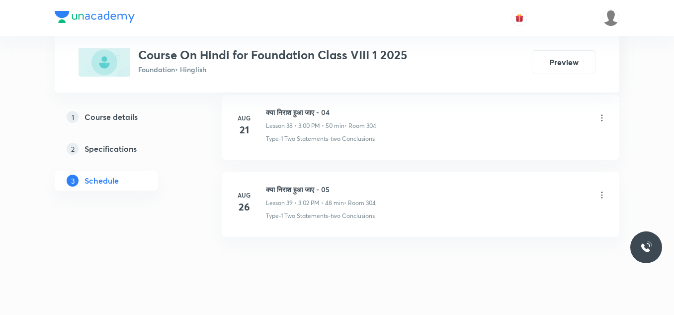
scroll to position [3486, 0]
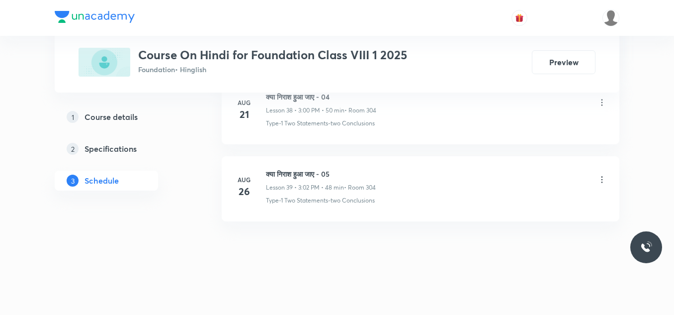
click at [309, 177] on h6 "क्या निराश हुआ जाए - 05" at bounding box center [321, 173] width 110 height 10
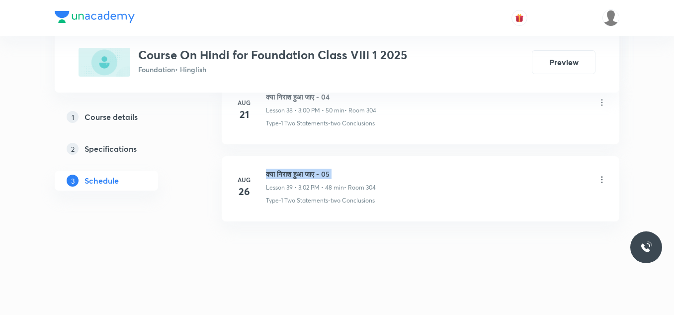
copy h6 "क्या निराश हुआ जाए - 05"
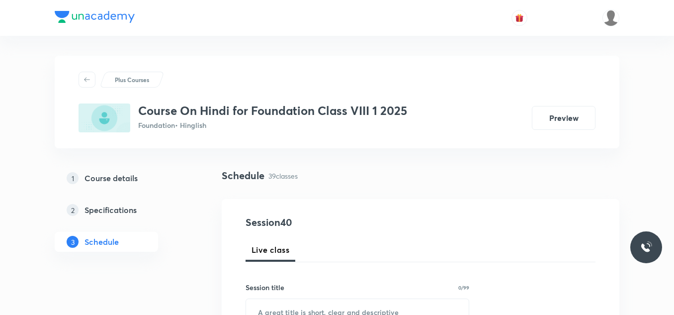
scroll to position [100, 0]
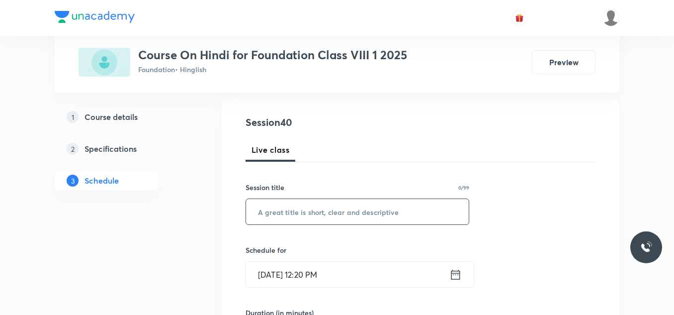
click at [286, 211] on input "text" at bounding box center [357, 211] width 223 height 25
paste input "क्या निराश हुआ जाए - 05"
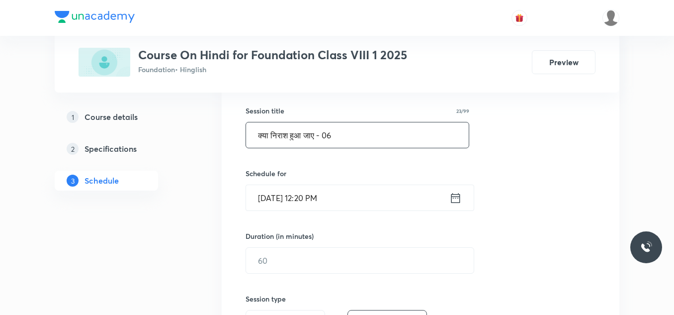
scroll to position [178, 0]
type input "क्या निराश हुआ जाए - 06"
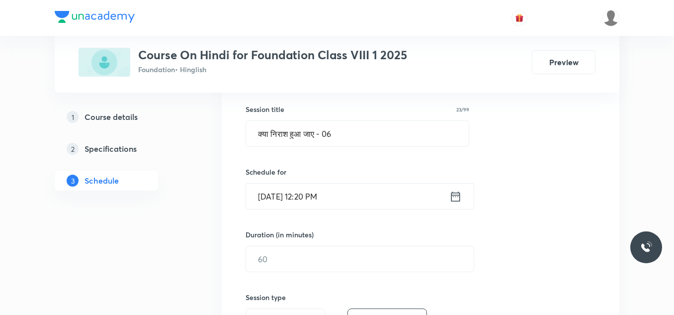
click at [345, 196] on input "Sep 2, 2025, 12:20 PM" at bounding box center [347, 195] width 203 height 25
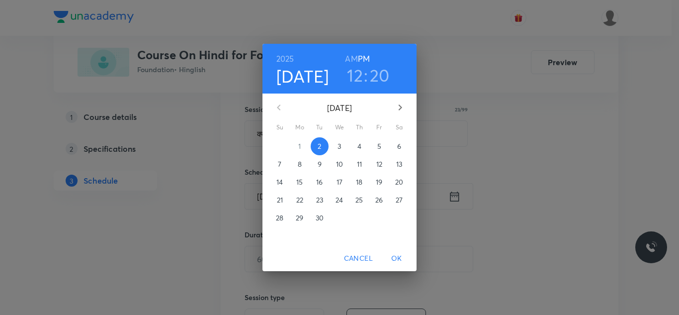
click at [359, 71] on h3 "12" at bounding box center [355, 75] width 16 height 21
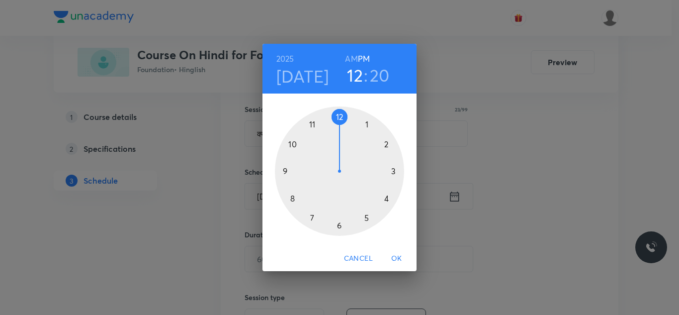
click at [395, 171] on div at bounding box center [339, 170] width 129 height 129
click at [338, 117] on div at bounding box center [339, 170] width 129 height 129
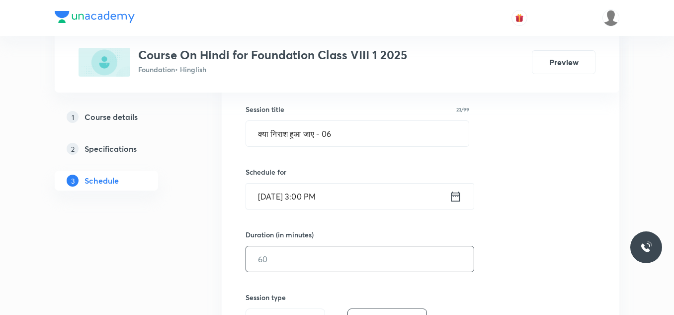
click at [285, 260] on input "text" at bounding box center [360, 258] width 228 height 25
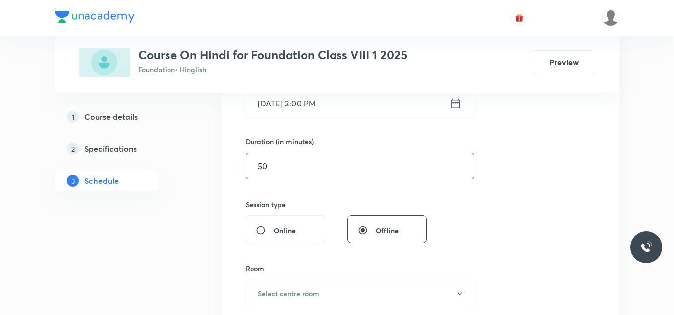
scroll to position [271, 0]
type input "50"
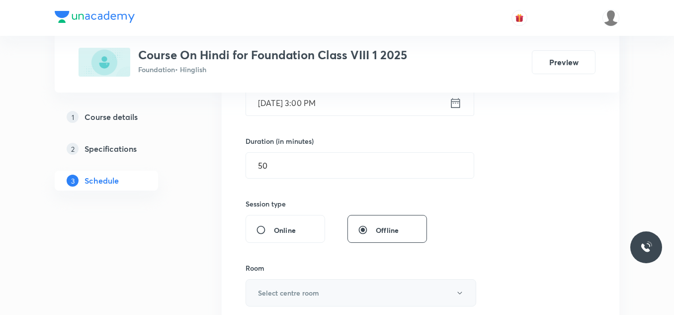
click at [291, 295] on h6 "Select centre room" at bounding box center [288, 292] width 61 height 10
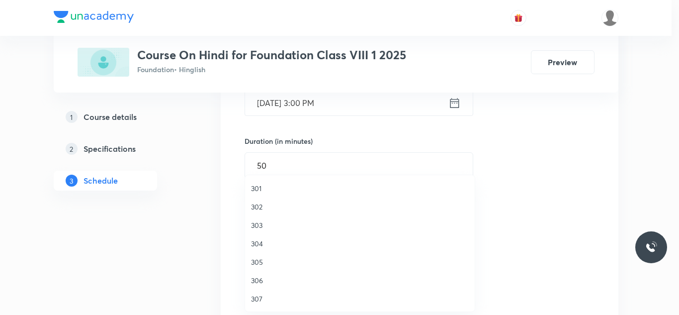
click at [262, 242] on span "304" at bounding box center [360, 243] width 218 height 10
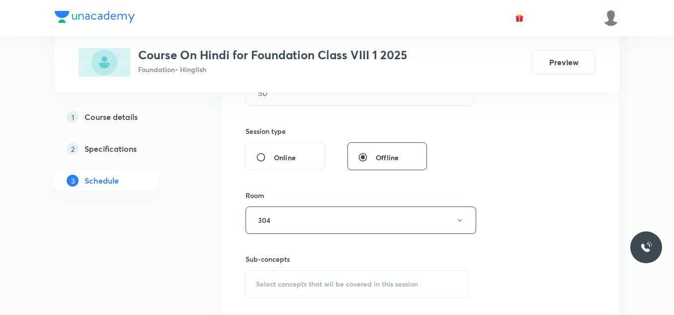
scroll to position [410, 0]
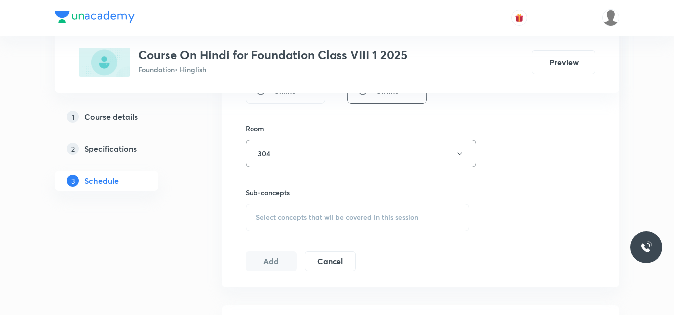
click at [300, 213] on span "Select concepts that wil be covered in this session" at bounding box center [337, 217] width 162 height 8
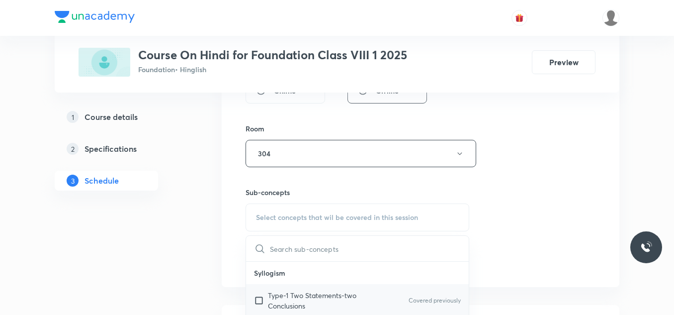
click at [268, 295] on p "Type-1 Two Statements-two Conclusions" at bounding box center [318, 300] width 100 height 21
checkbox input "true"
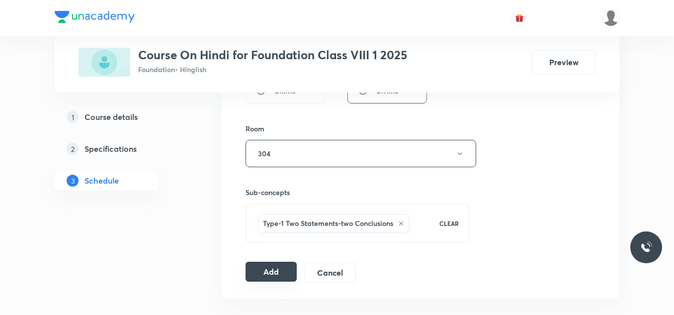
click at [264, 269] on button "Add" at bounding box center [270, 271] width 51 height 20
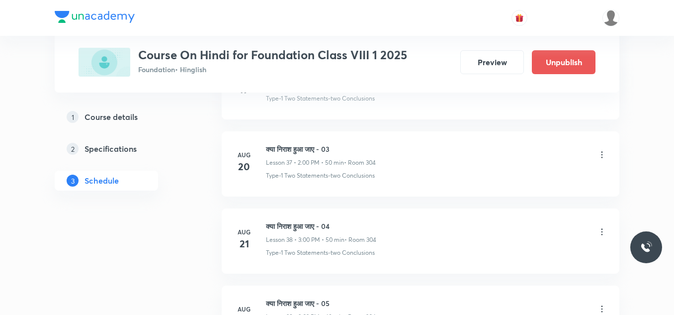
scroll to position [3106, 0]
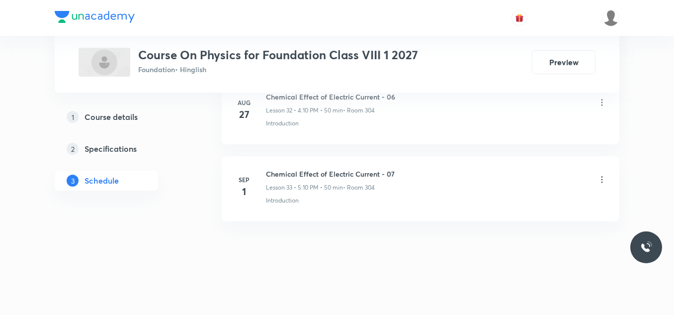
click at [329, 171] on h6 "Chemical Effect of Electric Current - 07" at bounding box center [330, 173] width 129 height 10
copy h6 "Chemical Effect of Electric Current - 07"
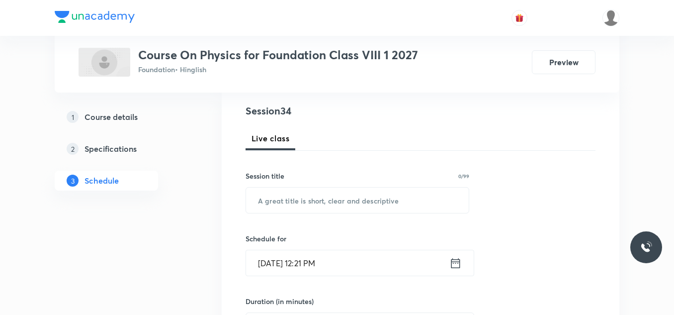
scroll to position [113, 0]
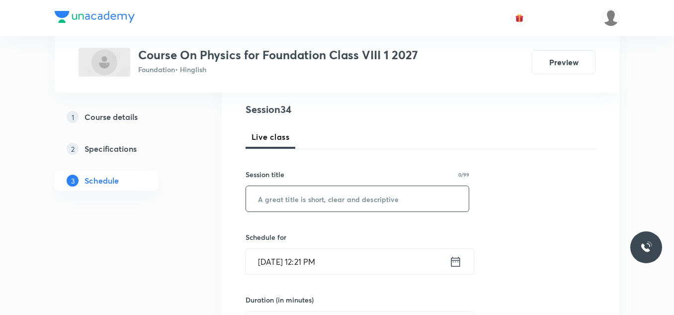
click at [302, 195] on input "text" at bounding box center [357, 198] width 223 height 25
paste input "Chemical Effect of Electric Current - 07"
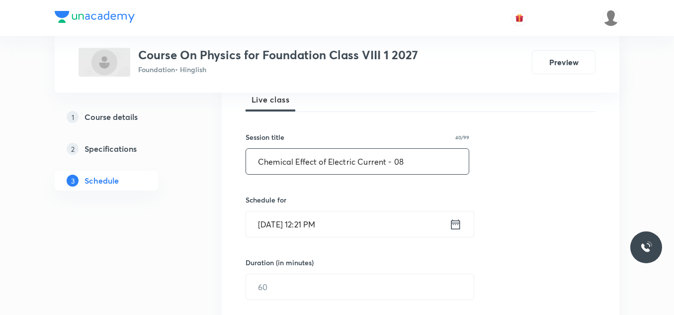
scroll to position [151, 0]
type input "Chemical Effect of Electric Current - 08"
click at [339, 215] on input "[DATE] 12:21 PM" at bounding box center [347, 222] width 203 height 25
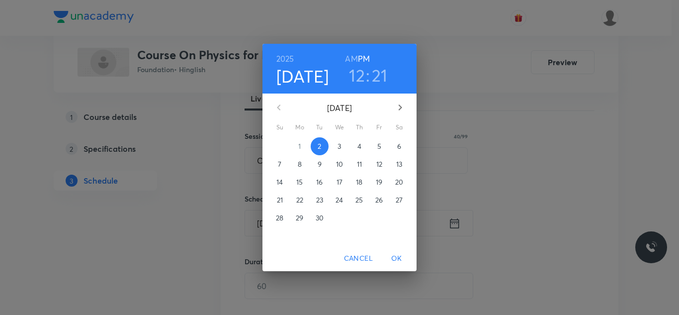
click at [359, 77] on h3 "12" at bounding box center [357, 75] width 16 height 21
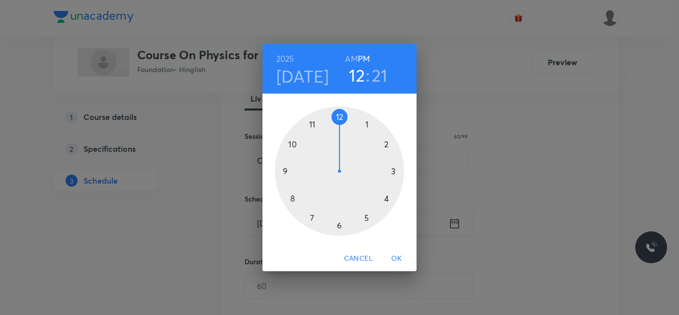
click at [386, 199] on div at bounding box center [339, 170] width 129 height 129
click at [387, 144] on div at bounding box center [339, 170] width 129 height 129
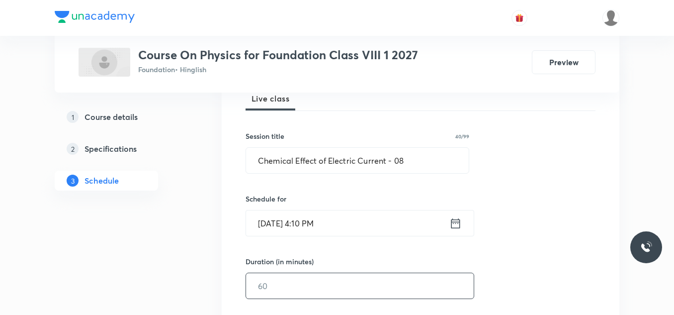
click at [272, 281] on input "text" at bounding box center [360, 285] width 228 height 25
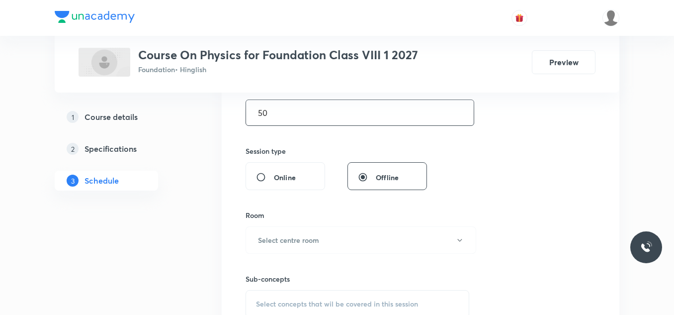
scroll to position [327, 0]
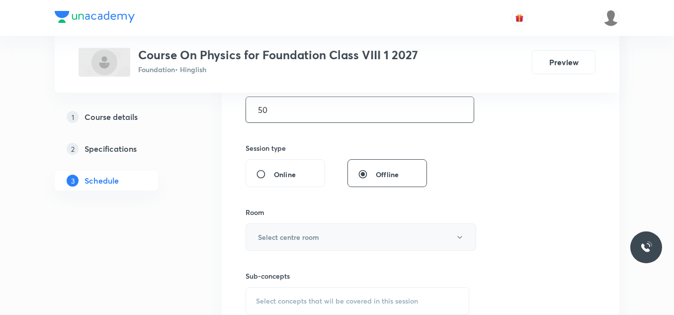
type input "50"
click at [299, 238] on h6 "Select centre room" at bounding box center [288, 237] width 61 height 10
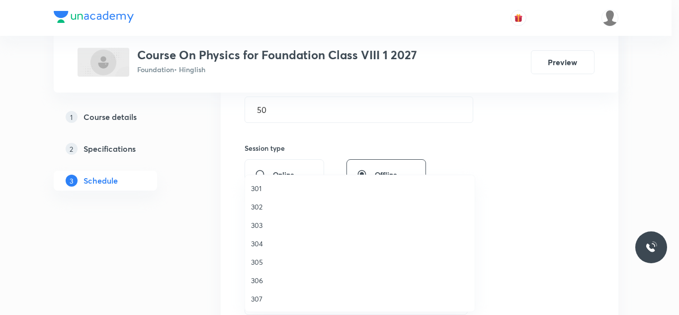
click at [258, 243] on span "304" at bounding box center [360, 243] width 218 height 10
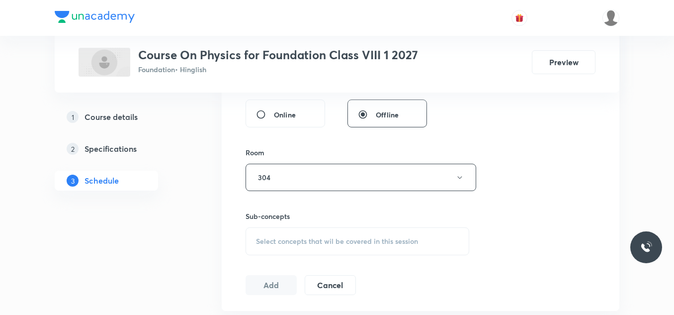
scroll to position [393, 0]
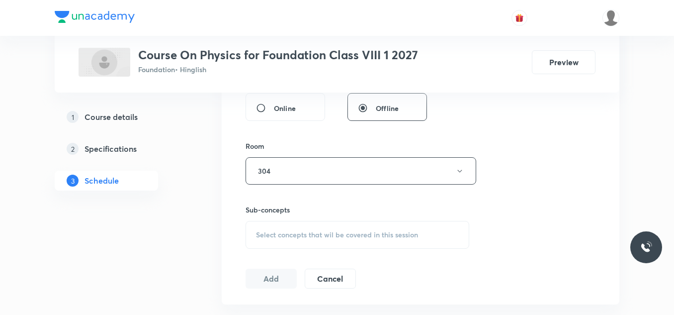
click at [288, 241] on div "Select concepts that wil be covered in this session" at bounding box center [357, 235] width 224 height 28
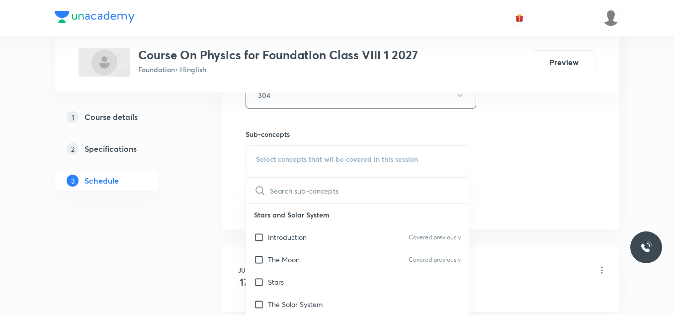
scroll to position [471, 0]
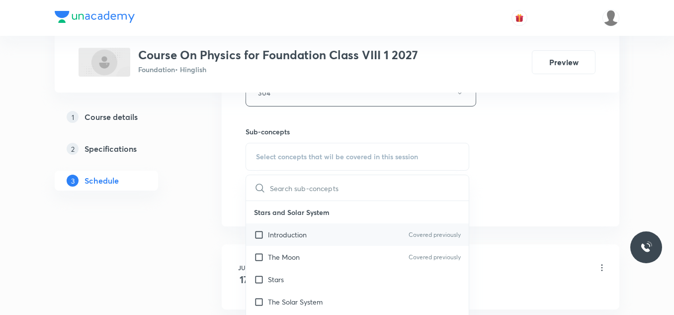
click at [276, 235] on p "Introduction" at bounding box center [287, 234] width 39 height 10
checkbox input "true"
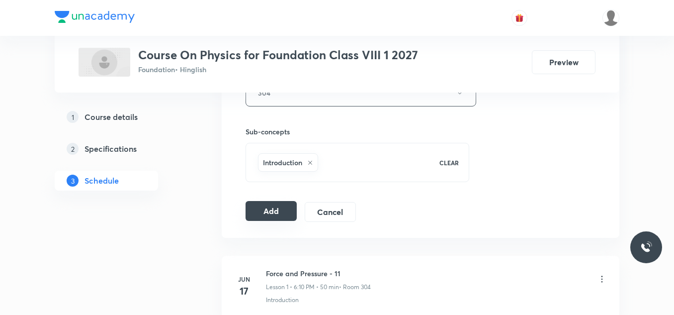
click at [269, 210] on button "Add" at bounding box center [270, 211] width 51 height 20
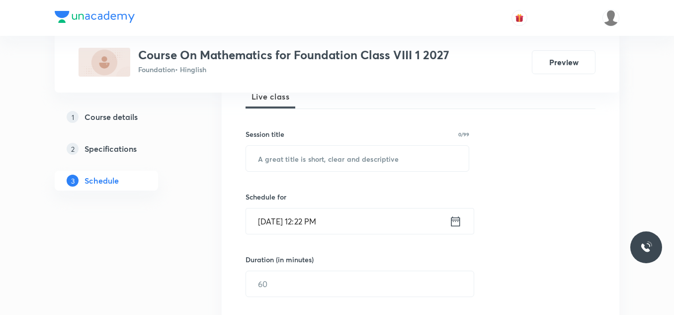
scroll to position [177, 0]
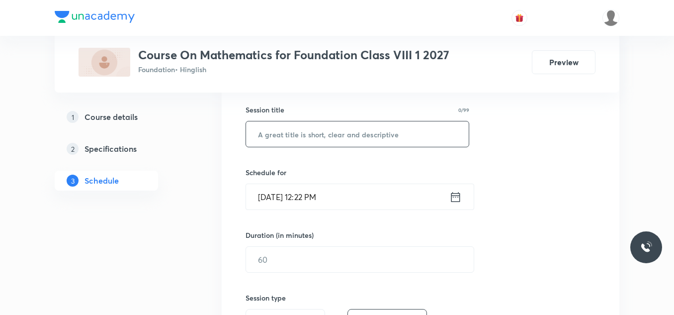
click at [309, 140] on input "text" at bounding box center [357, 133] width 223 height 25
paste input "Comparing quantities - 4"
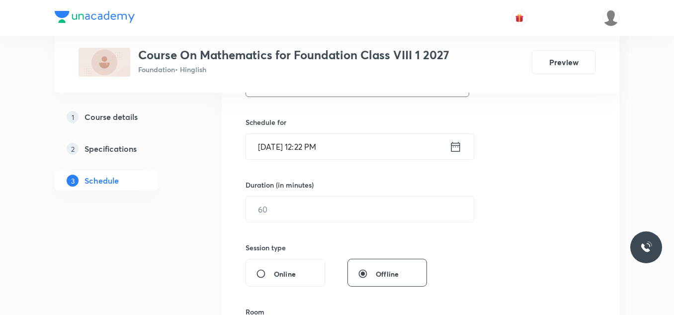
scroll to position [229, 0]
type input "Comparing quantities - 5"
click at [347, 144] on input "[DATE] 12:22 PM" at bounding box center [347, 144] width 203 height 25
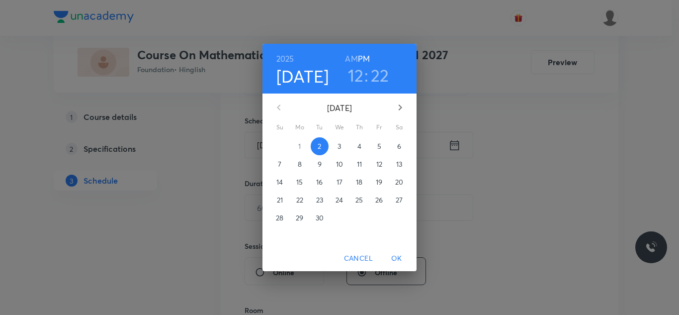
click at [352, 77] on h3 "12" at bounding box center [356, 75] width 16 height 21
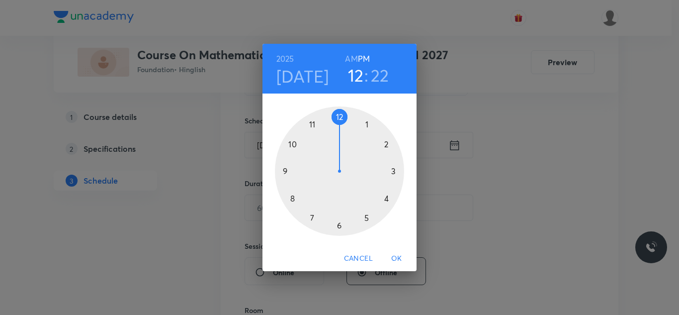
click at [339, 225] on div at bounding box center [339, 170] width 129 height 129
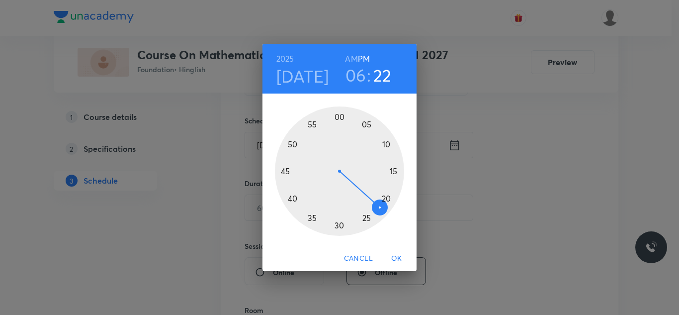
click at [386, 143] on div at bounding box center [339, 170] width 129 height 129
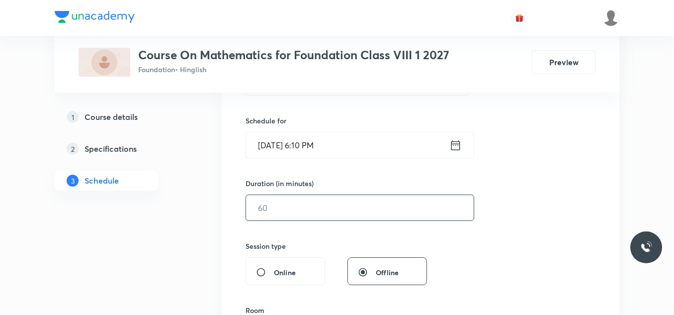
click at [313, 201] on input "text" at bounding box center [360, 207] width 228 height 25
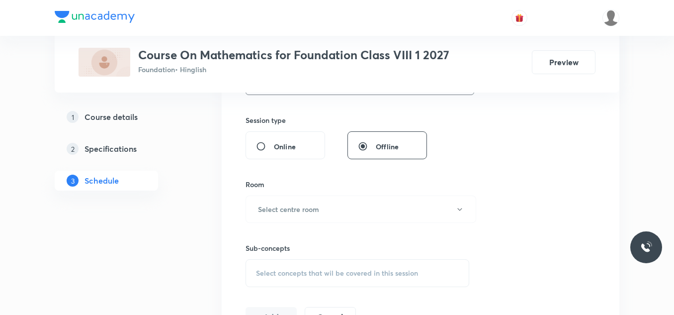
scroll to position [356, 0]
type input "50"
click at [310, 209] on h6 "Select centre room" at bounding box center [288, 208] width 61 height 10
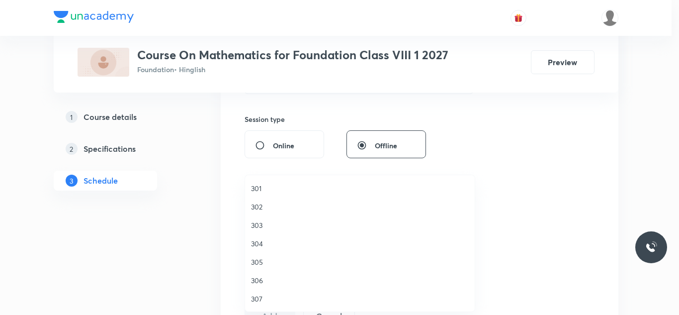
click at [260, 243] on span "304" at bounding box center [360, 243] width 218 height 10
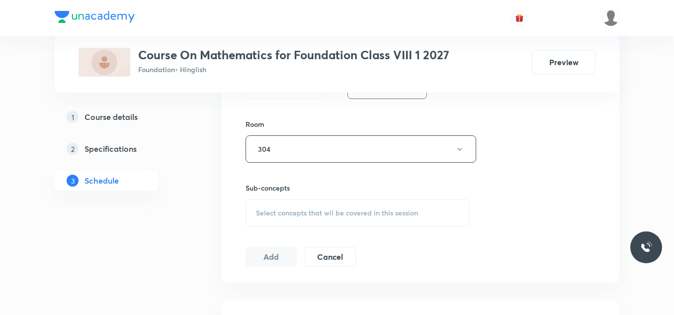
scroll to position [417, 0]
click at [284, 209] on span "Select concepts that wil be covered in this session" at bounding box center [337, 210] width 162 height 8
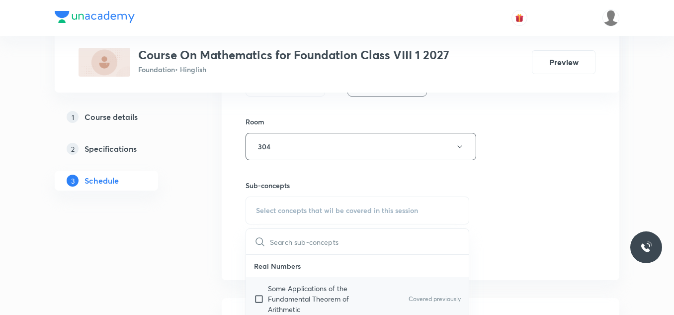
click at [269, 293] on p "Some Applications of the Fundamental Theorem of Arithmetic" at bounding box center [318, 298] width 100 height 31
checkbox input "true"
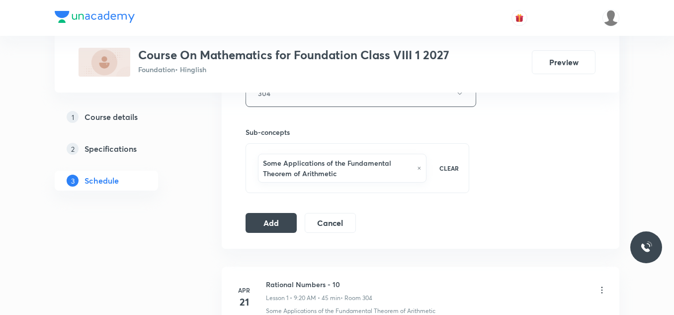
scroll to position [472, 0]
click at [271, 223] on button "Add" at bounding box center [270, 221] width 51 height 20
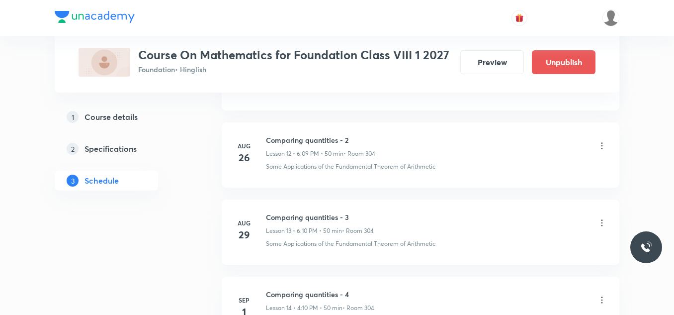
scroll to position [1181, 0]
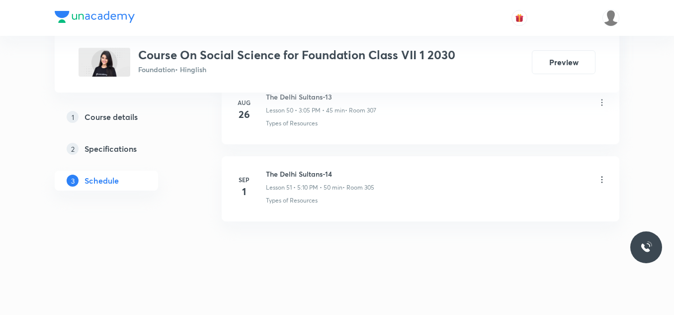
click at [304, 172] on h6 "The Delhi Sultans-14" at bounding box center [320, 173] width 108 height 10
copy h6 "The Delhi Sultans-14"
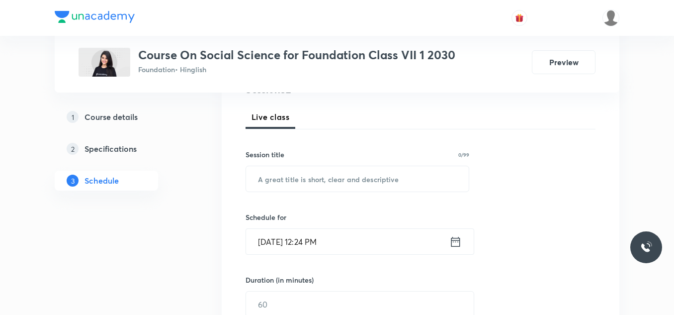
scroll to position [133, 0]
click at [304, 172] on input "text" at bounding box center [357, 177] width 223 height 25
paste input "The Delhi Sultans-14"
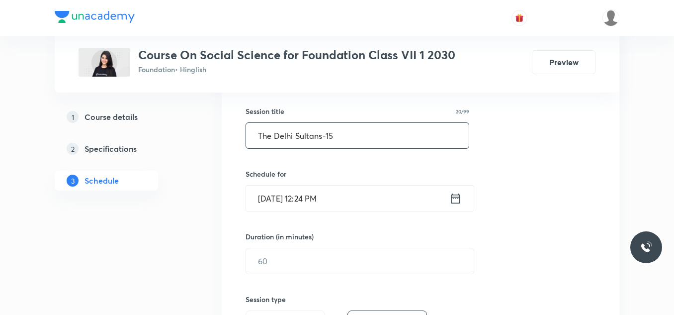
scroll to position [176, 0]
type input "The Delhi Sultans-15"
click at [347, 199] on input "[DATE] 12:24 PM" at bounding box center [347, 197] width 203 height 25
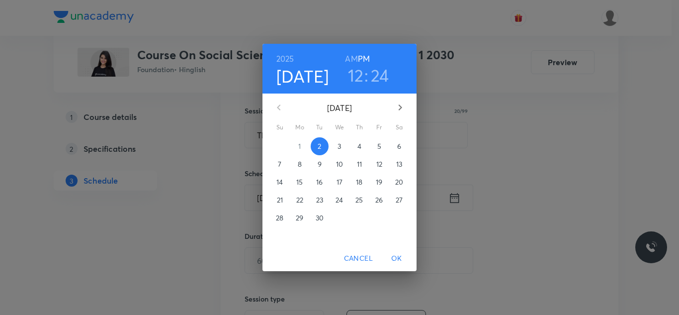
click at [356, 75] on h3 "12" at bounding box center [356, 75] width 16 height 21
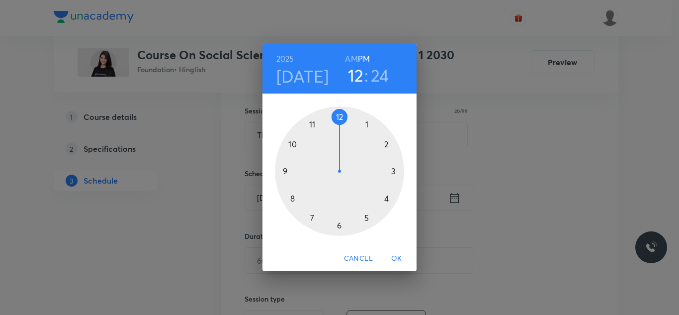
click at [394, 170] on div at bounding box center [339, 170] width 129 height 129
click at [338, 118] on div at bounding box center [339, 170] width 129 height 129
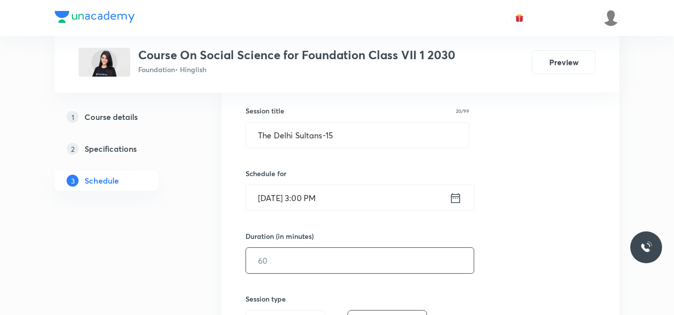
click at [281, 268] on input "text" at bounding box center [360, 259] width 228 height 25
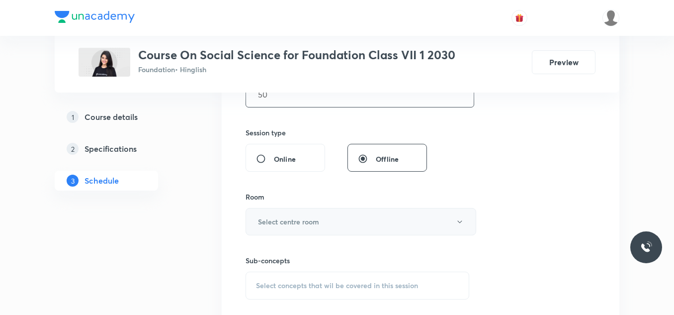
scroll to position [343, 0]
type input "50"
click at [306, 224] on h6 "Select centre room" at bounding box center [288, 221] width 61 height 10
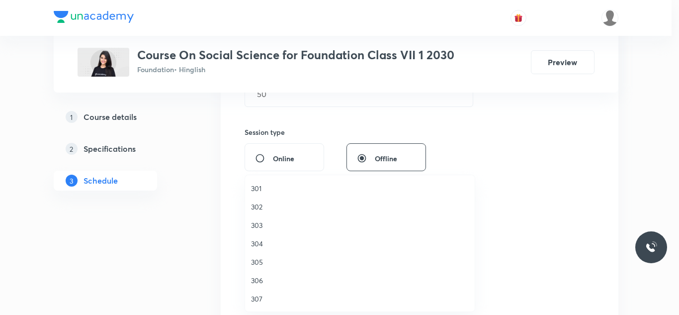
click at [259, 255] on li "305" at bounding box center [360, 261] width 230 height 18
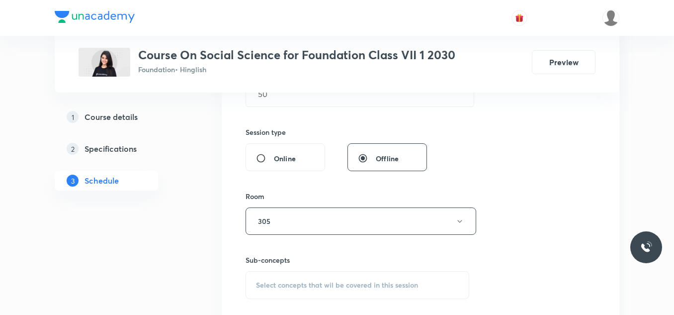
scroll to position [408, 0]
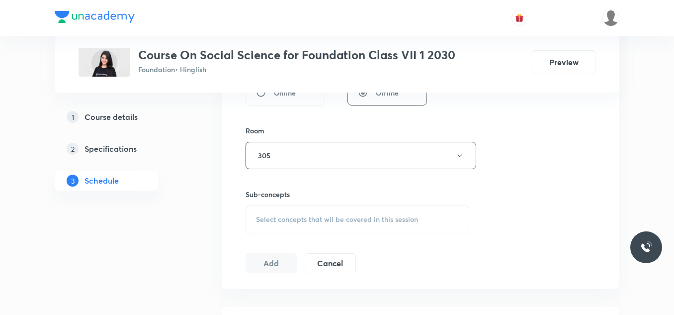
click at [313, 219] on span "Select concepts that wil be covered in this session" at bounding box center [337, 219] width 162 height 8
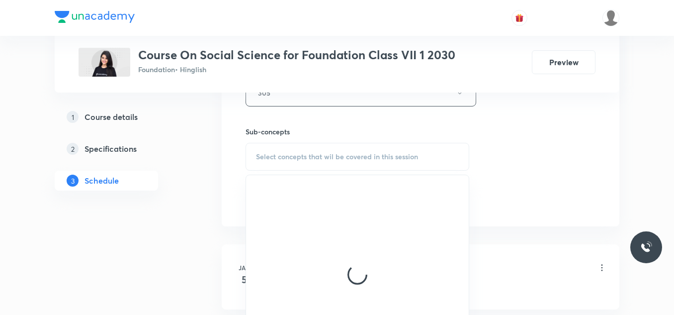
scroll to position [472, 0]
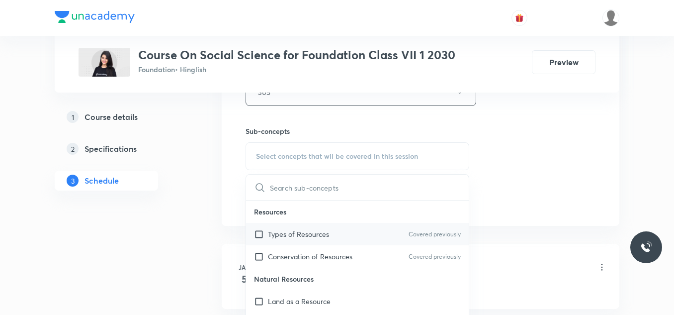
click at [281, 233] on p "Types of Resources" at bounding box center [298, 234] width 61 height 10
checkbox input "true"
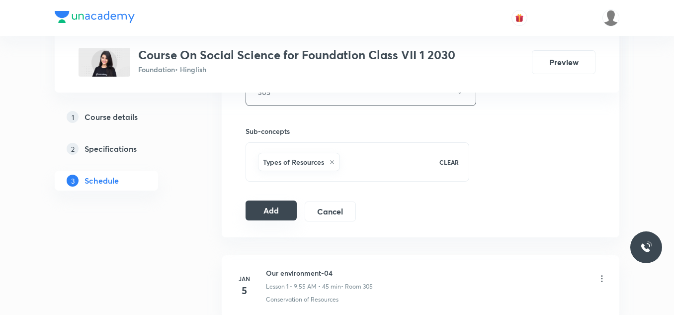
click at [272, 211] on button "Add" at bounding box center [270, 210] width 51 height 20
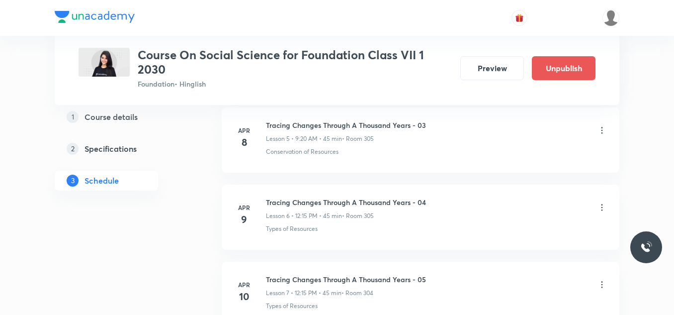
scroll to position [484, 0]
